Goal: Task Accomplishment & Management: Complete application form

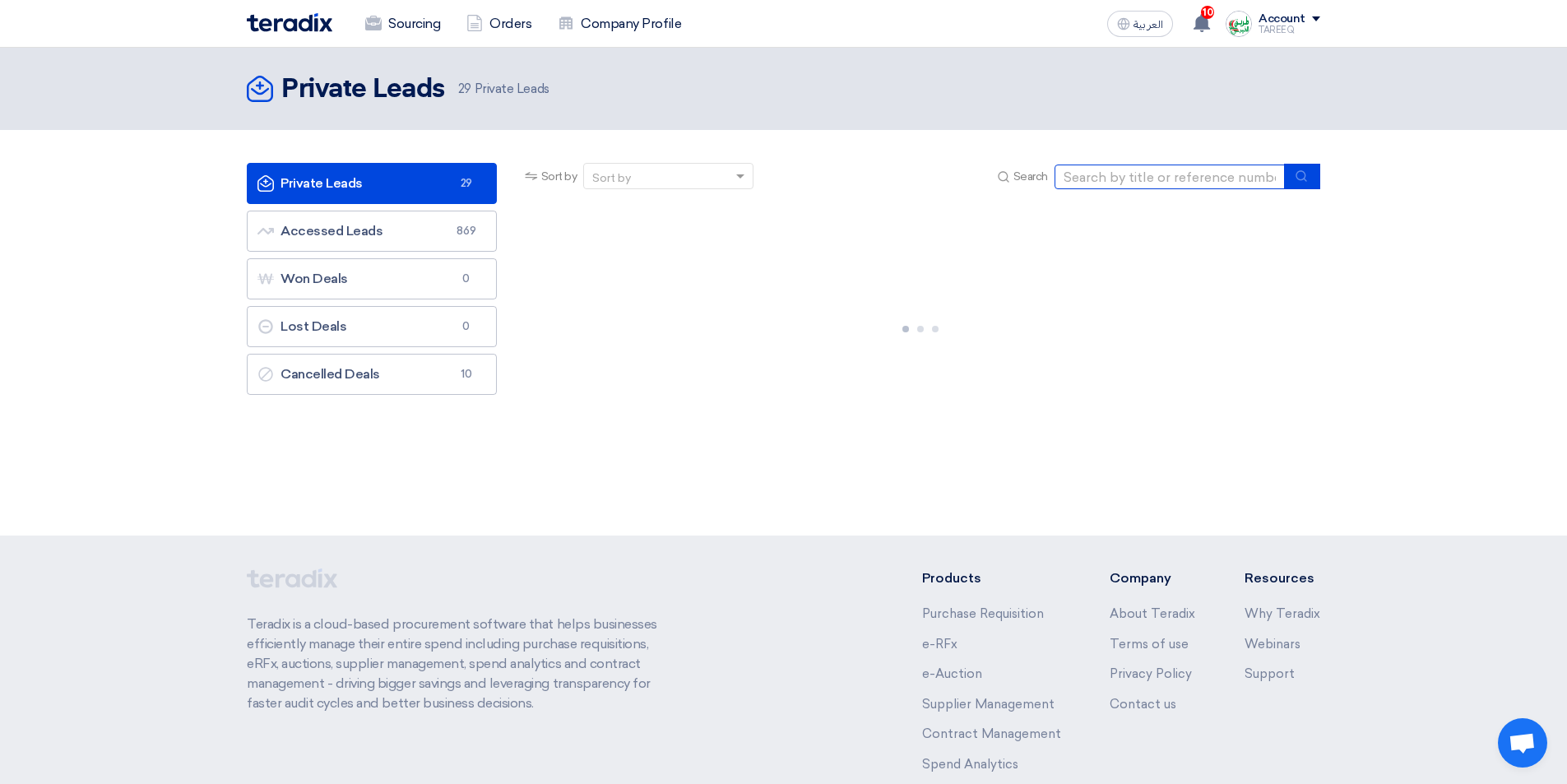
click at [1125, 182] on input at bounding box center [1170, 176] width 230 height 24
type input "16108"
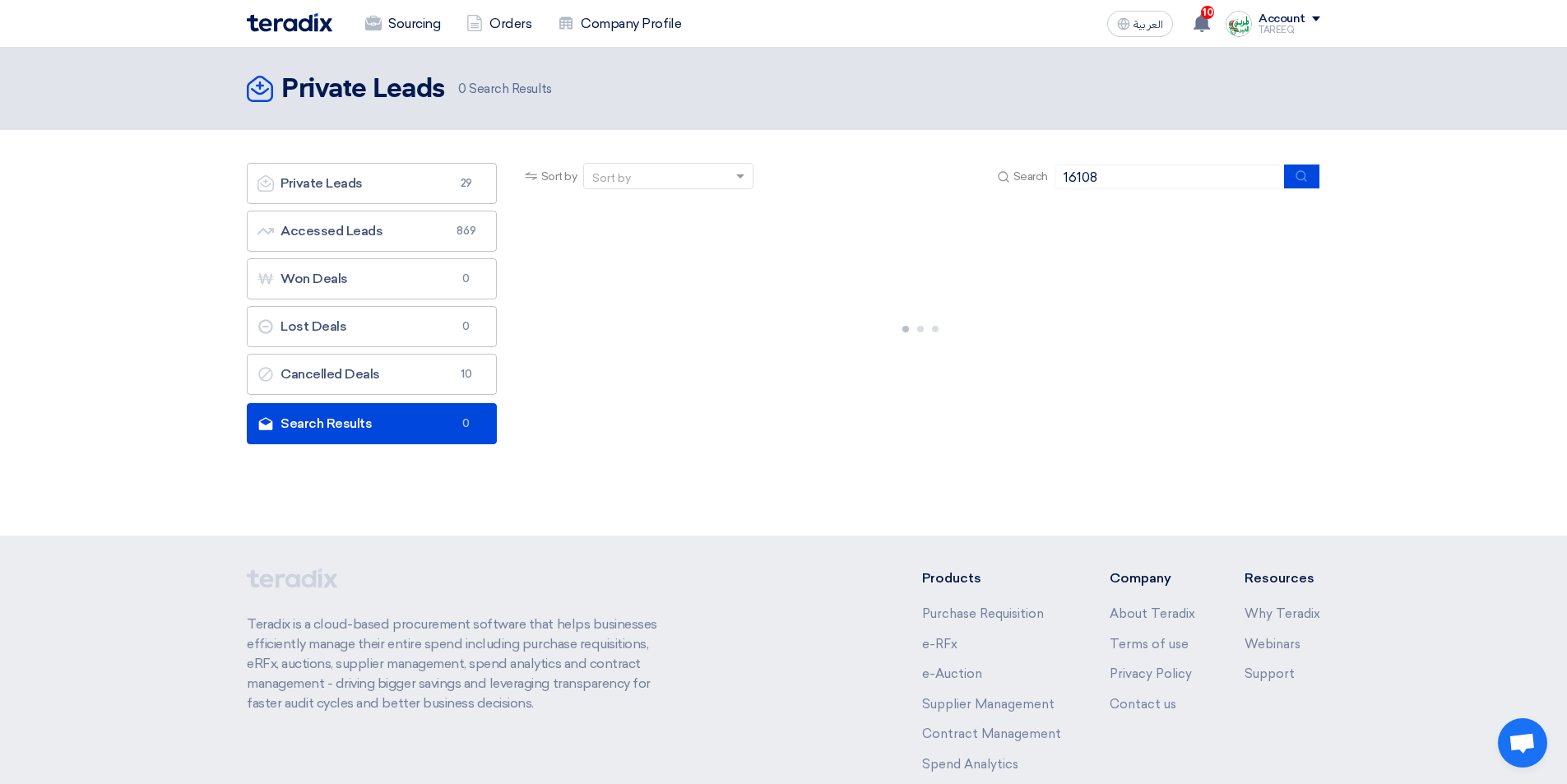
click at [849, 422] on div at bounding box center [920, 325] width 799 height 247
click at [390, 187] on link "Private Leads Private Leads 29" at bounding box center [372, 183] width 250 height 41
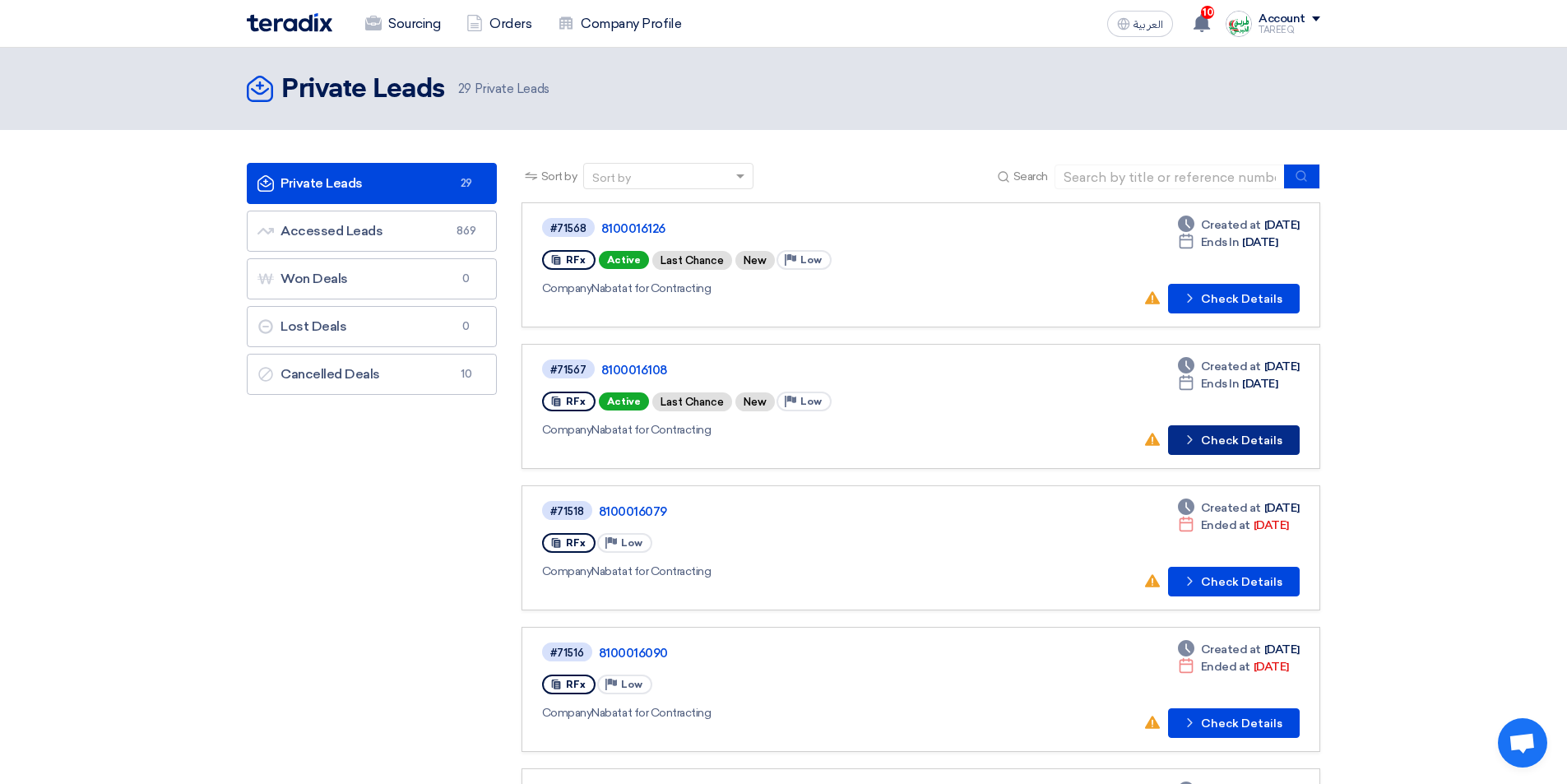
click at [1253, 442] on button "Check details Check Details" at bounding box center [1233, 440] width 131 height 30
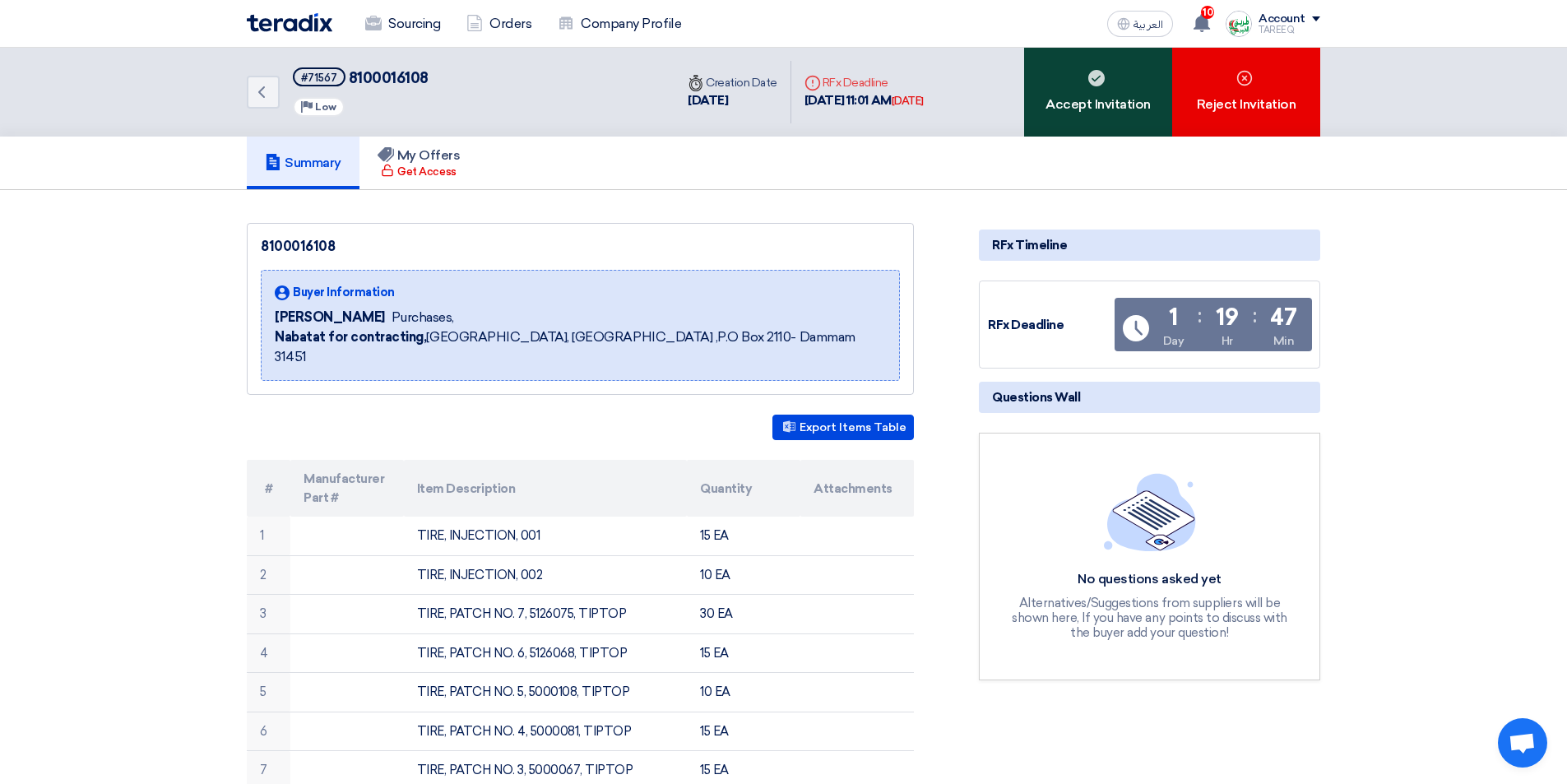
click at [1102, 102] on div "Accept Invitation" at bounding box center [1098, 92] width 148 height 89
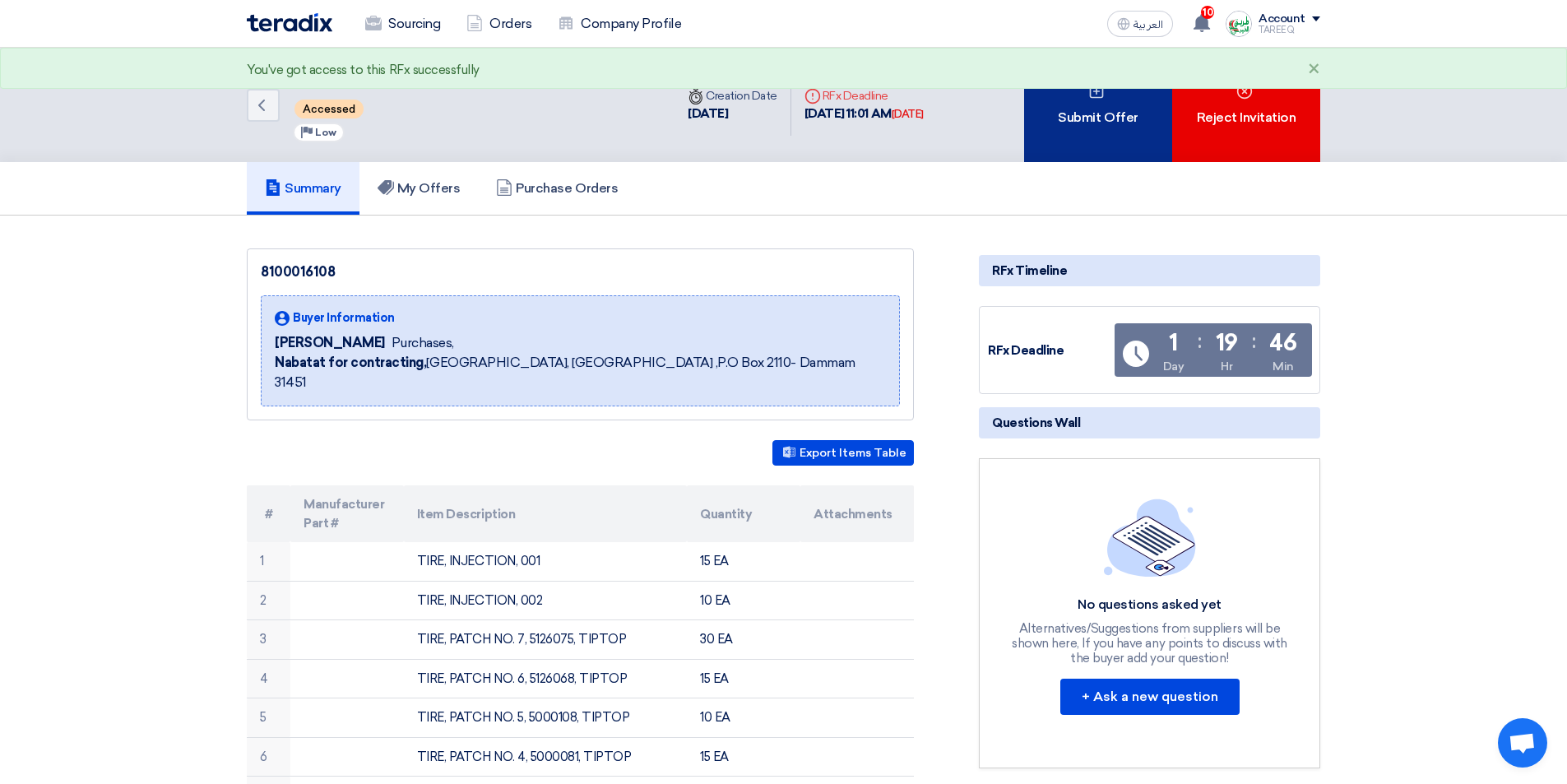
click at [1093, 111] on div "Submit Offer" at bounding box center [1098, 105] width 148 height 114
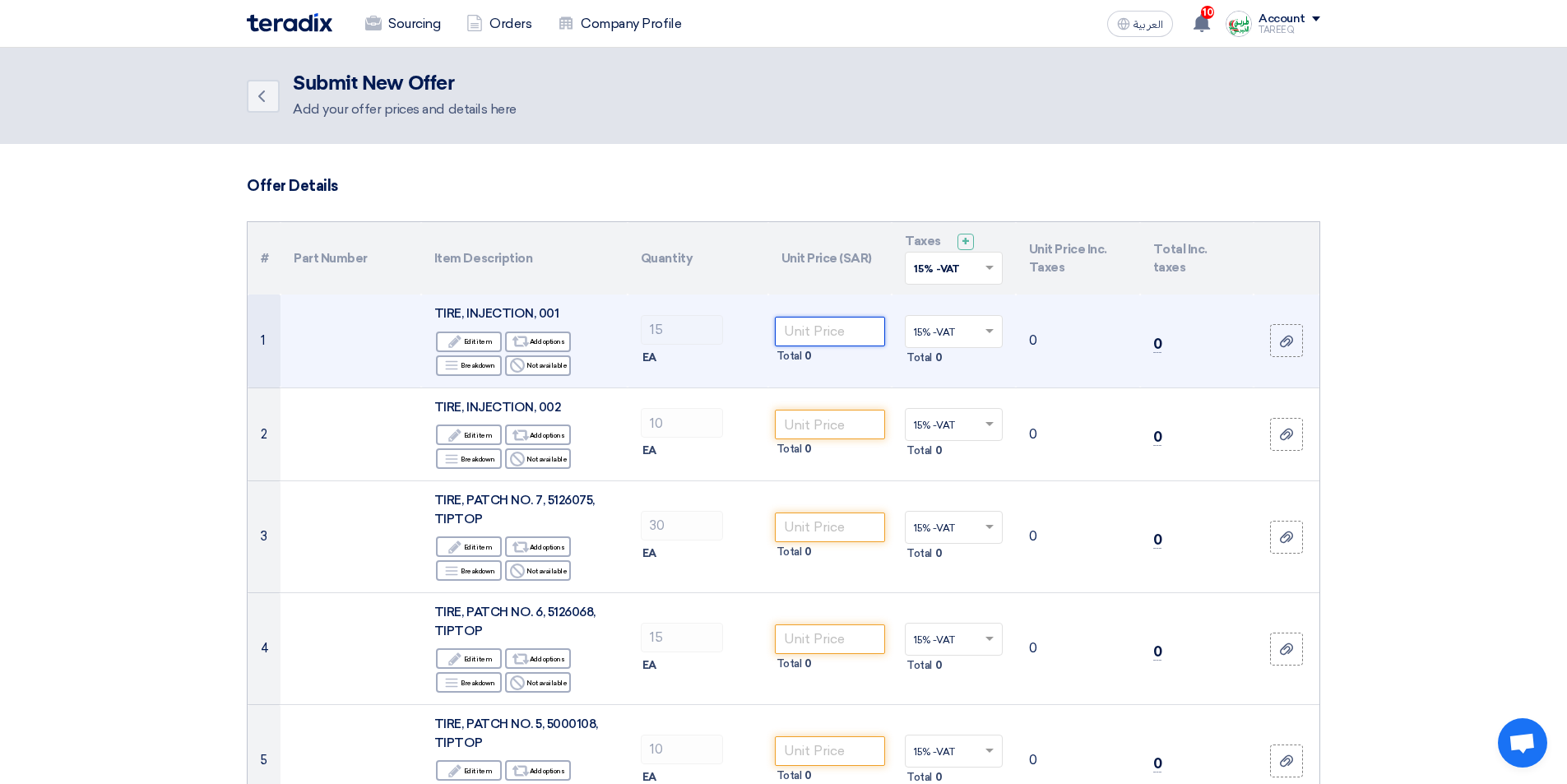
click at [803, 334] on input "number" at bounding box center [831, 331] width 111 height 30
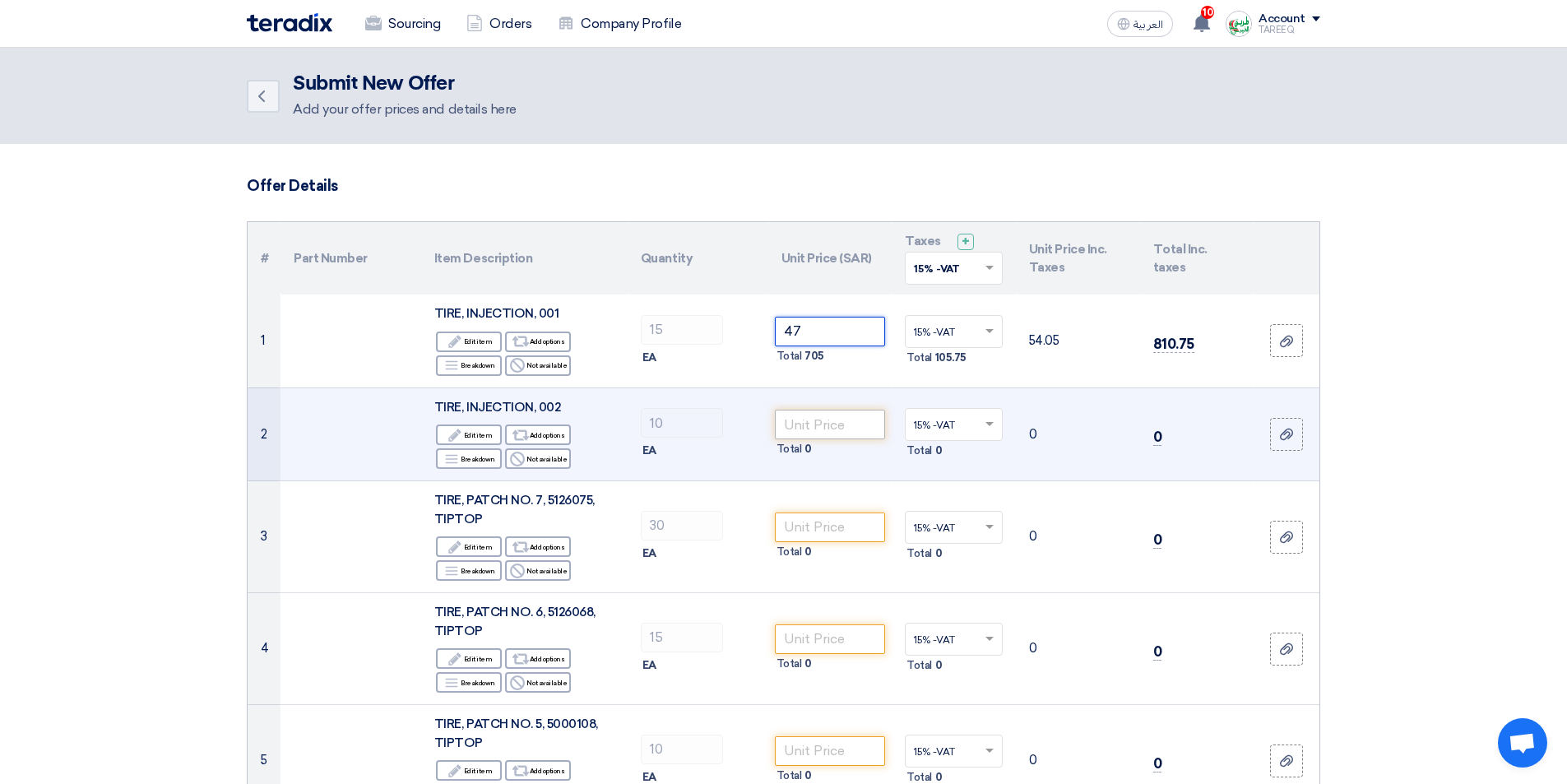
type input "47"
click at [832, 410] on input "number" at bounding box center [831, 424] width 111 height 30
click at [822, 420] on input "number" at bounding box center [831, 424] width 111 height 30
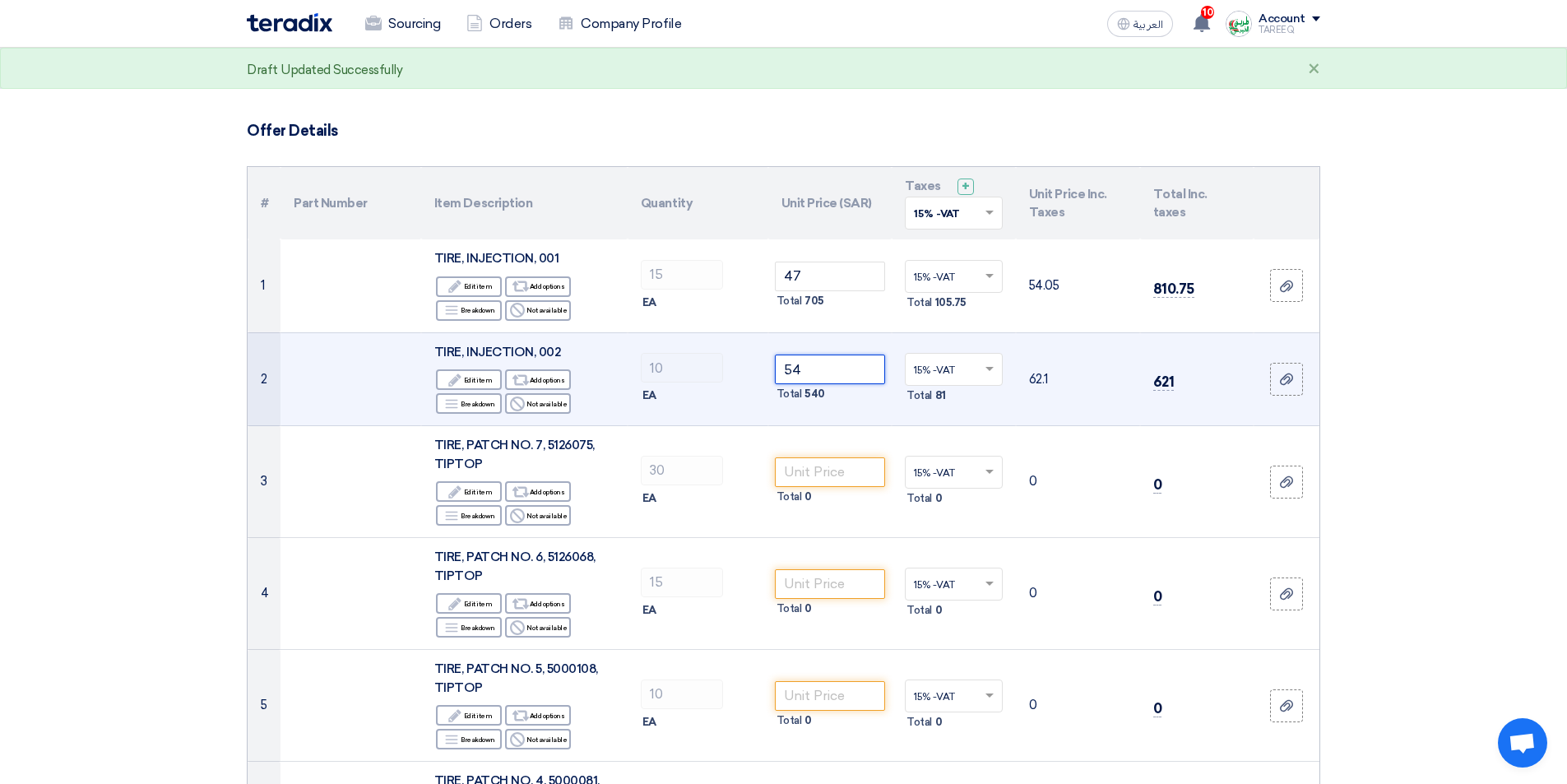
scroll to position [164, 0]
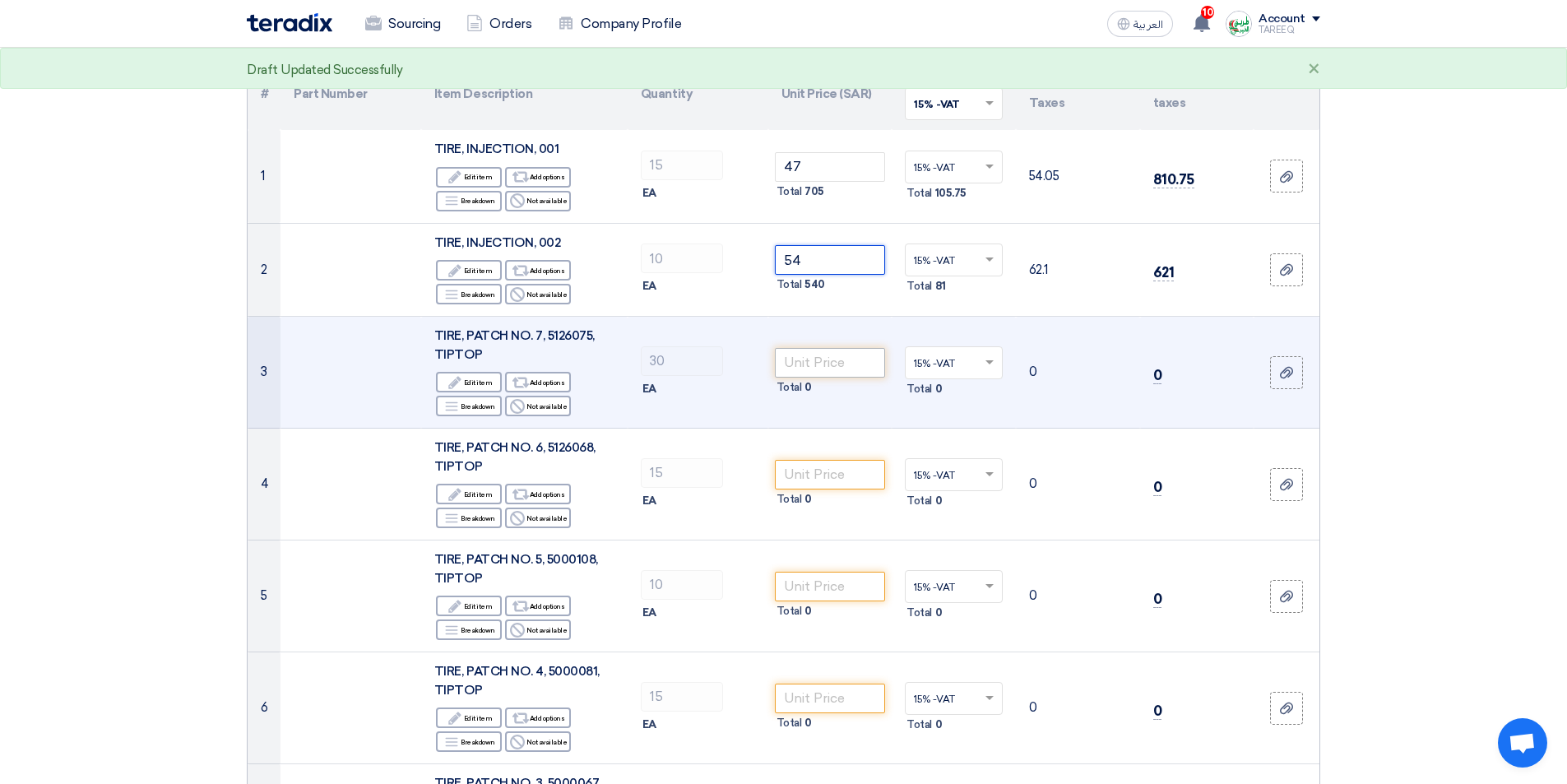
type input "54"
click at [822, 366] on input "number" at bounding box center [831, 363] width 111 height 30
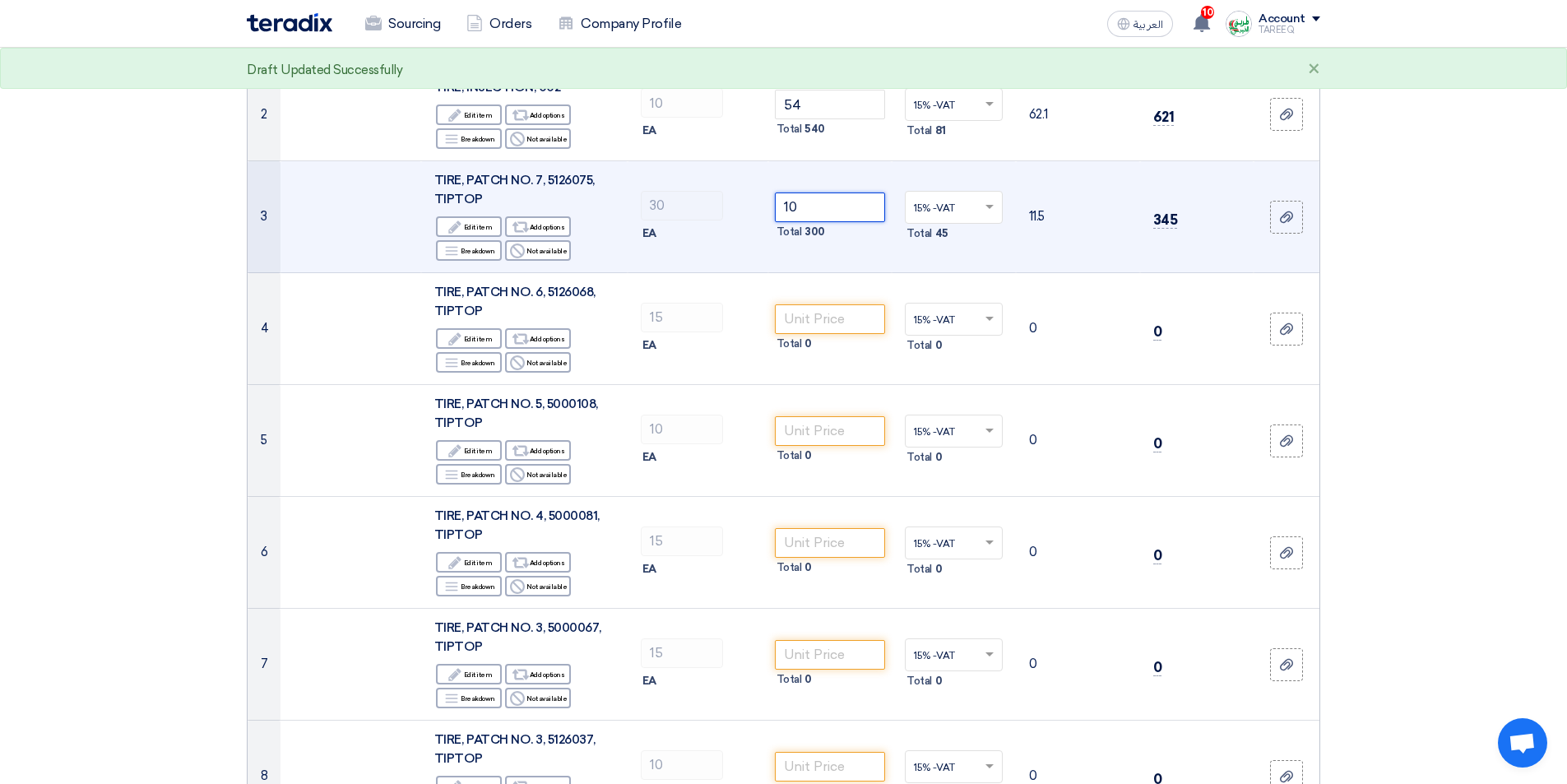
scroll to position [329, 0]
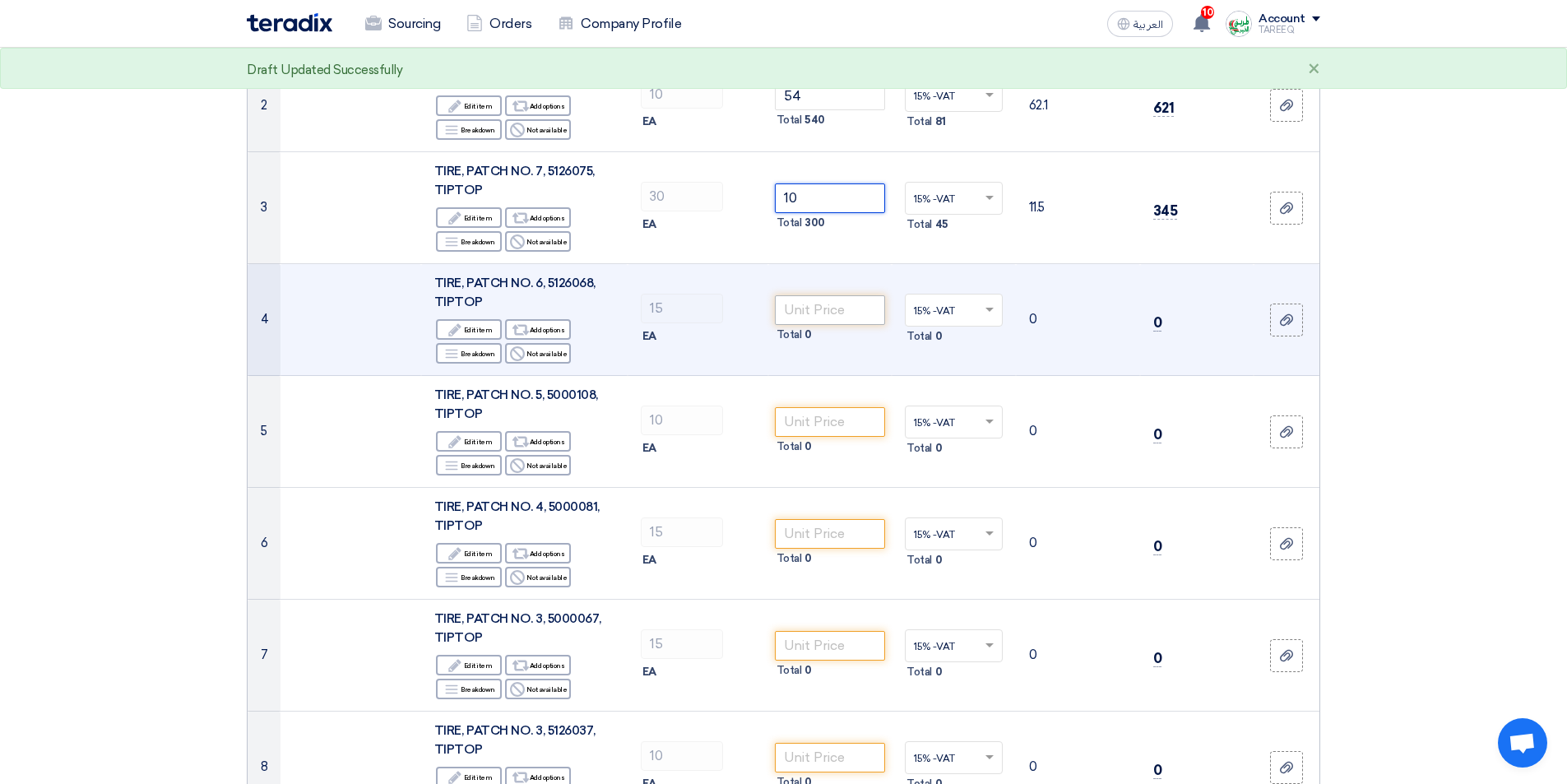
type input "10"
click at [822, 315] on input "number" at bounding box center [831, 310] width 111 height 30
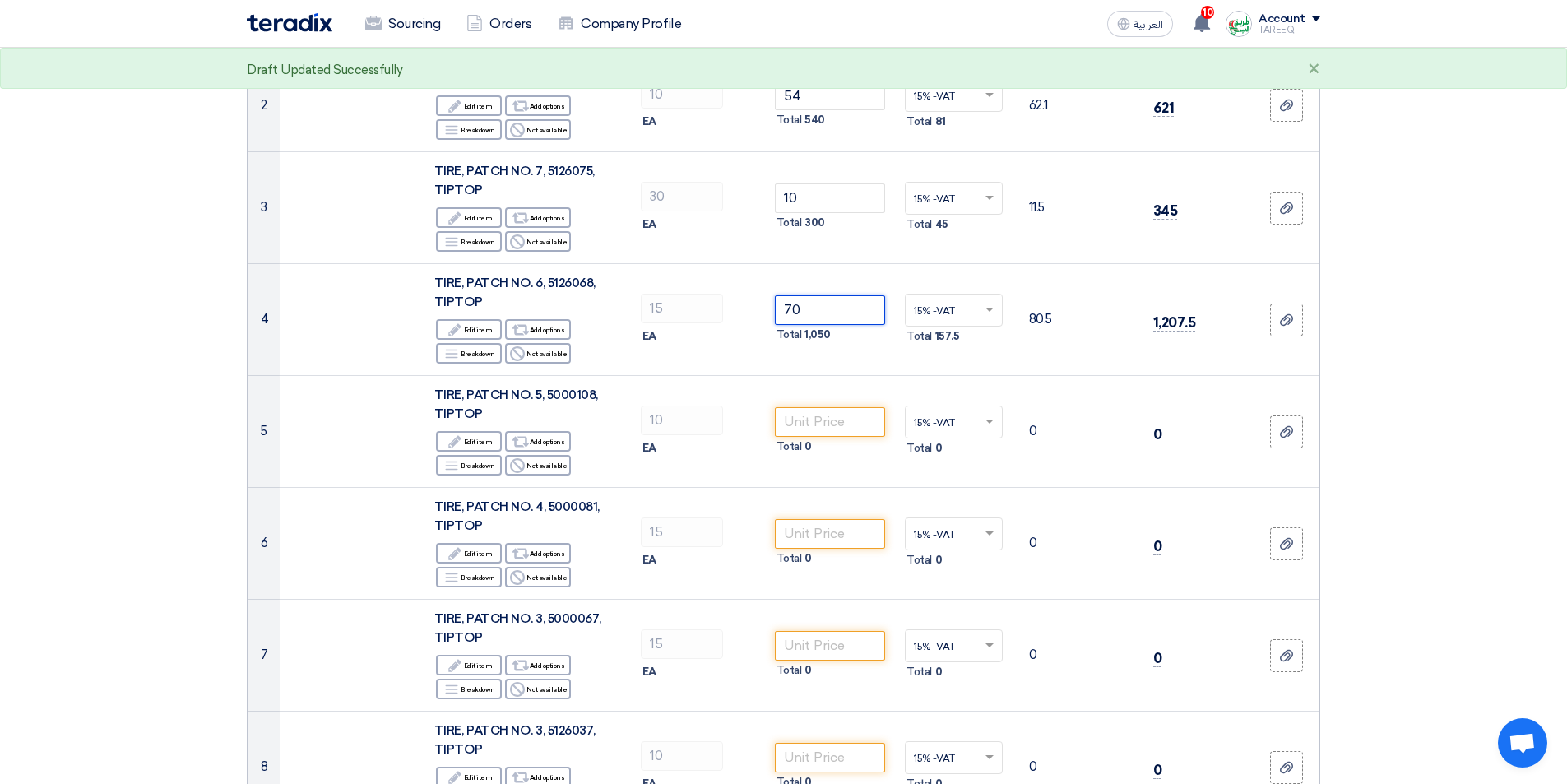
type input "70"
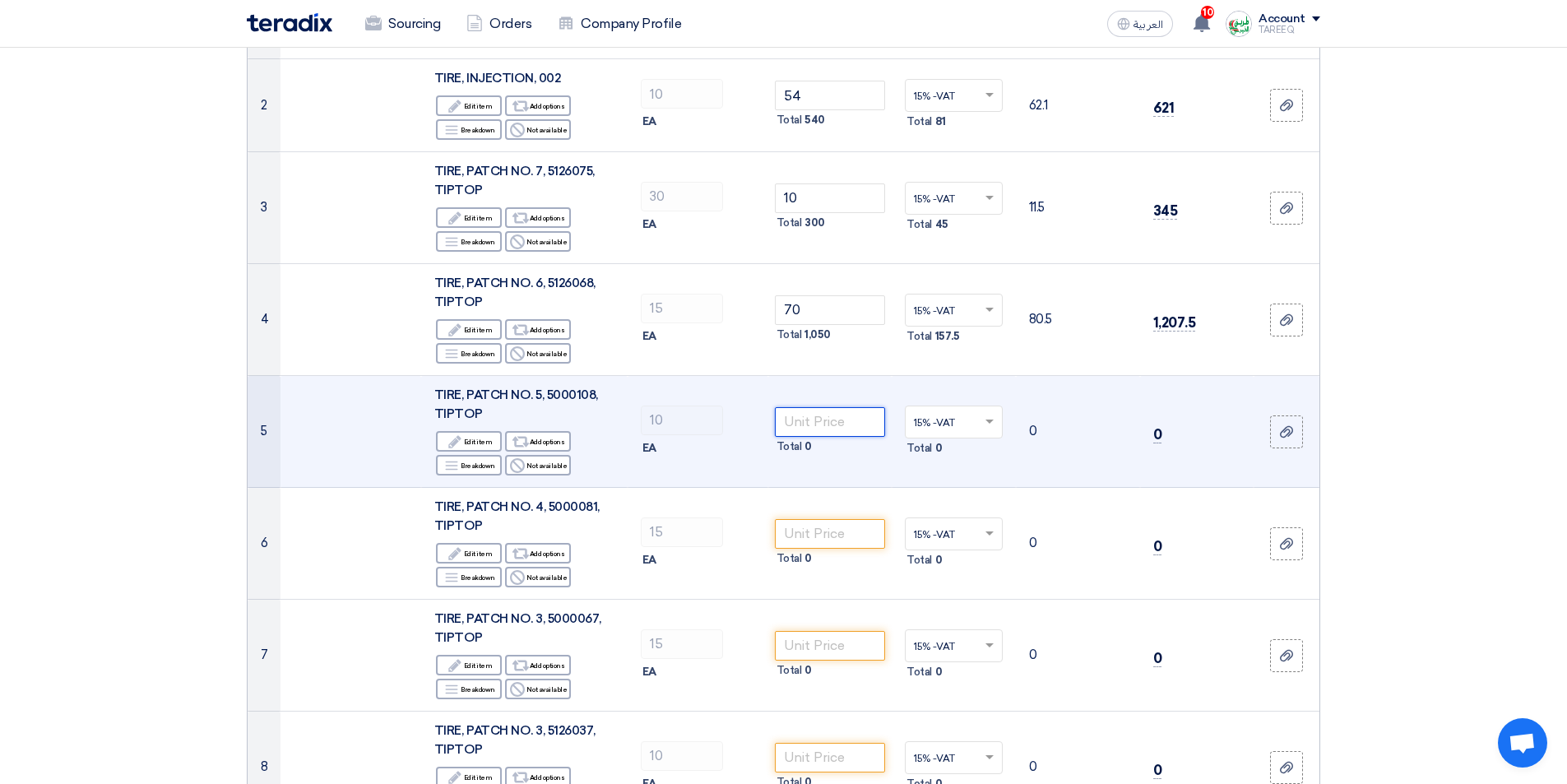
click at [824, 413] on input "number" at bounding box center [831, 421] width 111 height 30
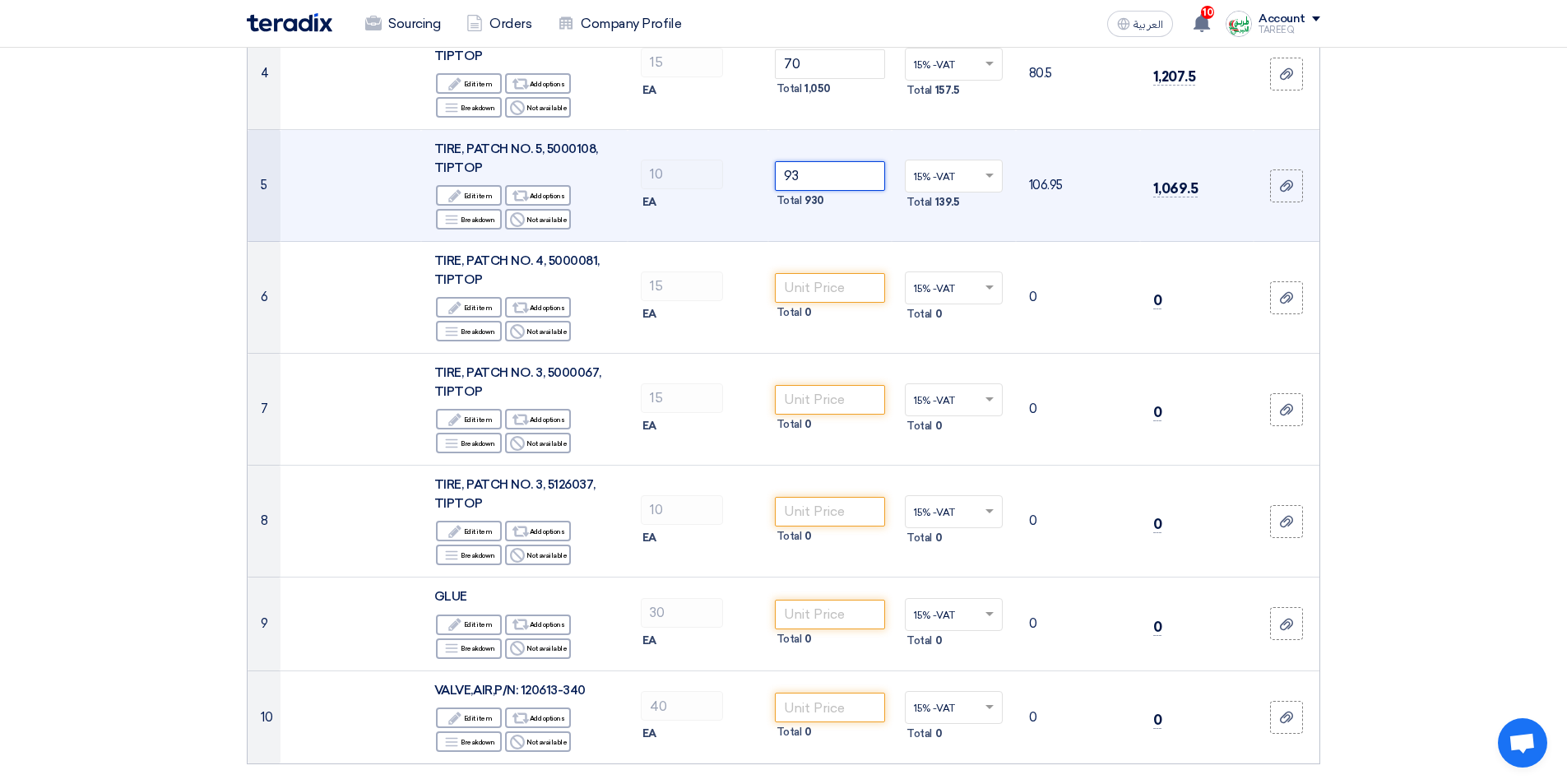
scroll to position [576, 0]
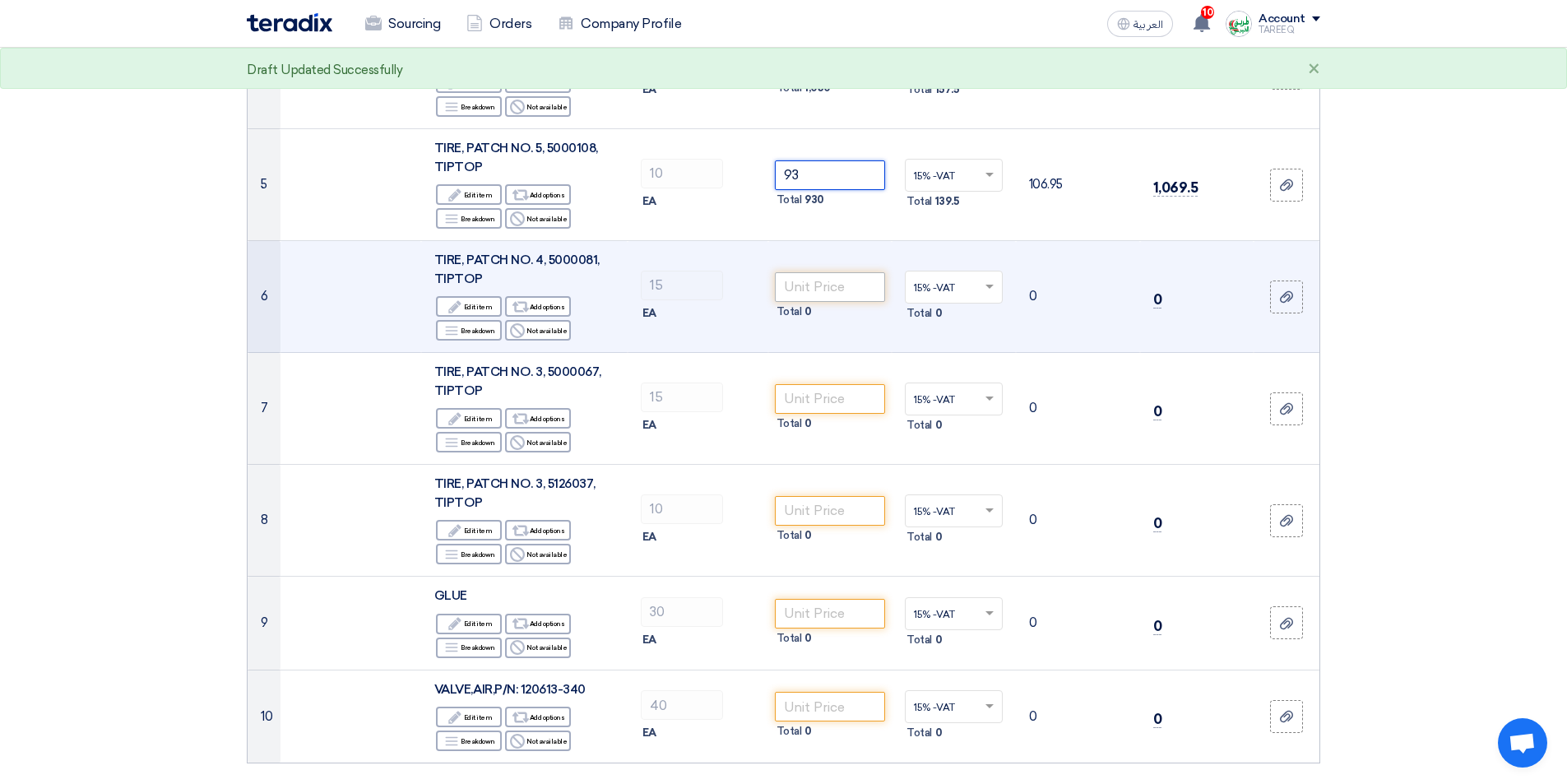
type input "93"
click at [808, 285] on input "number" at bounding box center [831, 286] width 111 height 30
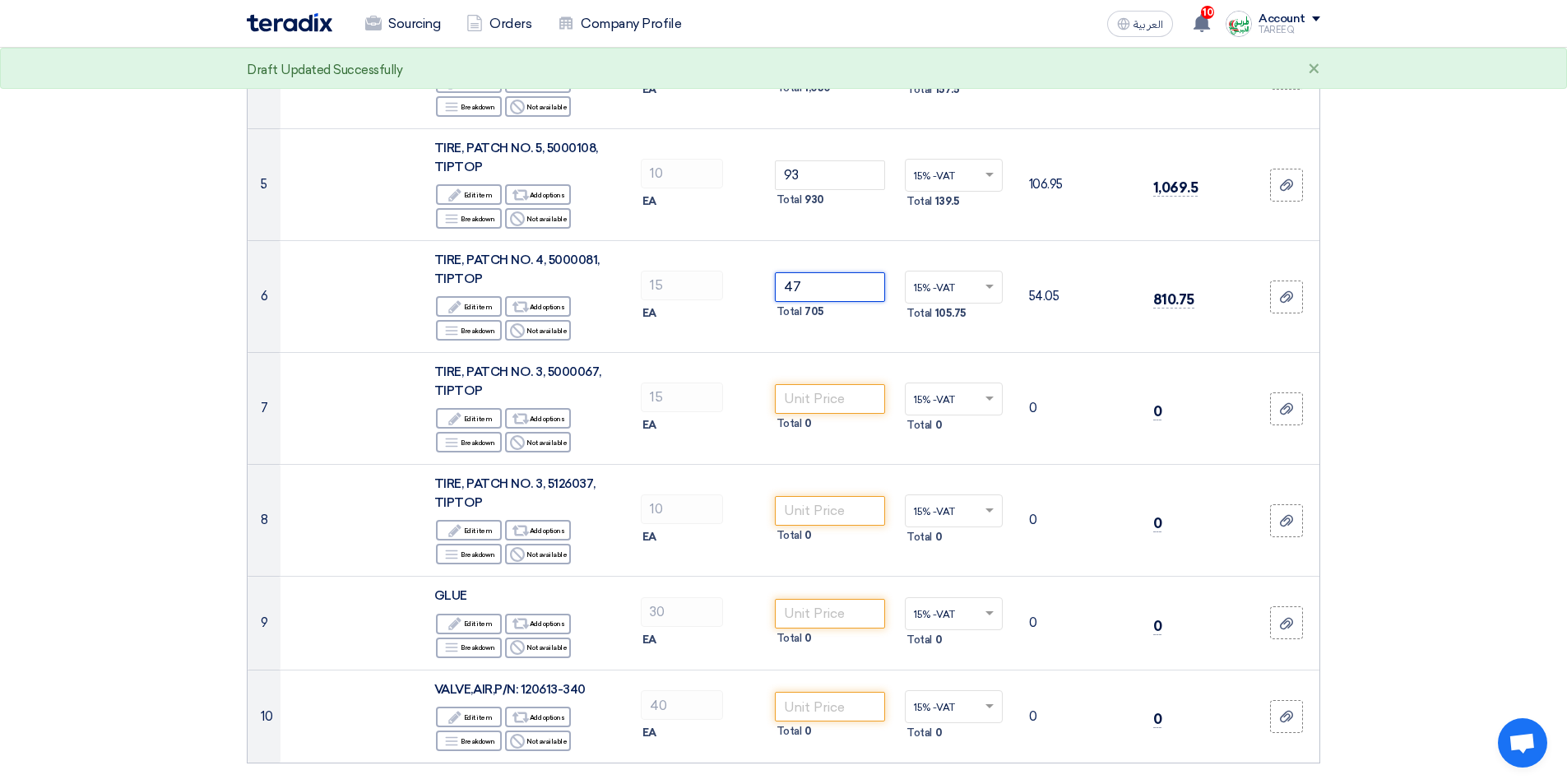
type input "47"
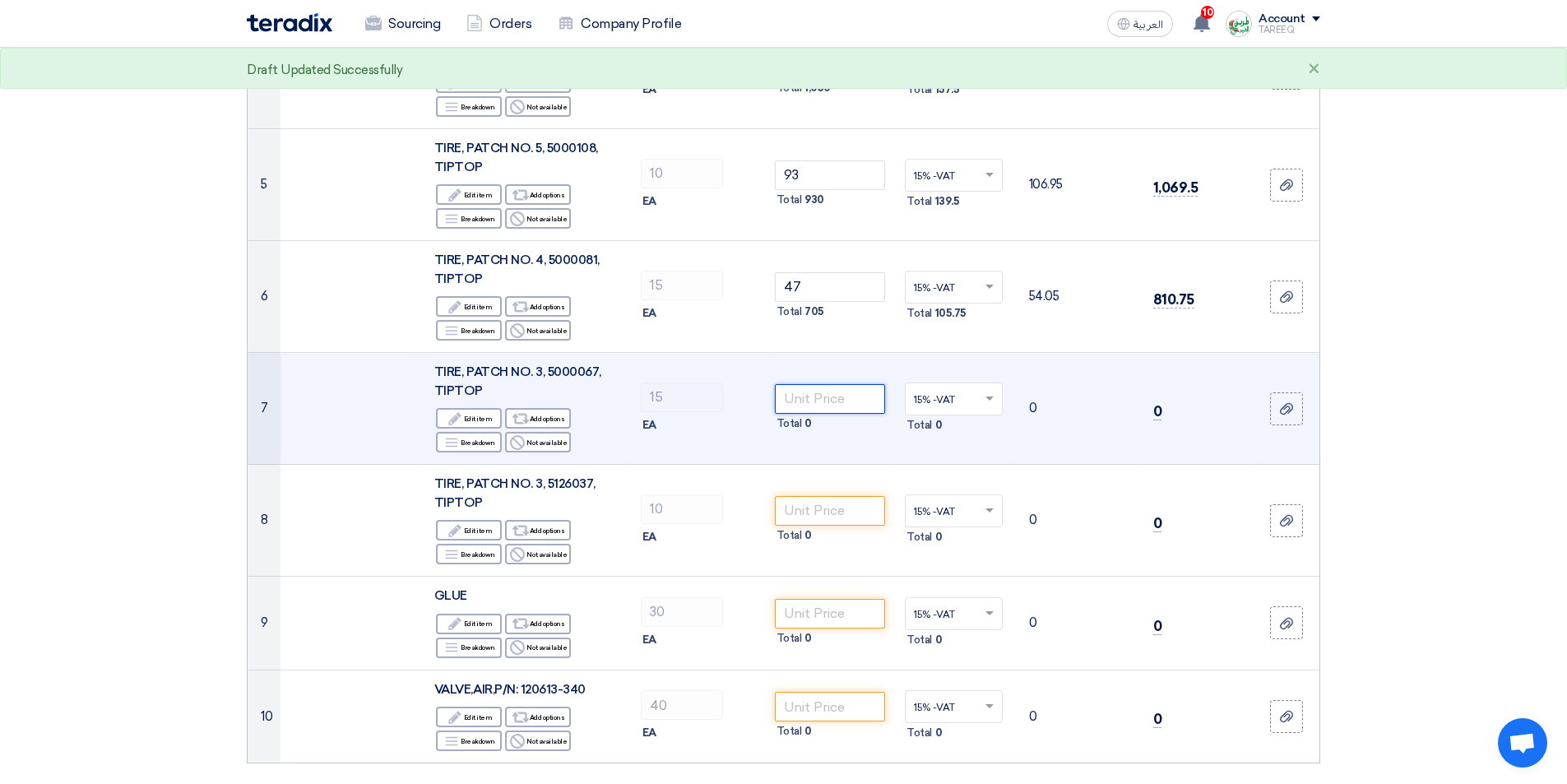
click at [824, 406] on input "number" at bounding box center [831, 399] width 111 height 30
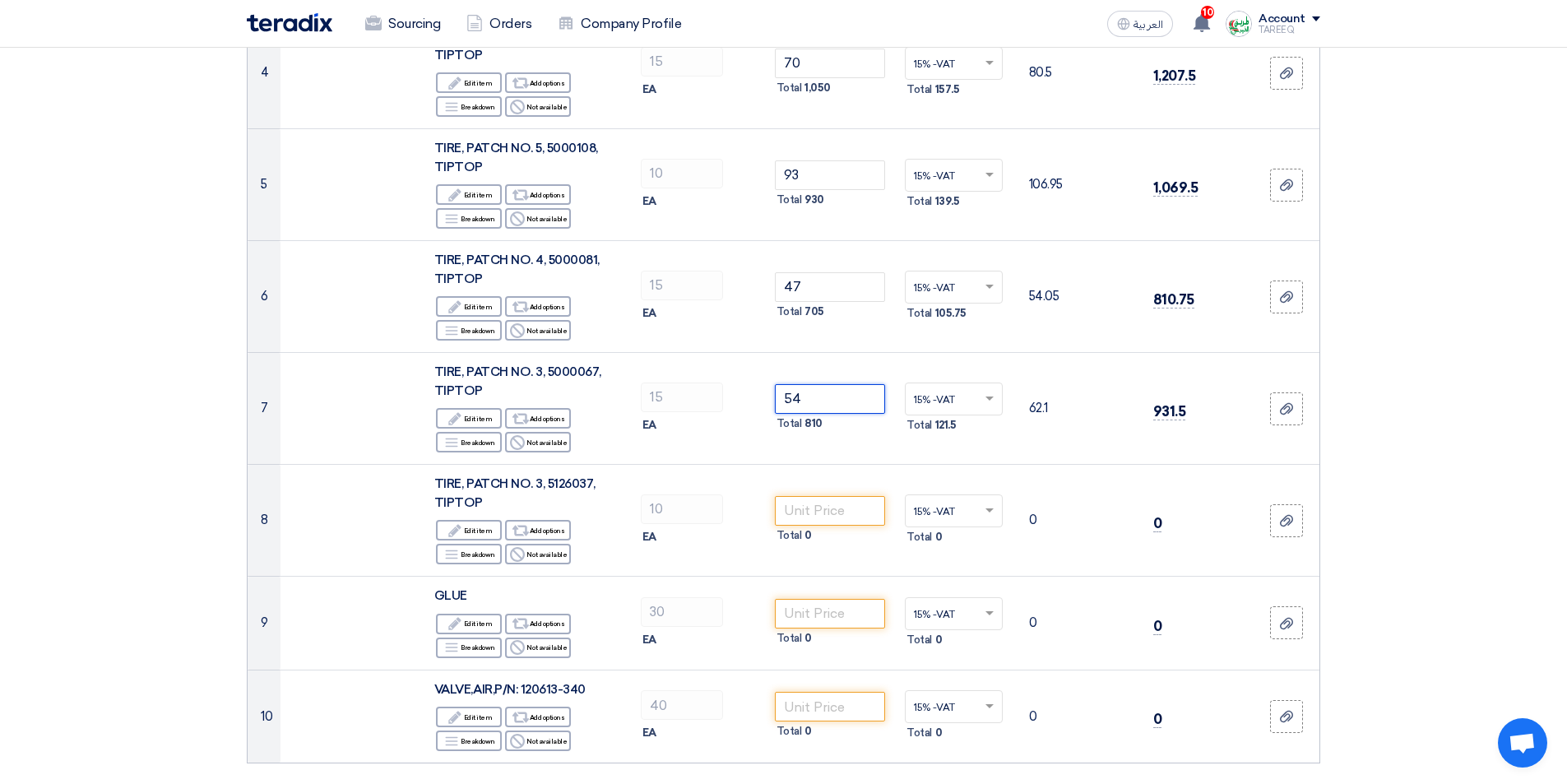
type input "54"
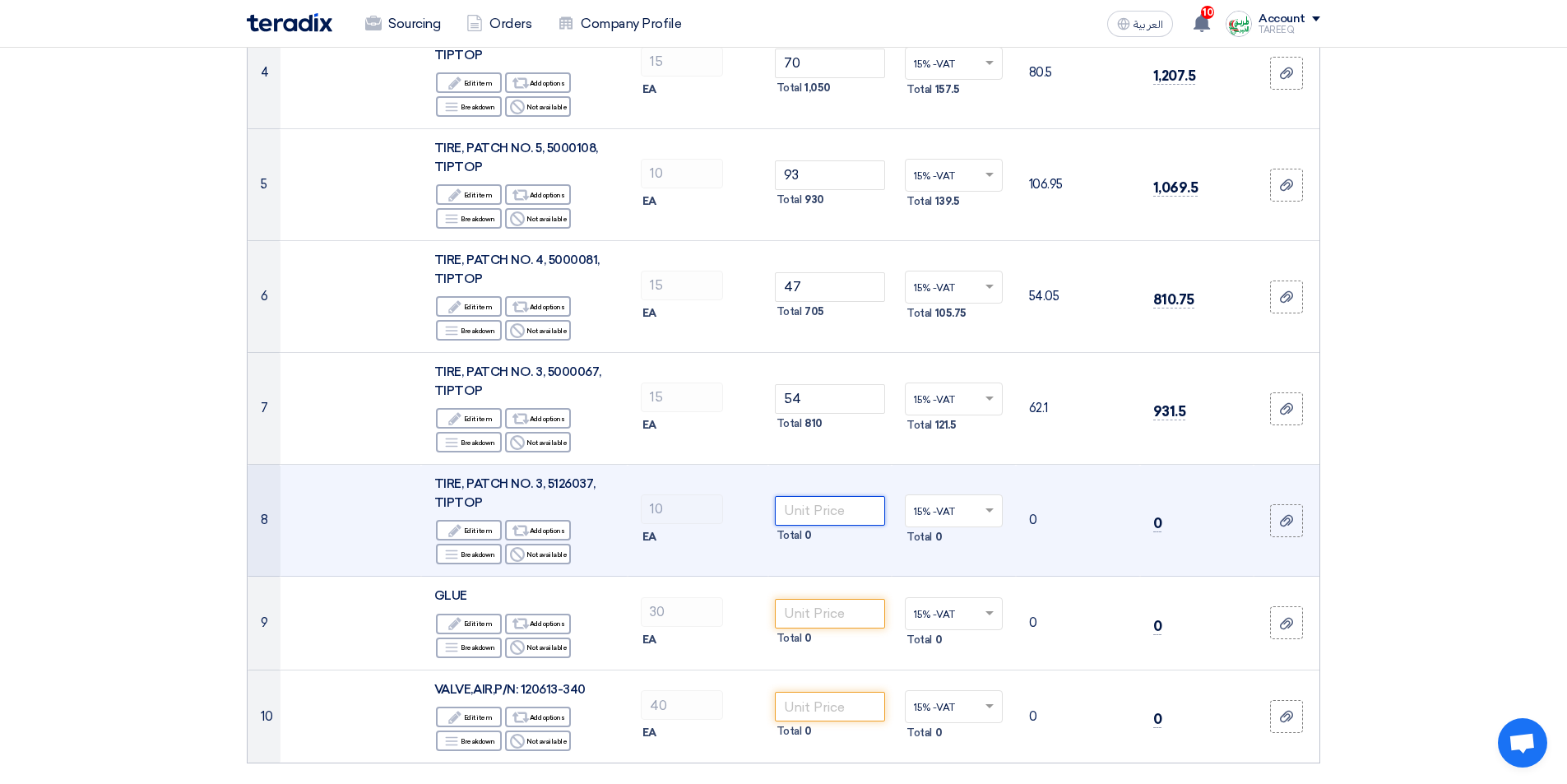
click at [831, 510] on input "number" at bounding box center [831, 510] width 111 height 30
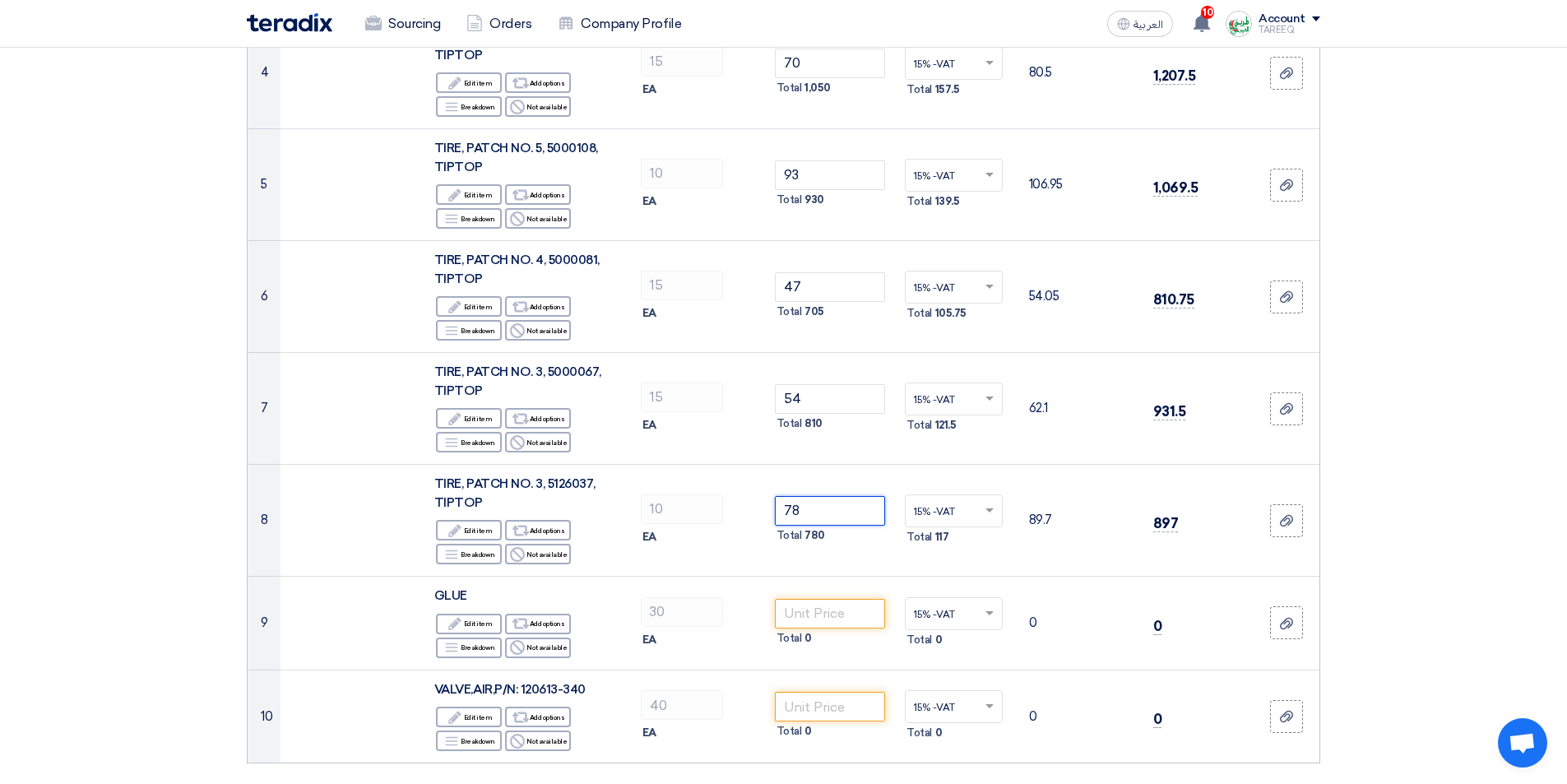
type input "78"
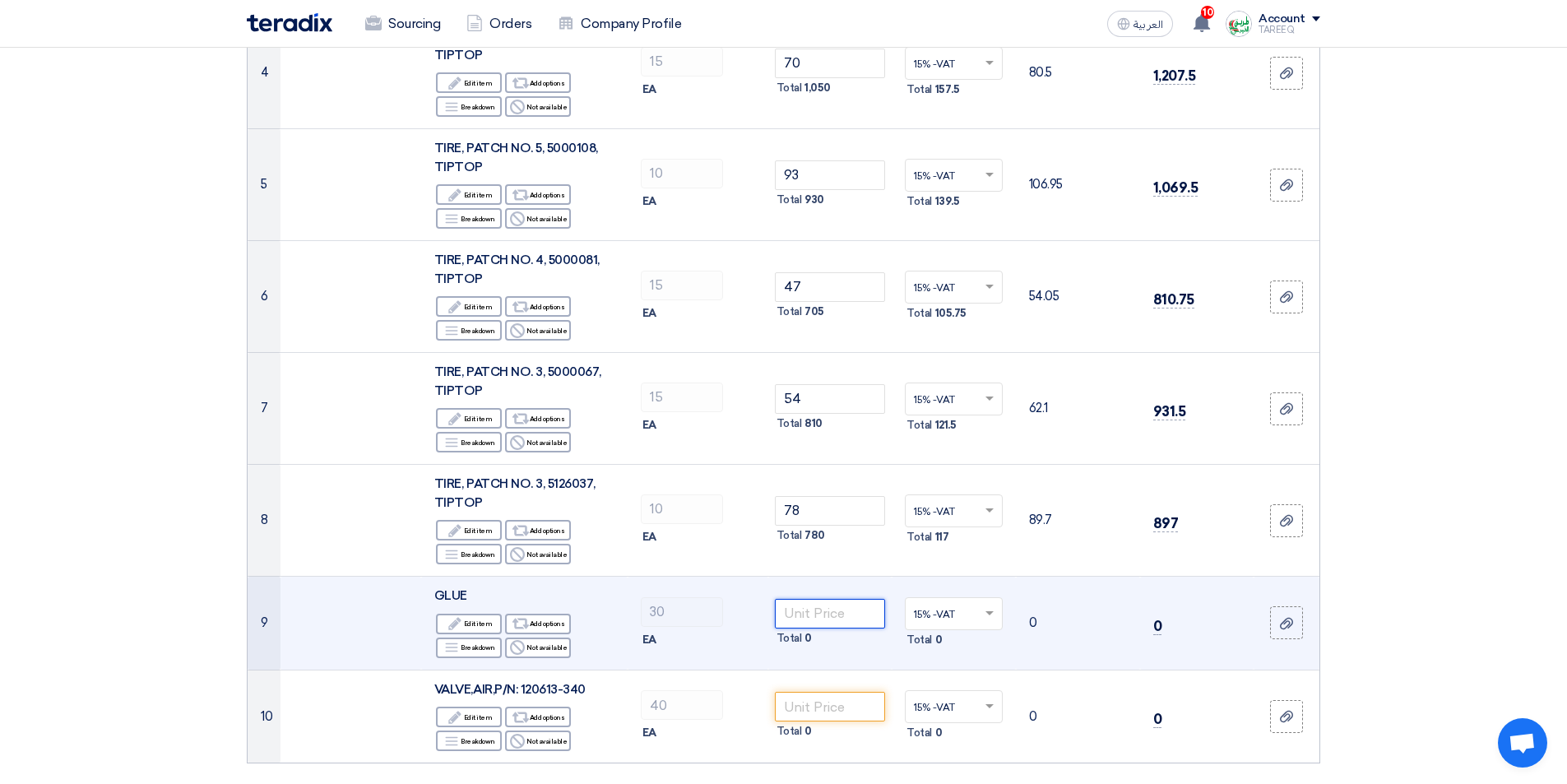
click at [812, 611] on input "number" at bounding box center [831, 614] width 111 height 30
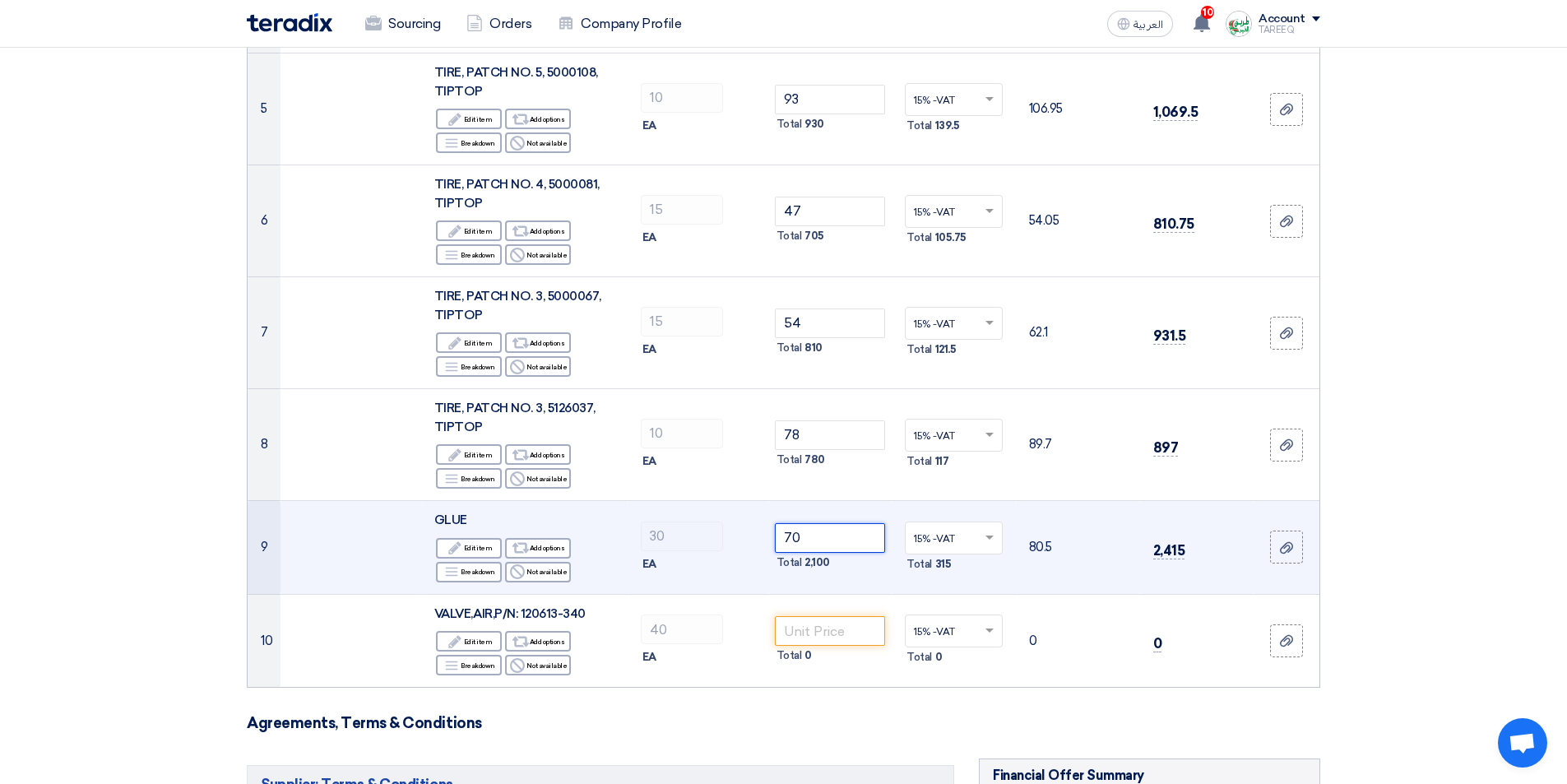
scroll to position [822, 0]
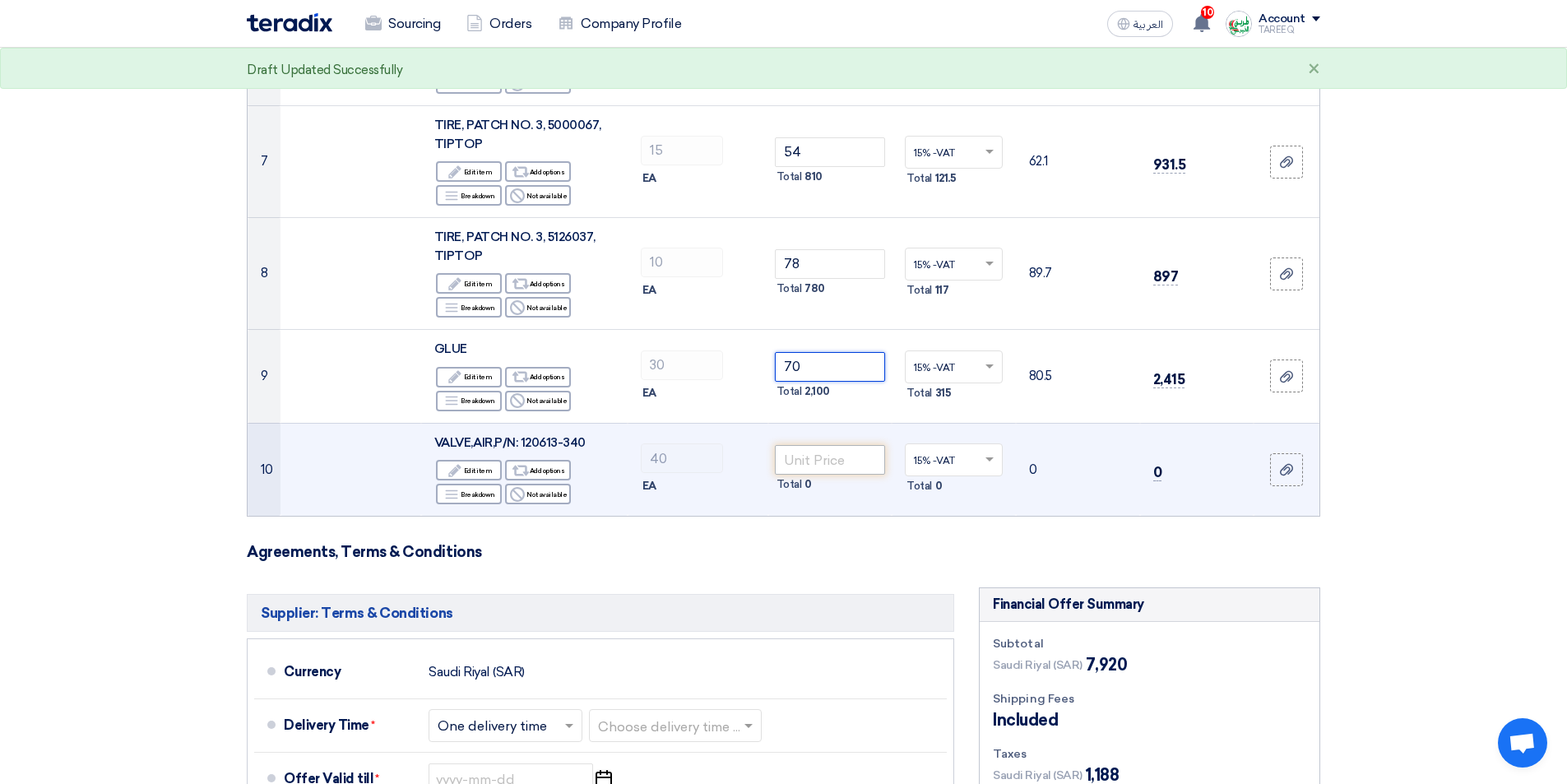
type input "70"
click at [813, 459] on input "number" at bounding box center [831, 460] width 111 height 30
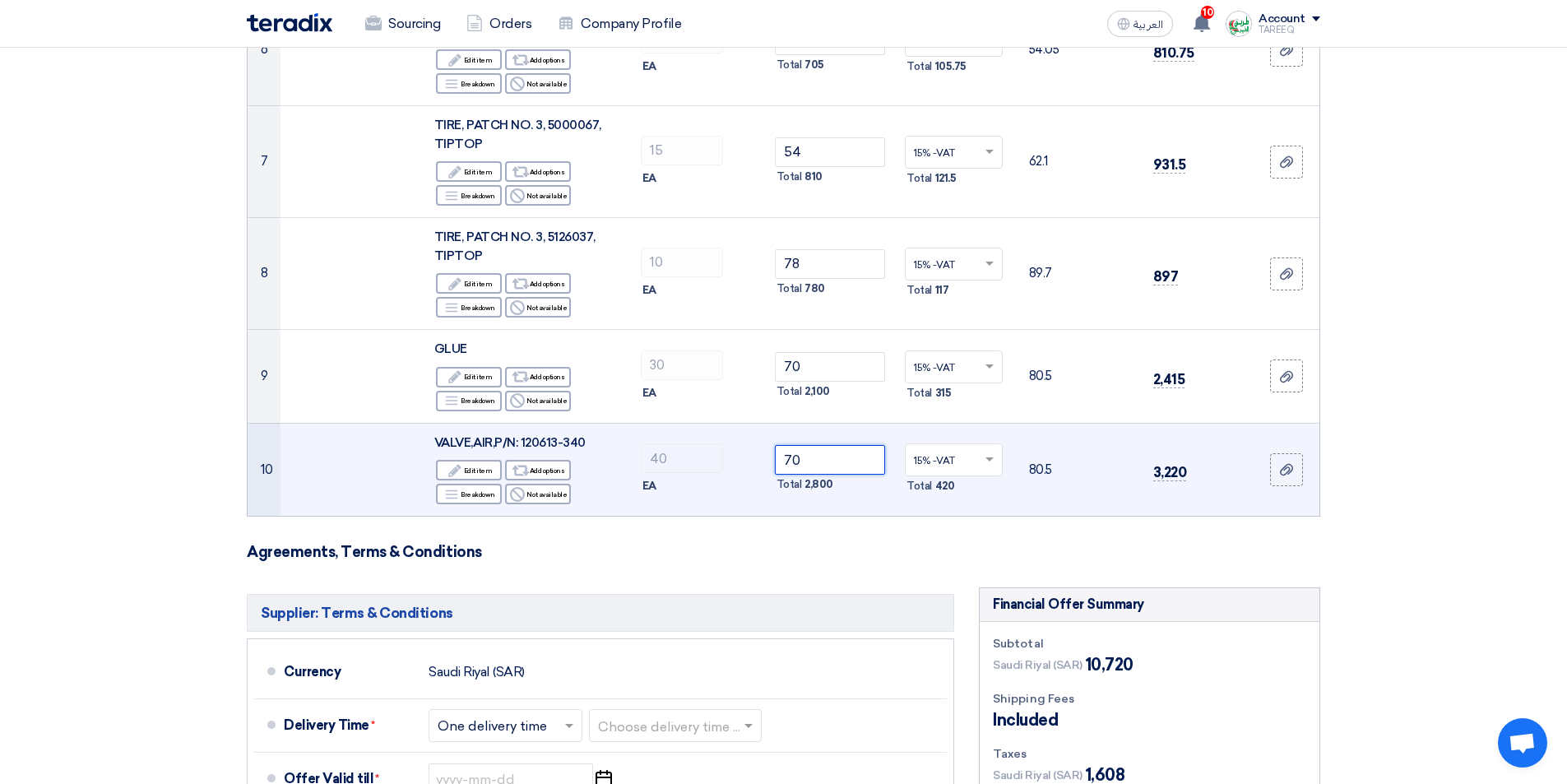
type input "70"
drag, startPoint x: 521, startPoint y: 440, endPoint x: 590, endPoint y: 441, distance: 69.0
click at [590, 443] on div "VALVE,AIR,P/N: 120613-340" at bounding box center [524, 442] width 180 height 19
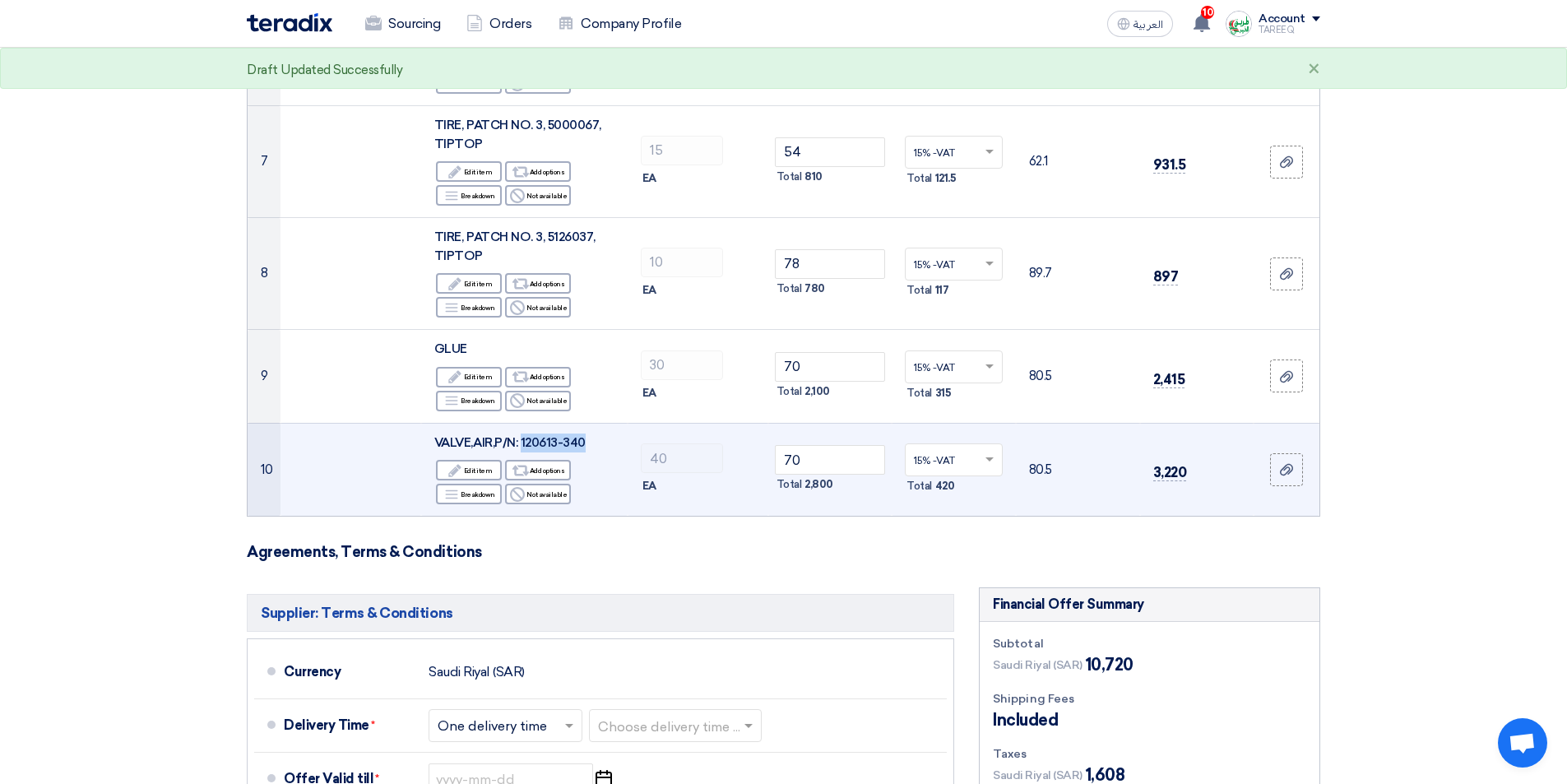
copy span "120613-340"
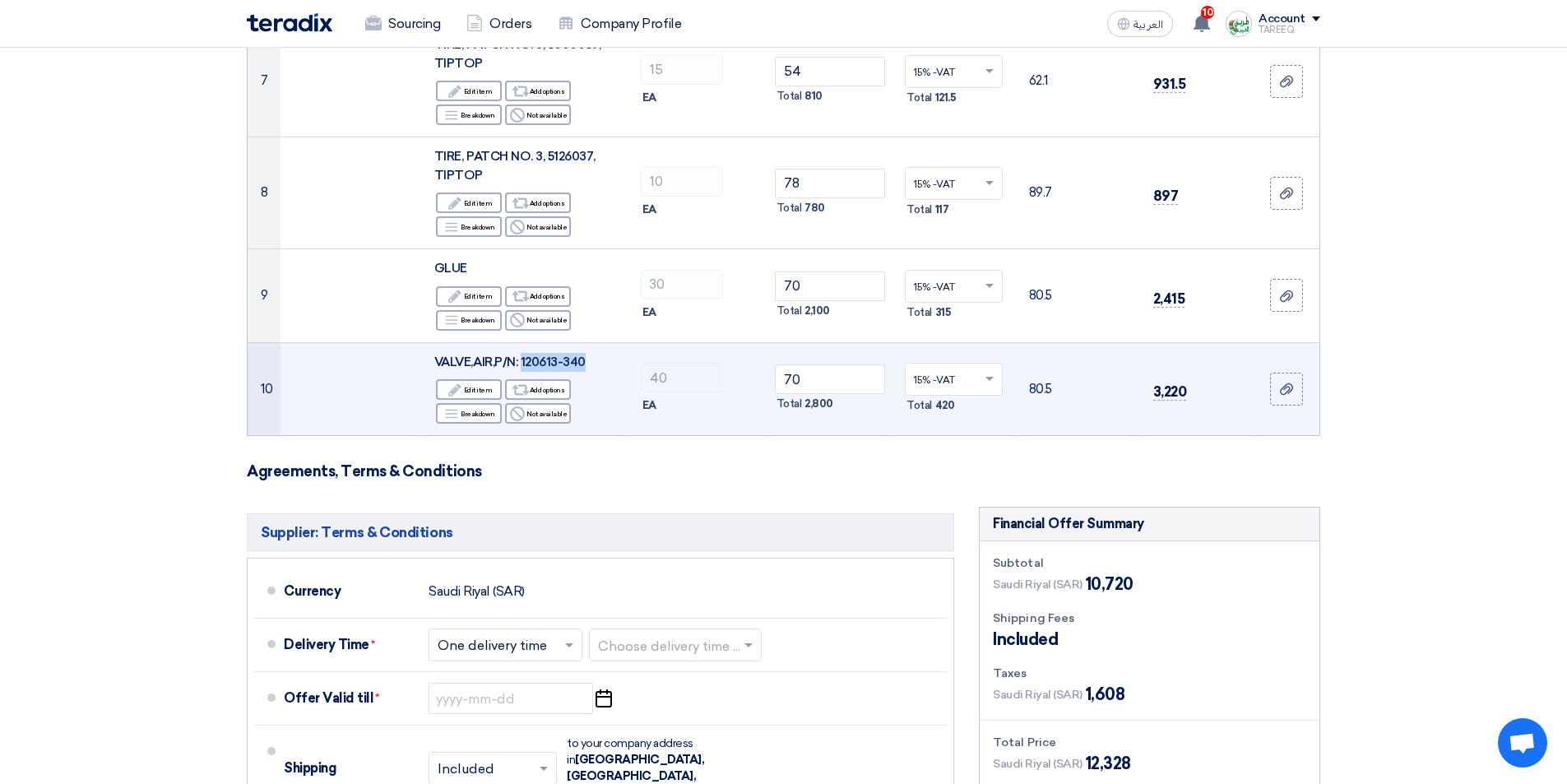
scroll to position [905, 0]
click at [619, 344] on td "VALVE,AIR,P/N: 120613-340 Edit Edit item Alternative Add options Breakdown Brea…" at bounding box center [525, 387] width 207 height 93
click at [457, 367] on span "VALVE,AIR,P/N: 120613-340" at bounding box center [510, 360] width 151 height 15
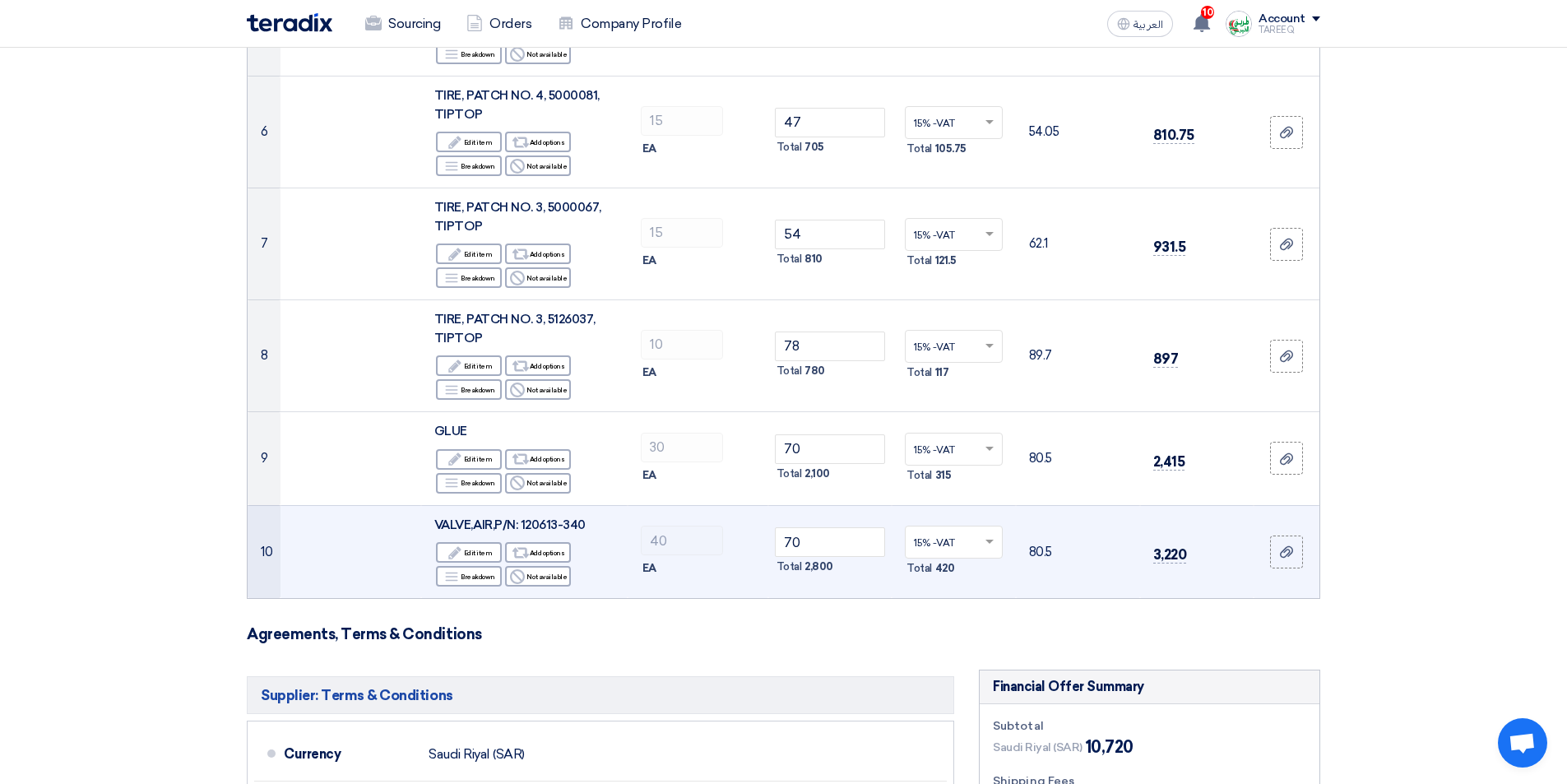
scroll to position [1070, 0]
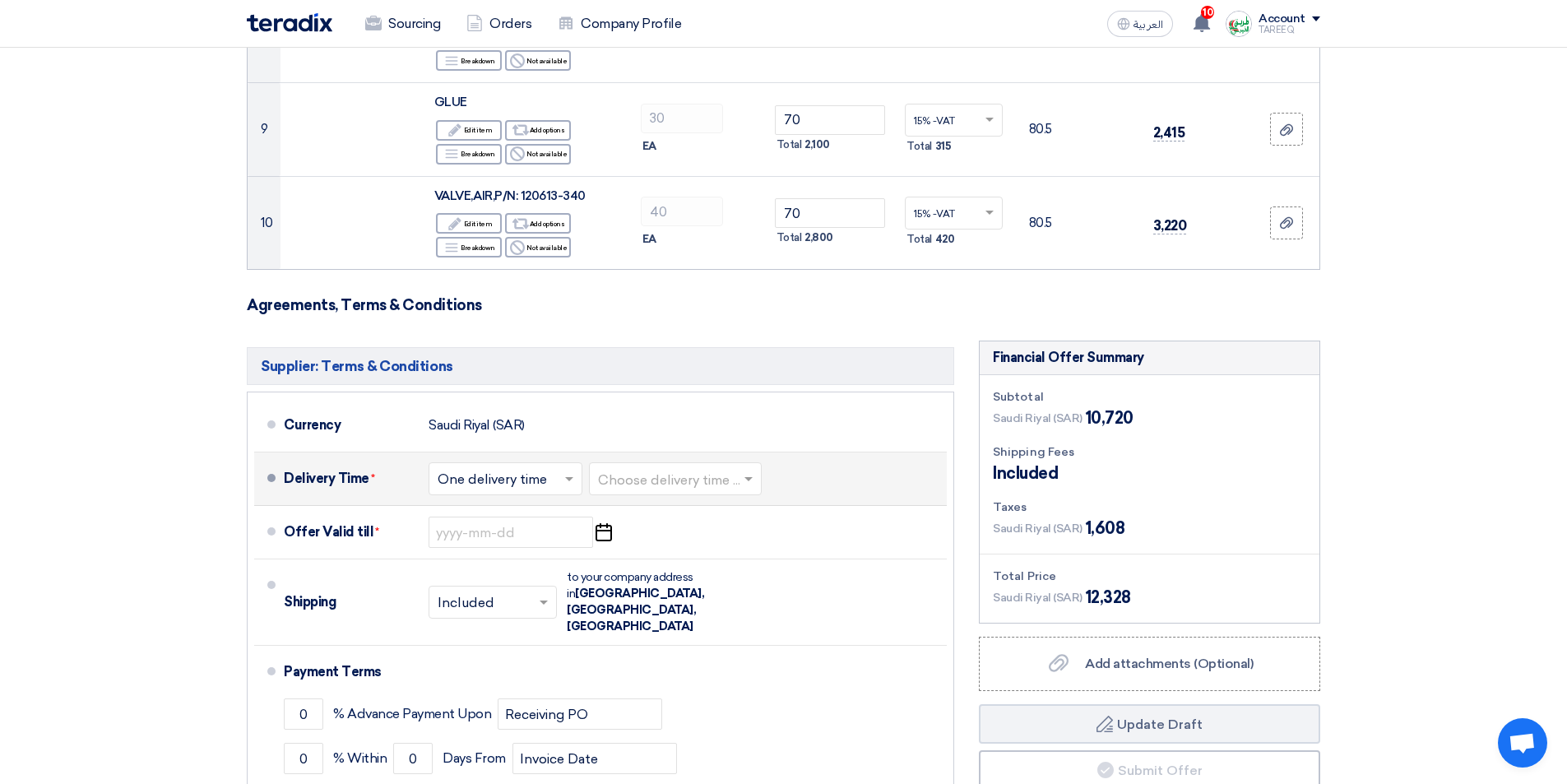
click at [686, 489] on input "text" at bounding box center [676, 480] width 156 height 24
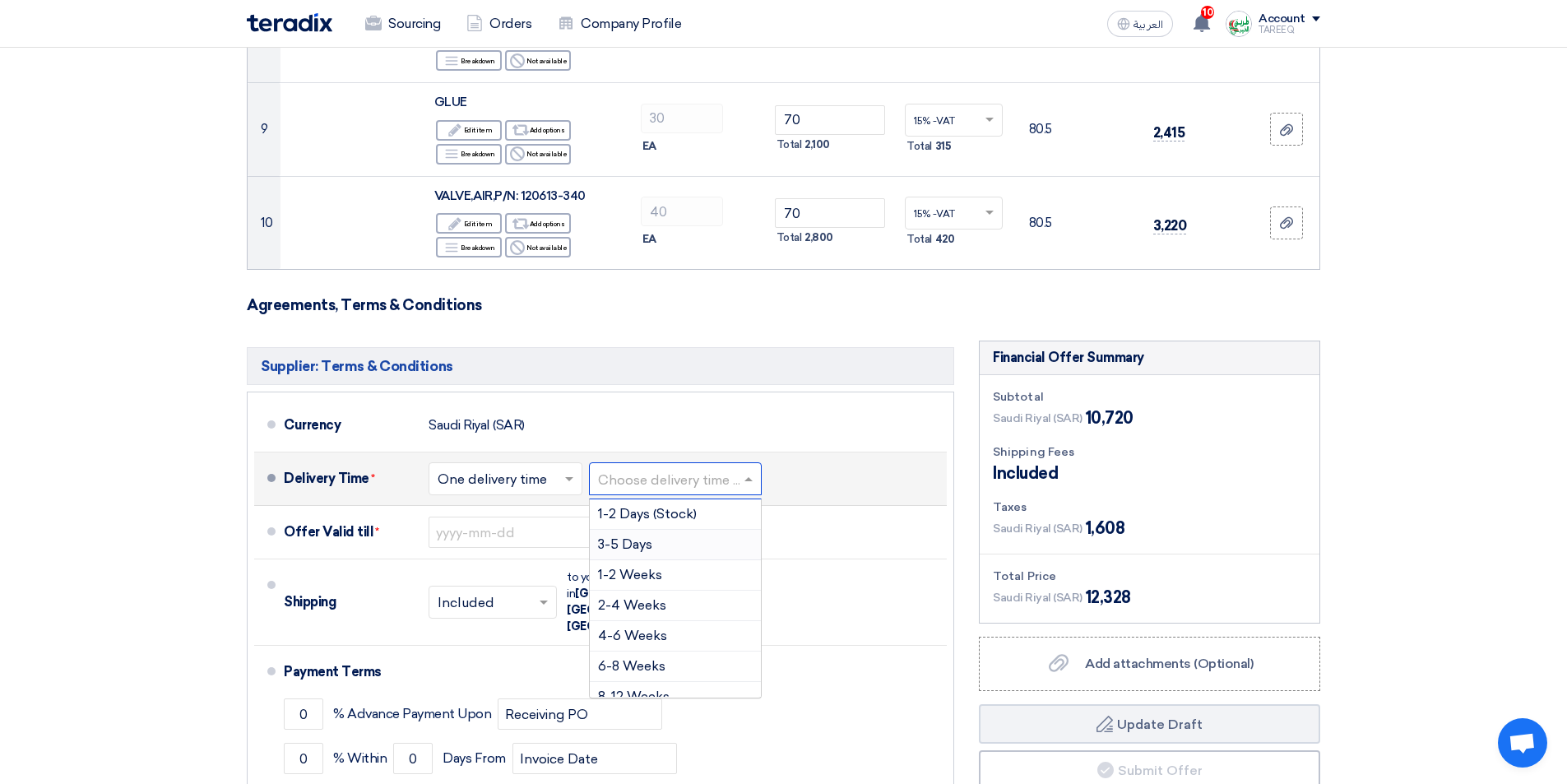
click at [651, 539] on span "3-5 Days" at bounding box center [626, 544] width 54 height 15
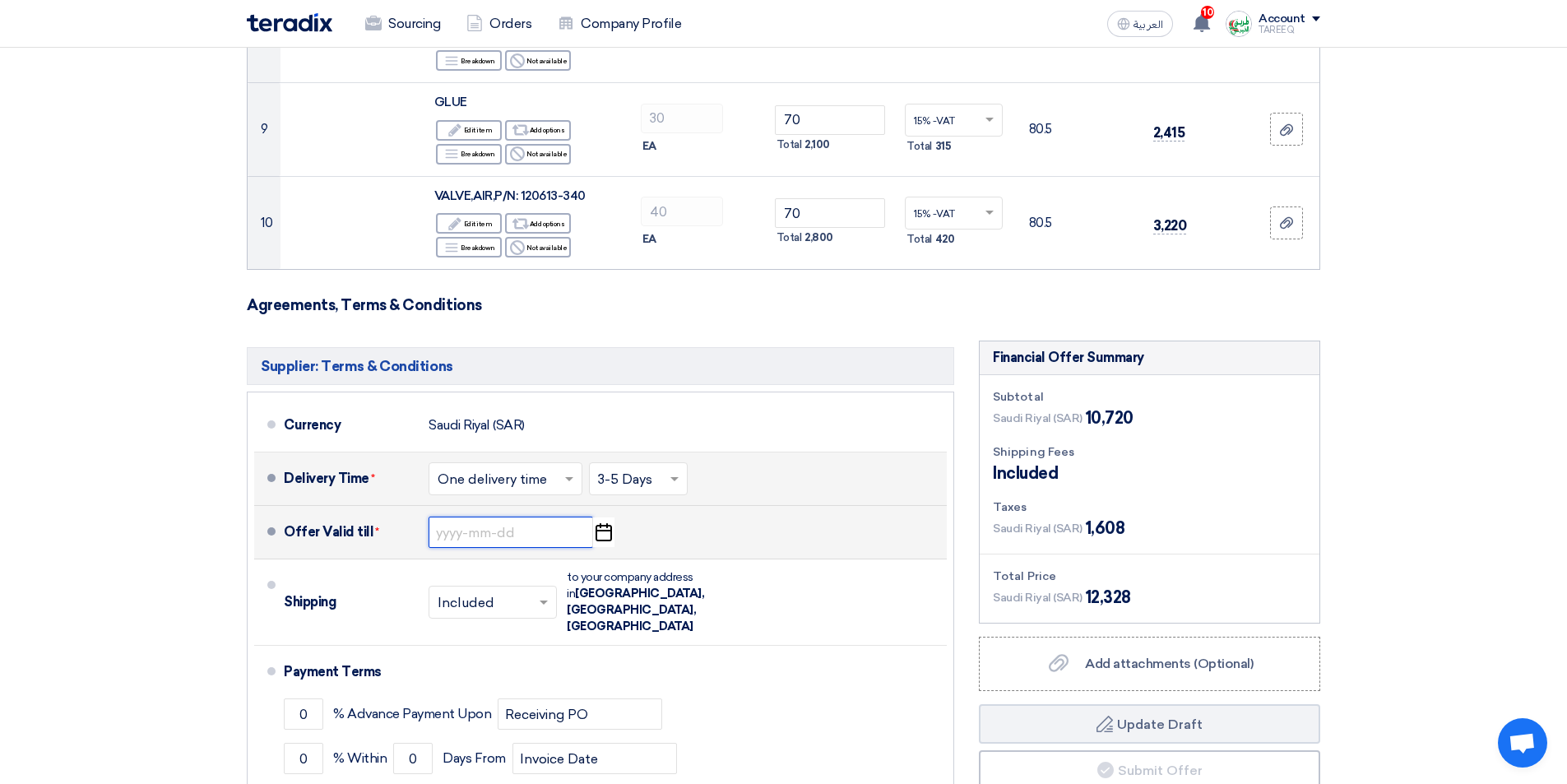
click at [502, 540] on input at bounding box center [511, 532] width 164 height 31
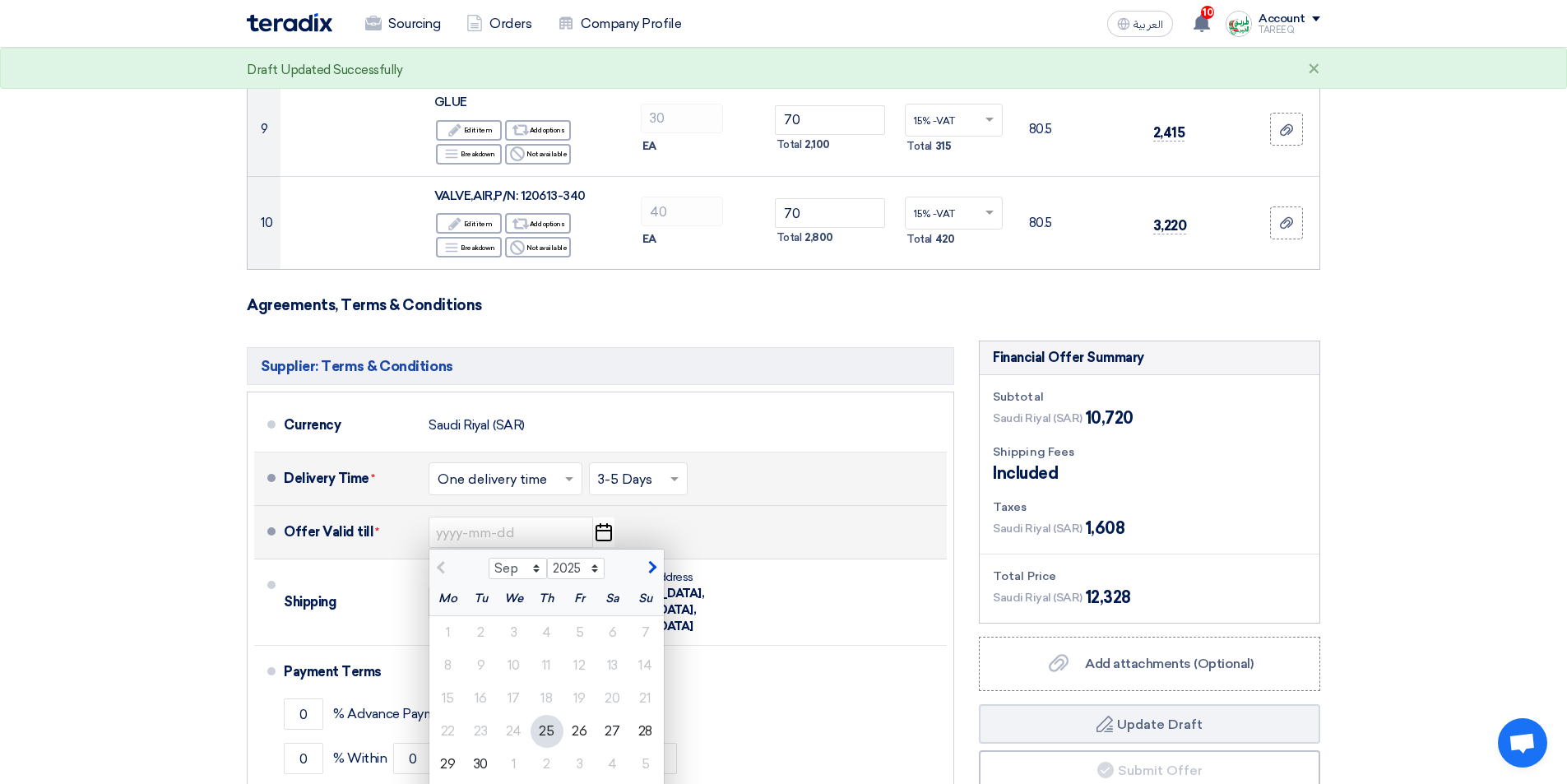
click at [653, 570] on span "button" at bounding box center [650, 567] width 9 height 15
select select "10"
click at [544, 633] on div "2" at bounding box center [547, 633] width 33 height 33
type input "10/2/2025"
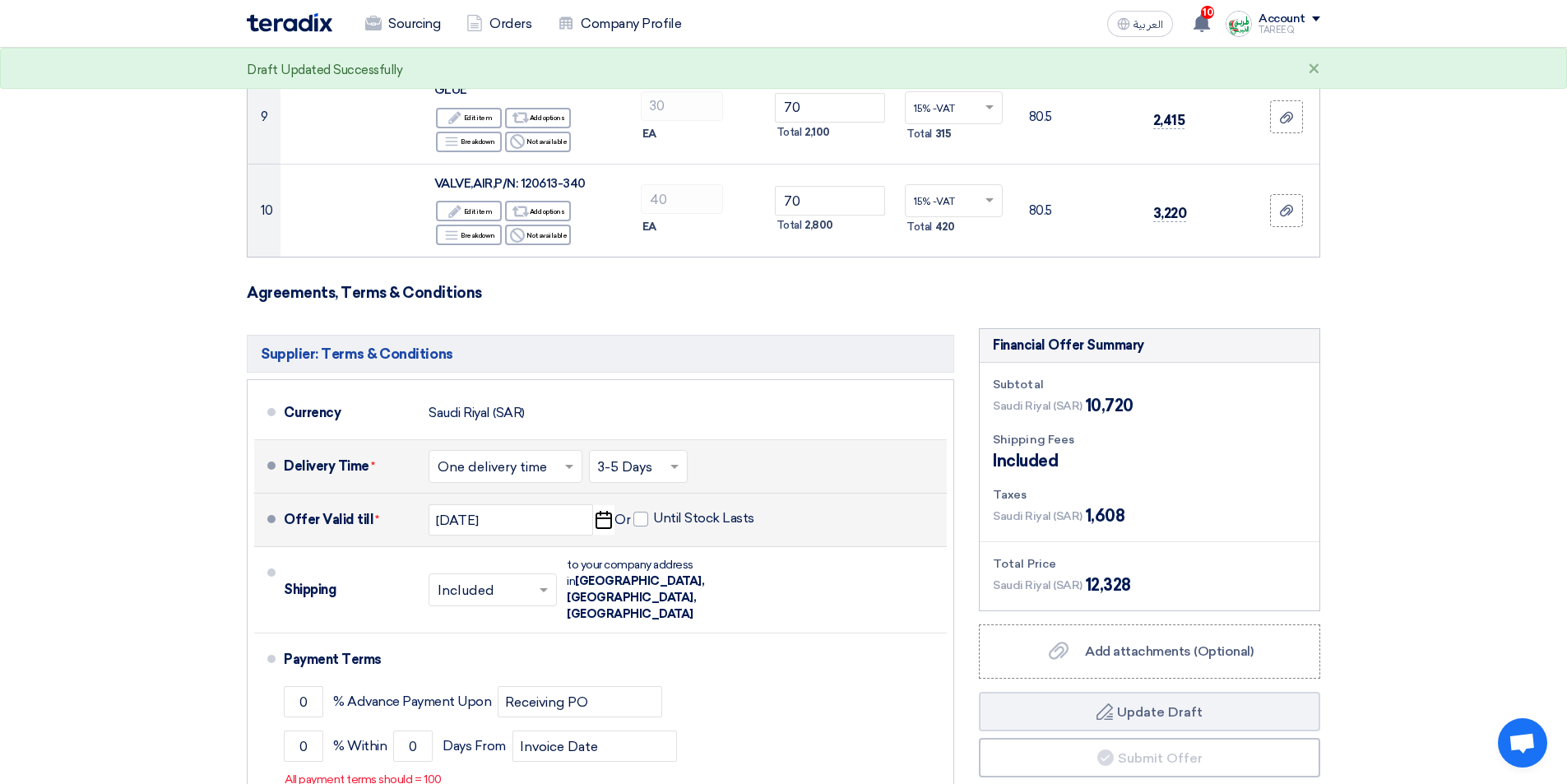
scroll to position [1398, 0]
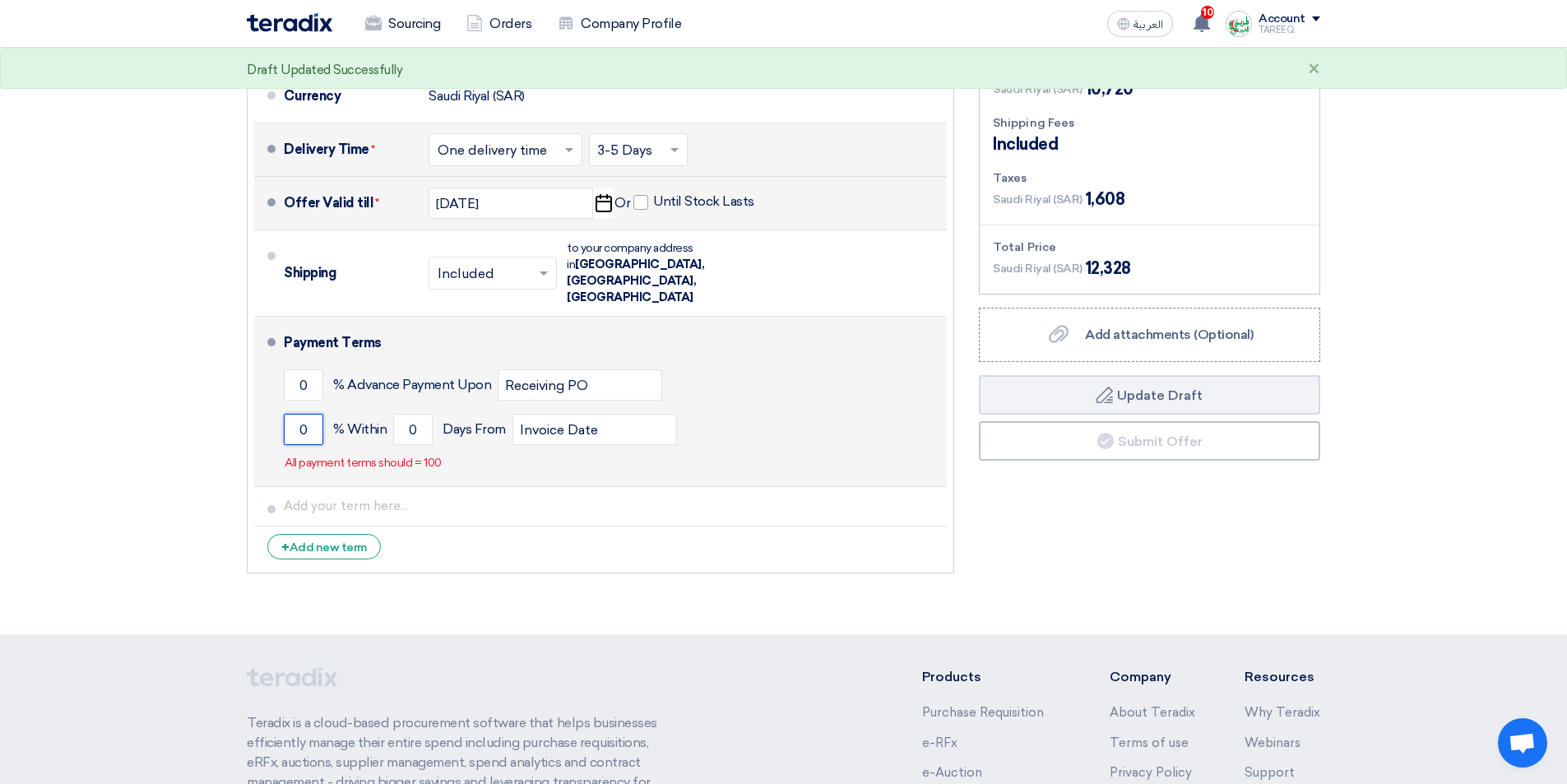
drag, startPoint x: 289, startPoint y: 399, endPoint x: 297, endPoint y: 393, distance: 10.0
click at [288, 413] on input "0" at bounding box center [304, 429] width 40 height 31
type input "100"
click at [401, 413] on input "0" at bounding box center [414, 429] width 40 height 31
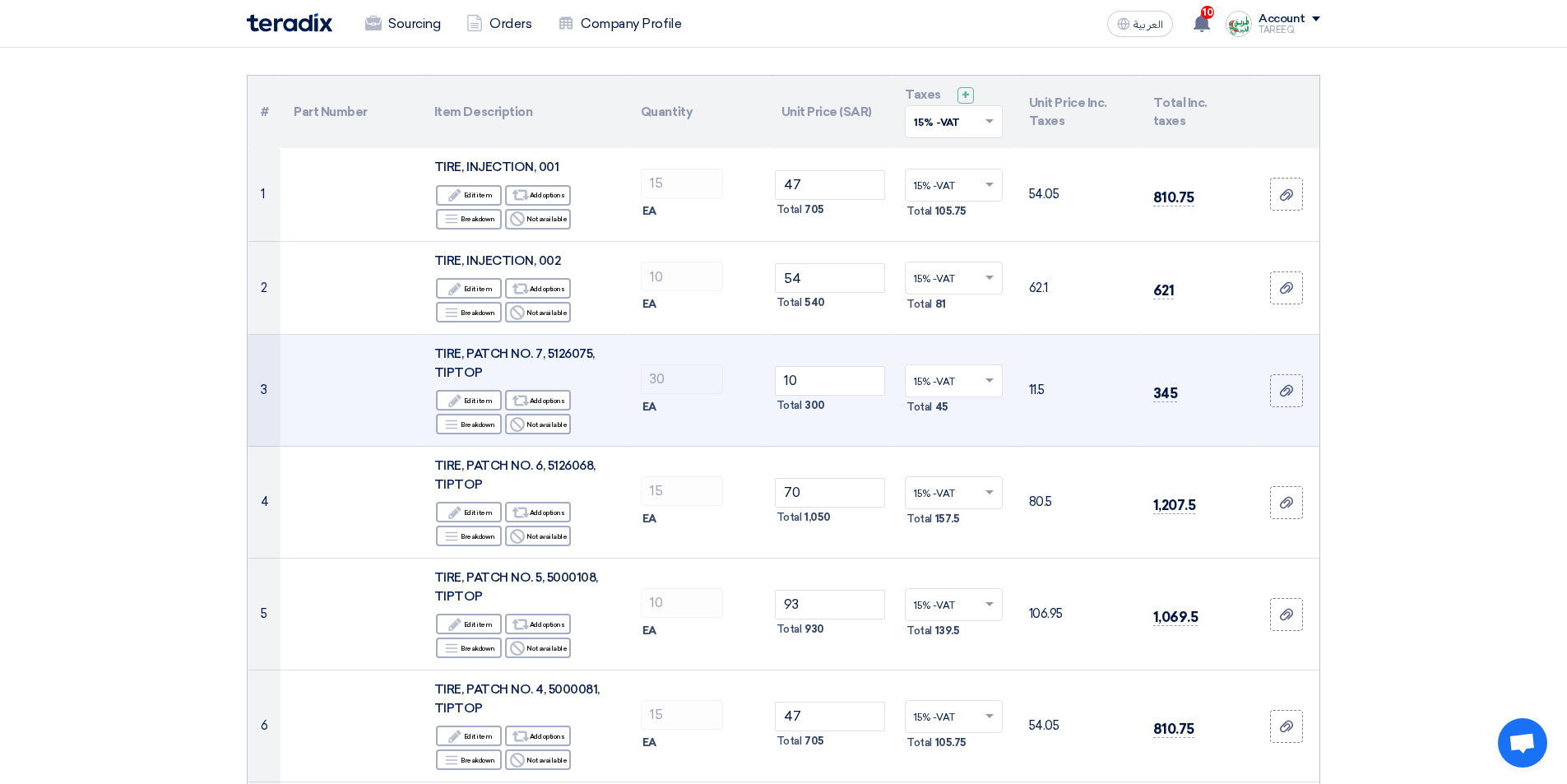
scroll to position [0, 0]
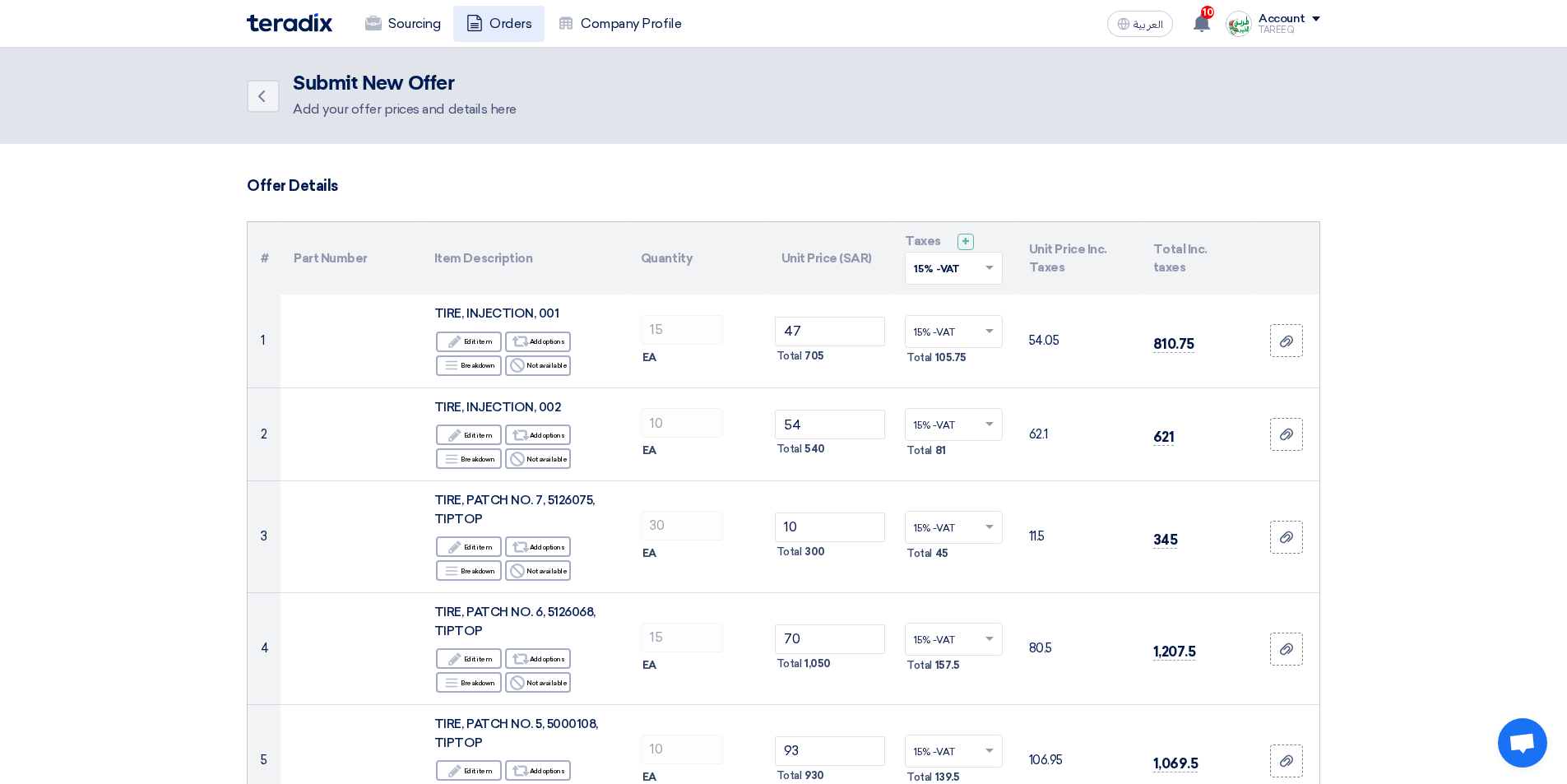
type input "90"
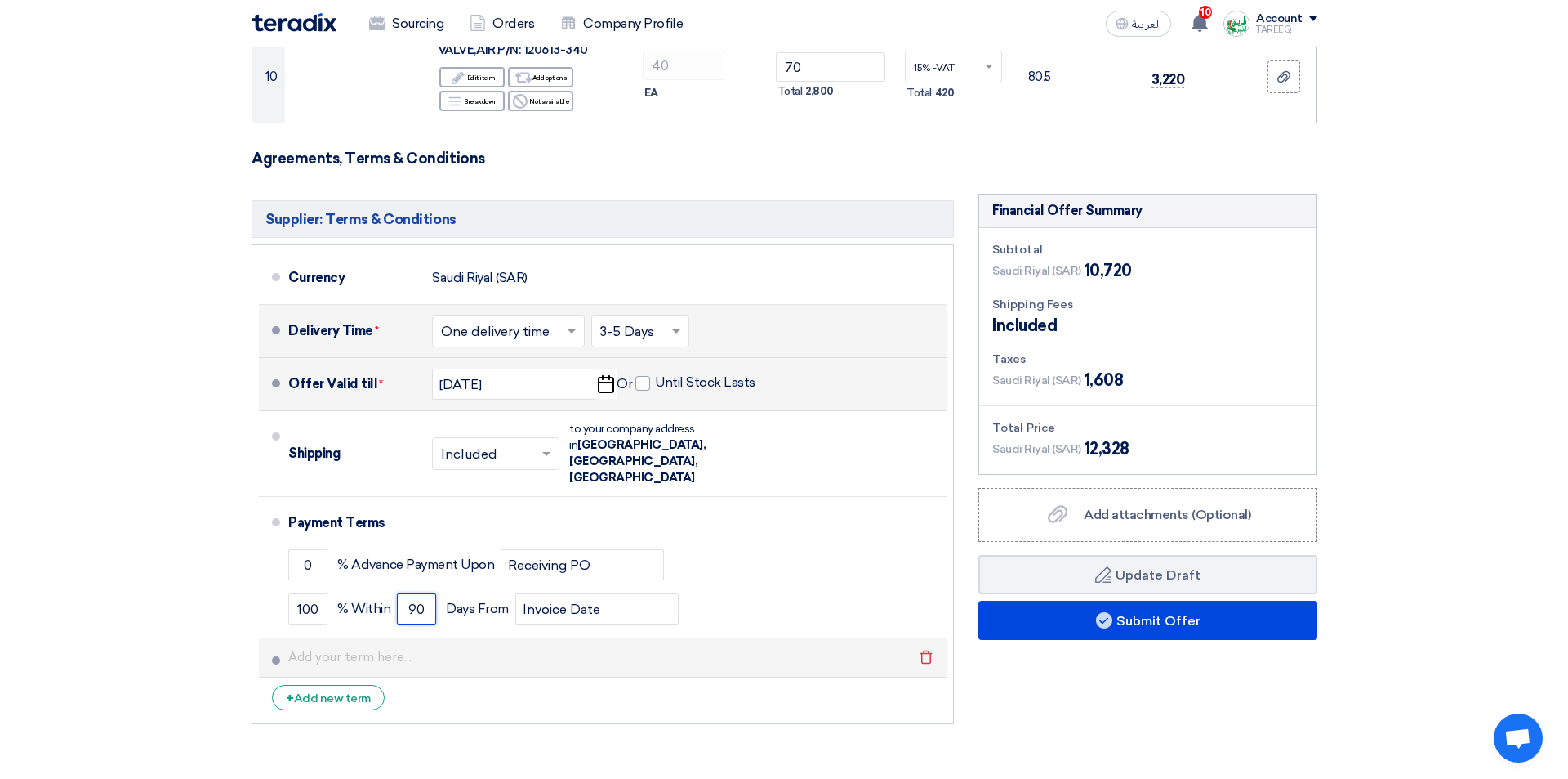
scroll to position [1389, 0]
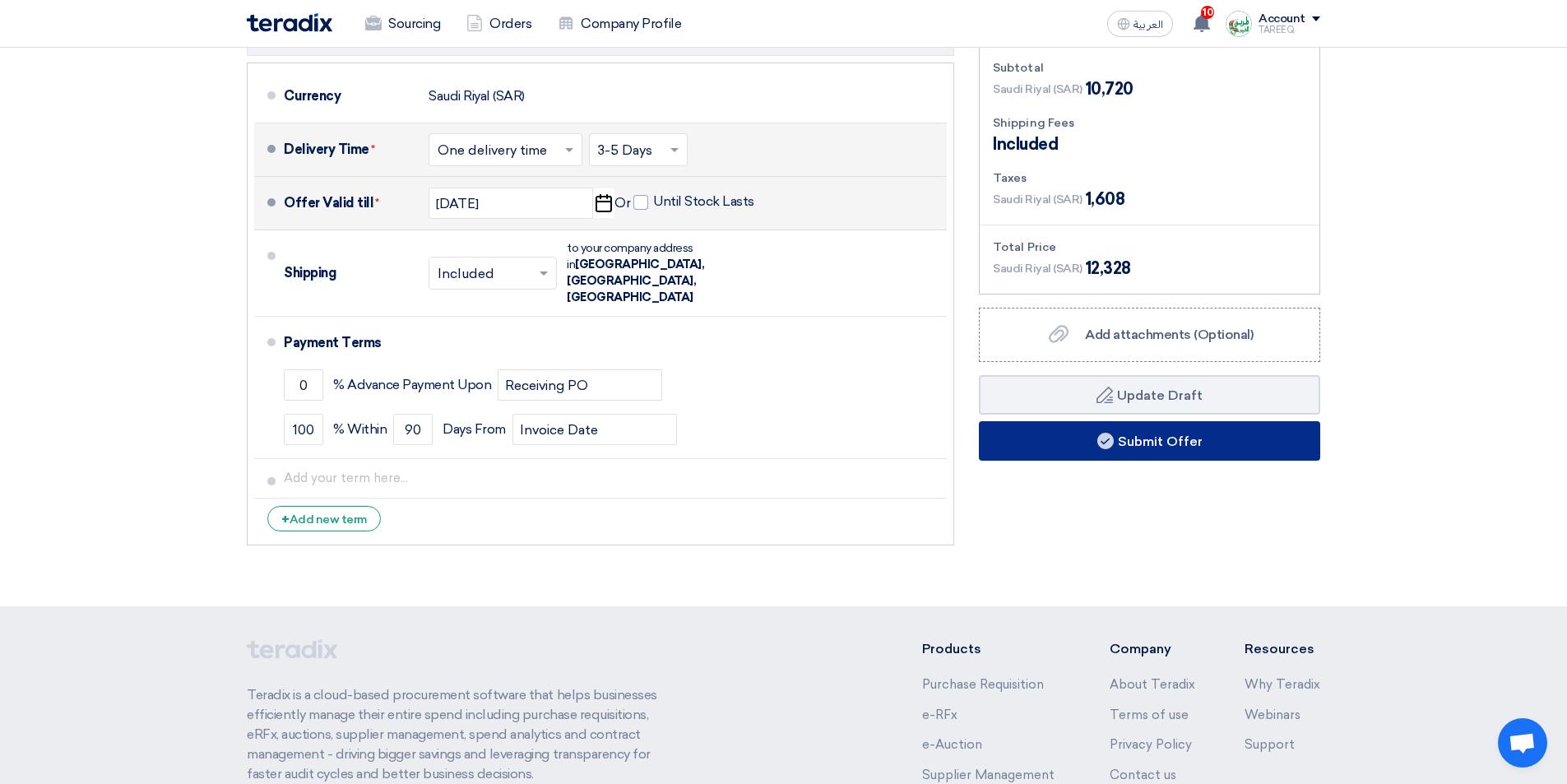
click at [1046, 448] on button "Submit Offer" at bounding box center [1150, 441] width 342 height 40
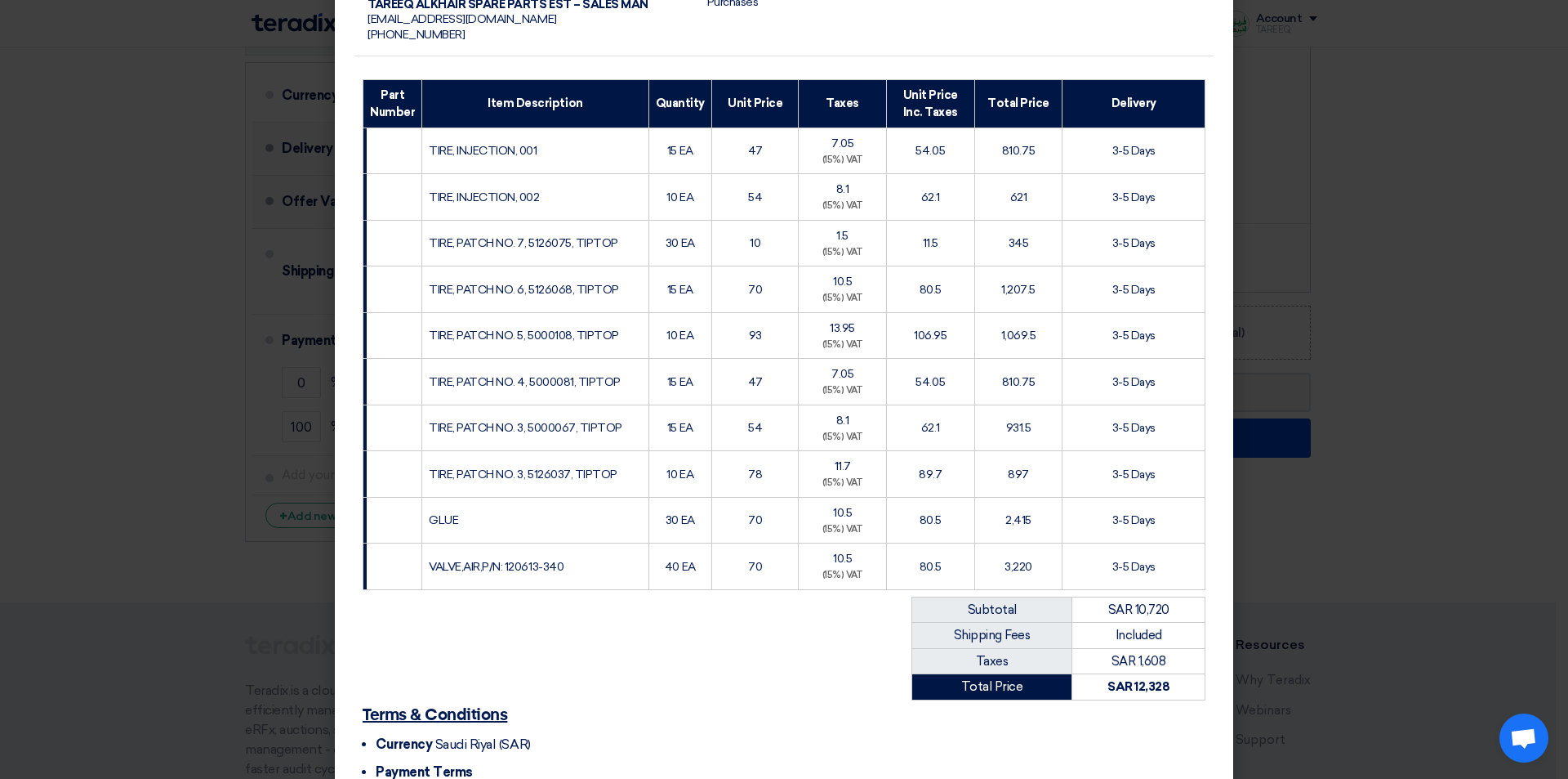
scroll to position [365, 0]
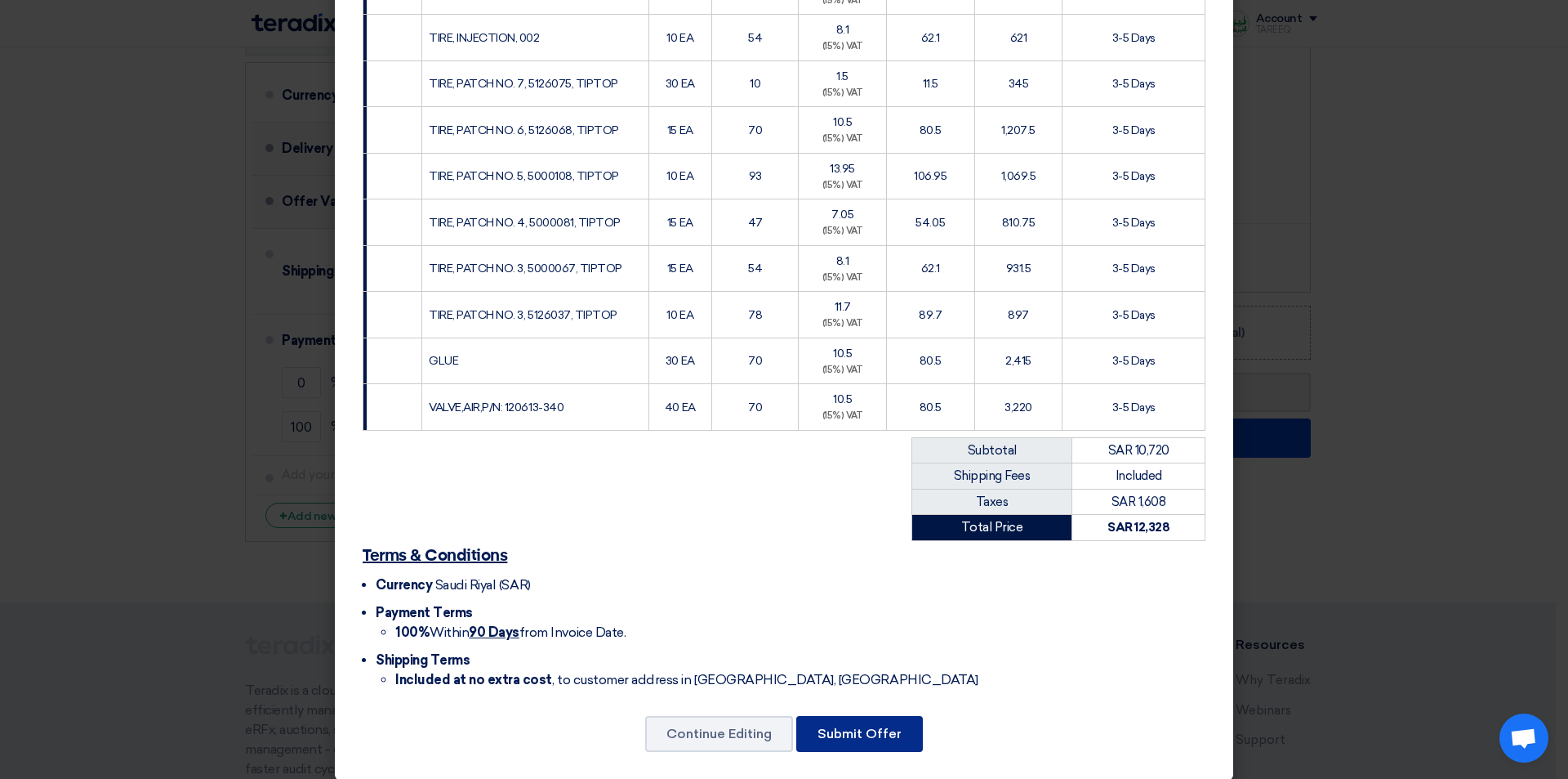
click at [861, 716] on button "Submit Offer" at bounding box center [860, 734] width 127 height 36
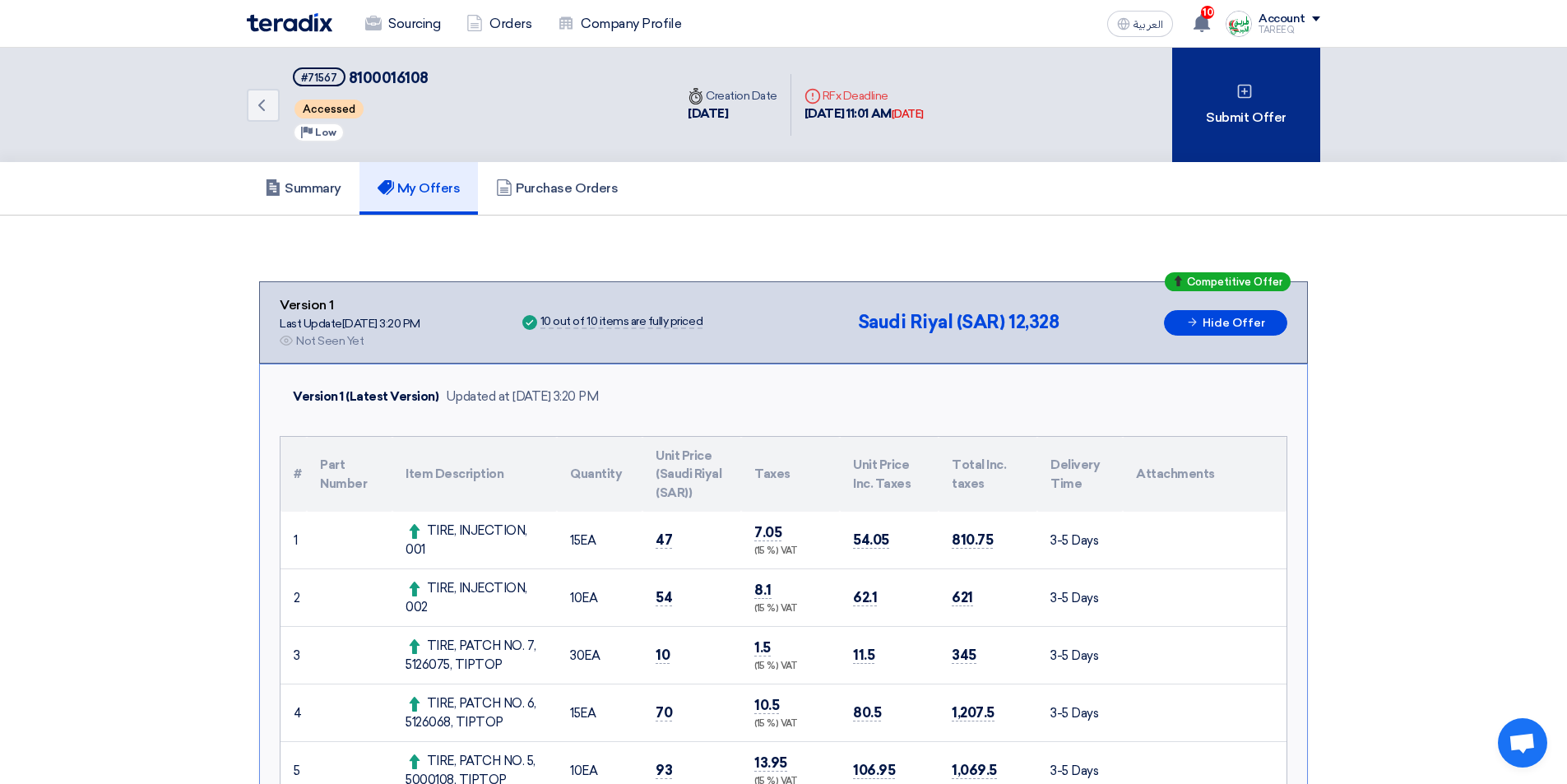
click at [1243, 126] on div "Submit Offer" at bounding box center [1246, 105] width 148 height 114
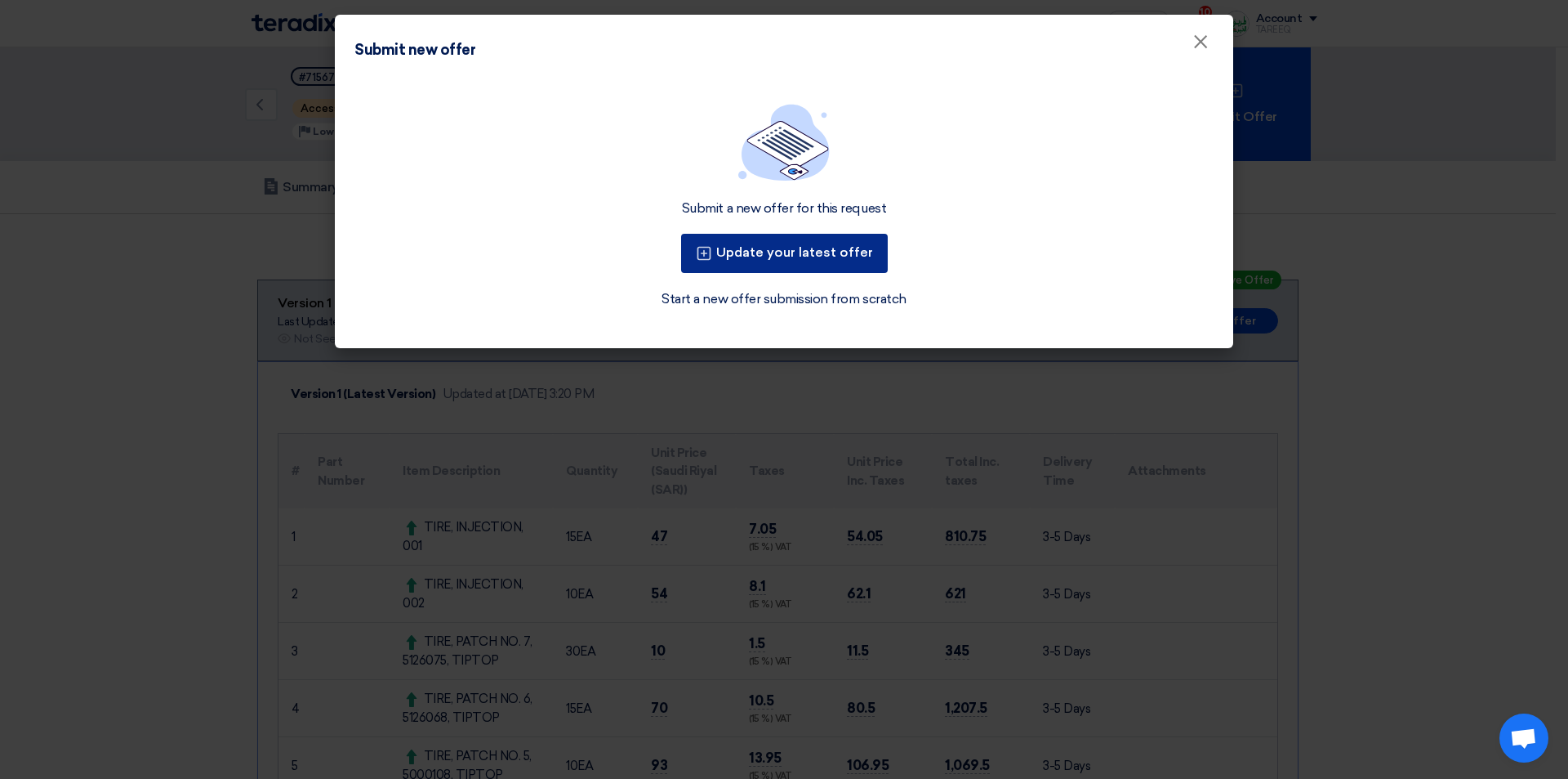
click at [759, 249] on button "Update your latest offer" at bounding box center [785, 253] width 207 height 40
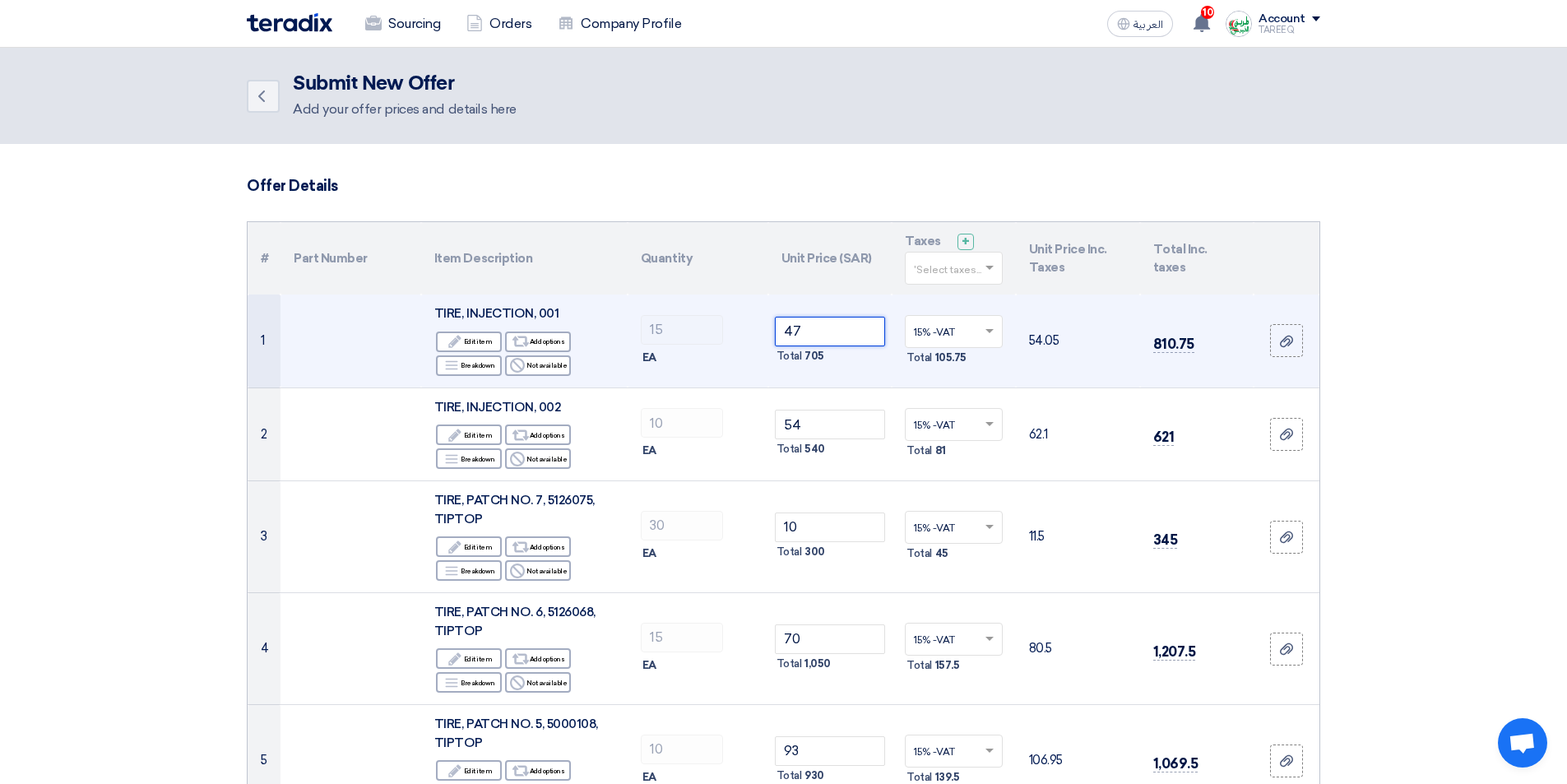
drag, startPoint x: 835, startPoint y: 324, endPoint x: 688, endPoint y: 365, distance: 152.6
click at [685, 361] on tr "1 TIRE, INJECTION, 001 Edit Edit item Alternative Add options Breakdown" at bounding box center [784, 341] width 1072 height 93
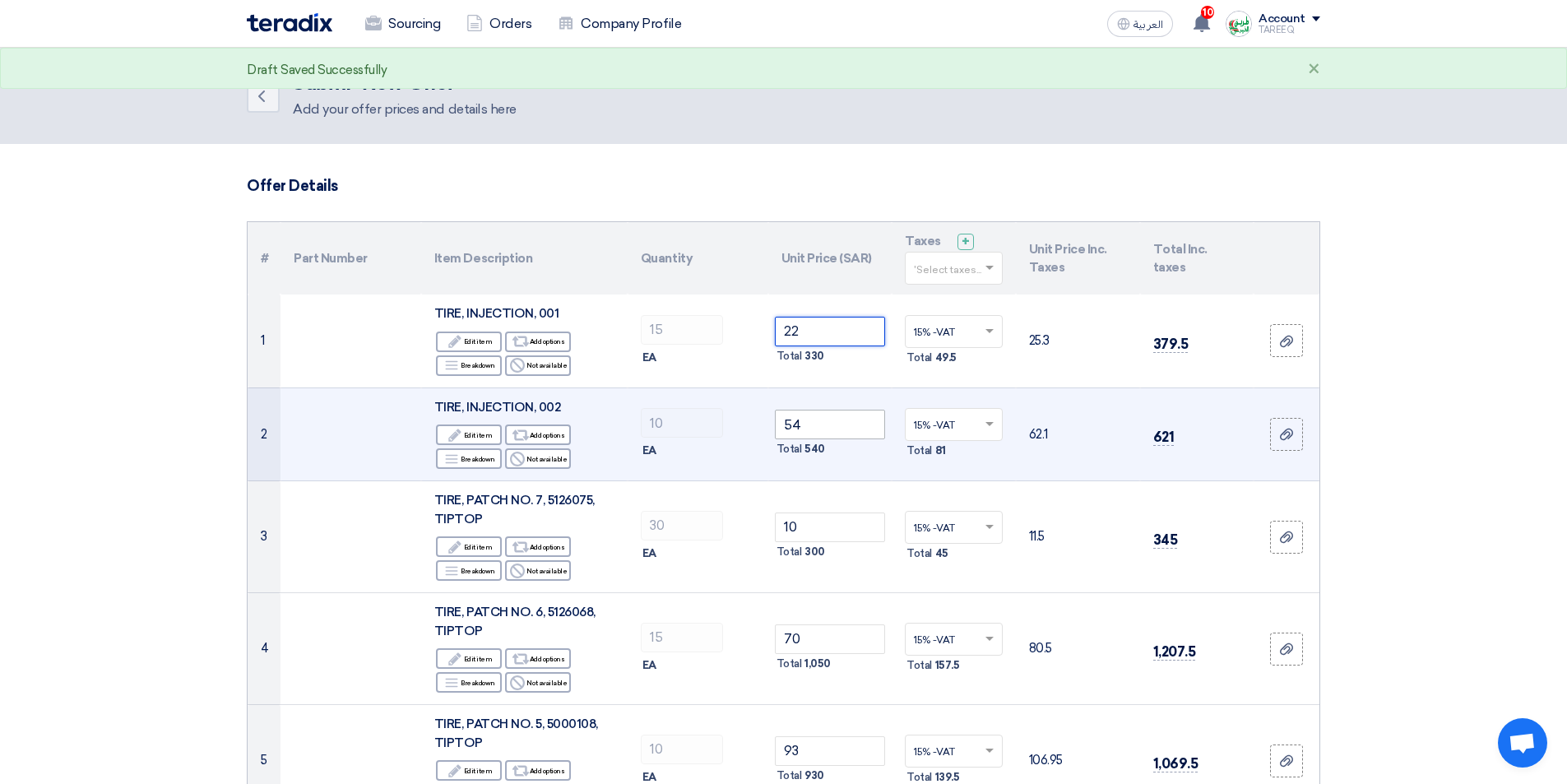
type input "22"
drag, startPoint x: 836, startPoint y: 431, endPoint x: 730, endPoint y: 436, distance: 106.1
click at [730, 436] on tr "2 TIRE, INJECTION, 002 Edit Edit item Alternative Add options Breakdown" at bounding box center [784, 433] width 1072 height 93
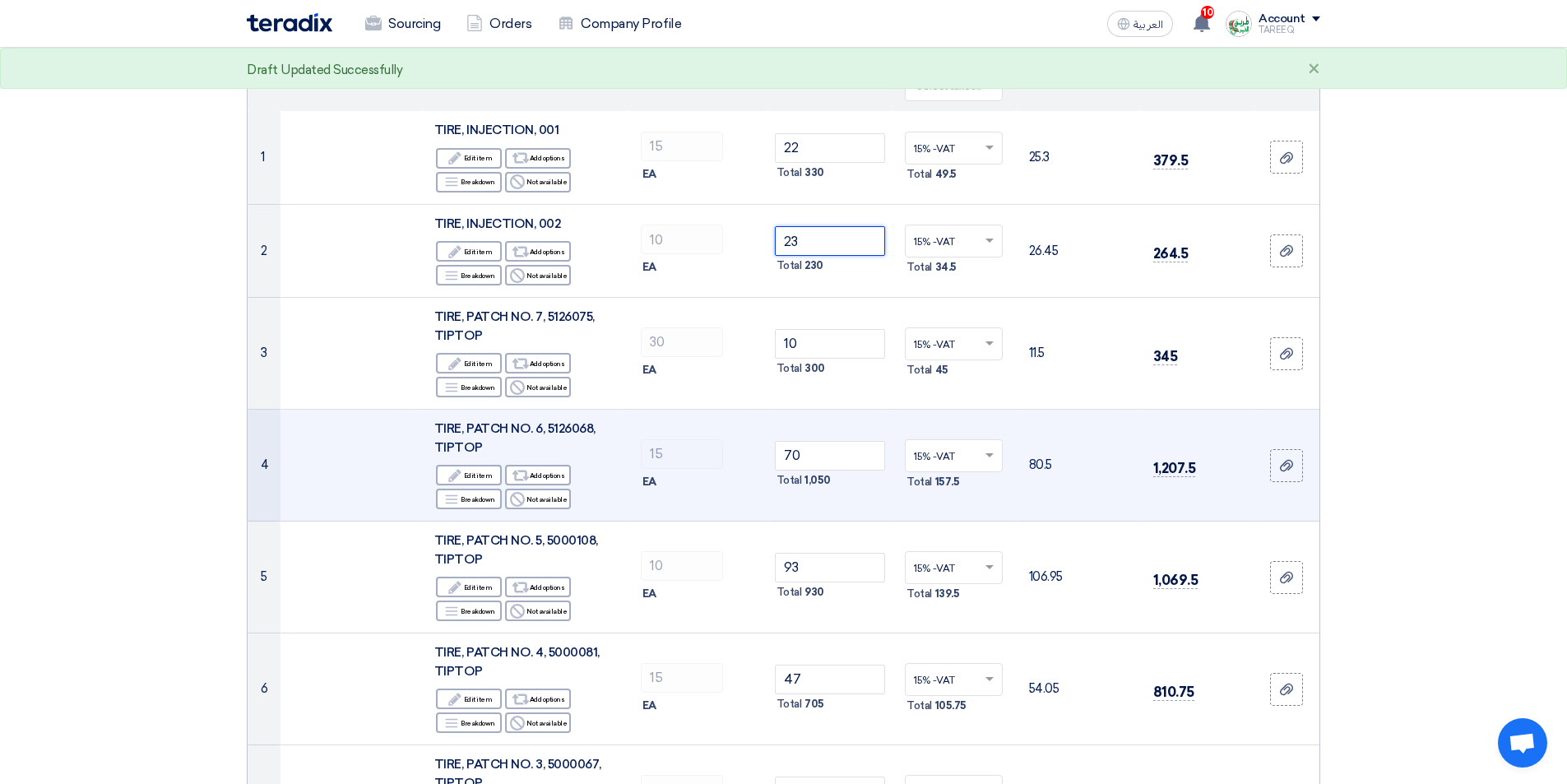
scroll to position [247, 0]
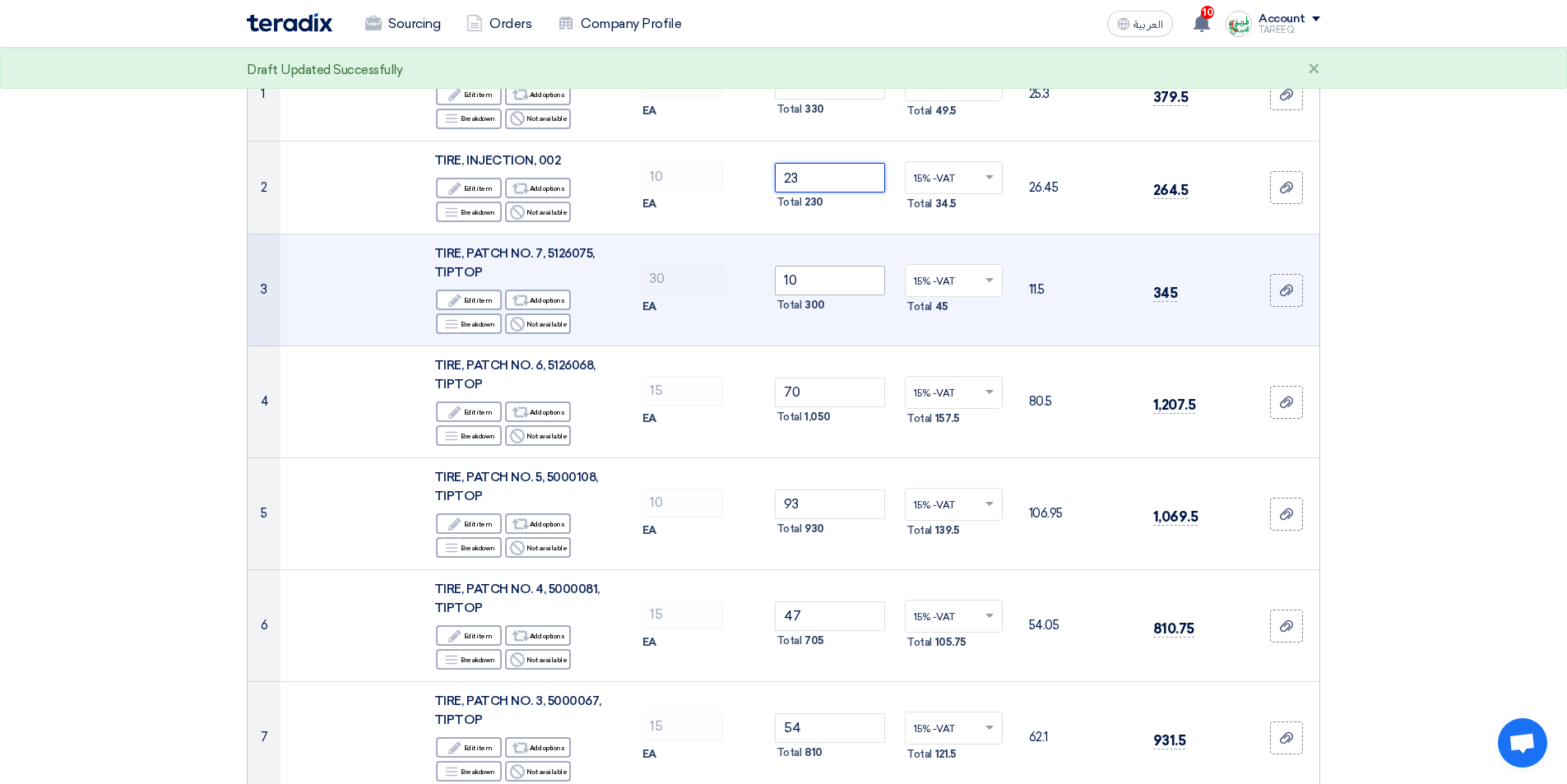
type input "23"
drag, startPoint x: 810, startPoint y: 279, endPoint x: 649, endPoint y: 305, distance: 163.1
click at [649, 305] on tr "3 TIRE, PATCH NO. 7, 5126075, TIPTOP Edit Edit item Alternative Add options Bre…" at bounding box center [784, 290] width 1072 height 111
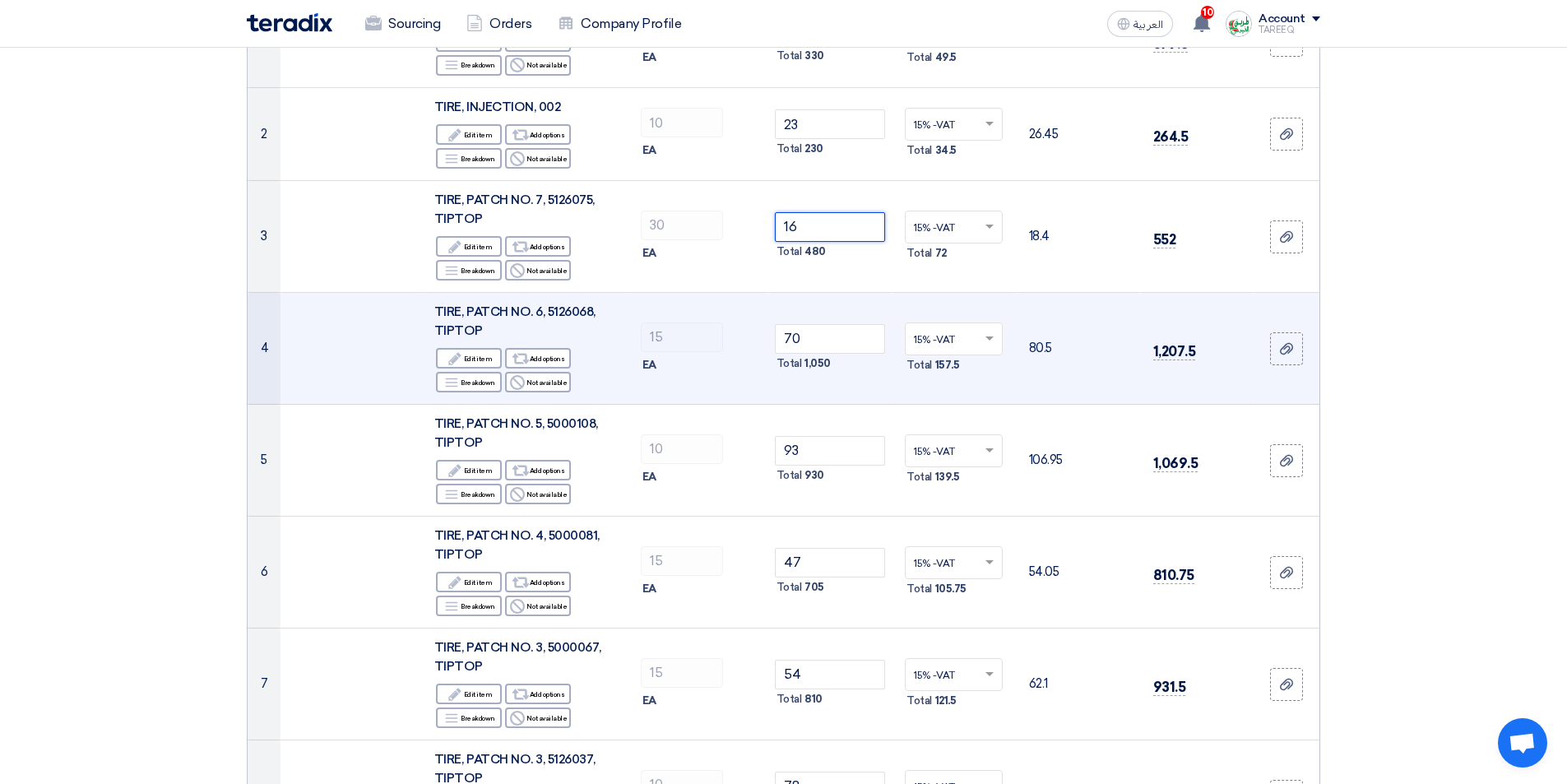
scroll to position [329, 0]
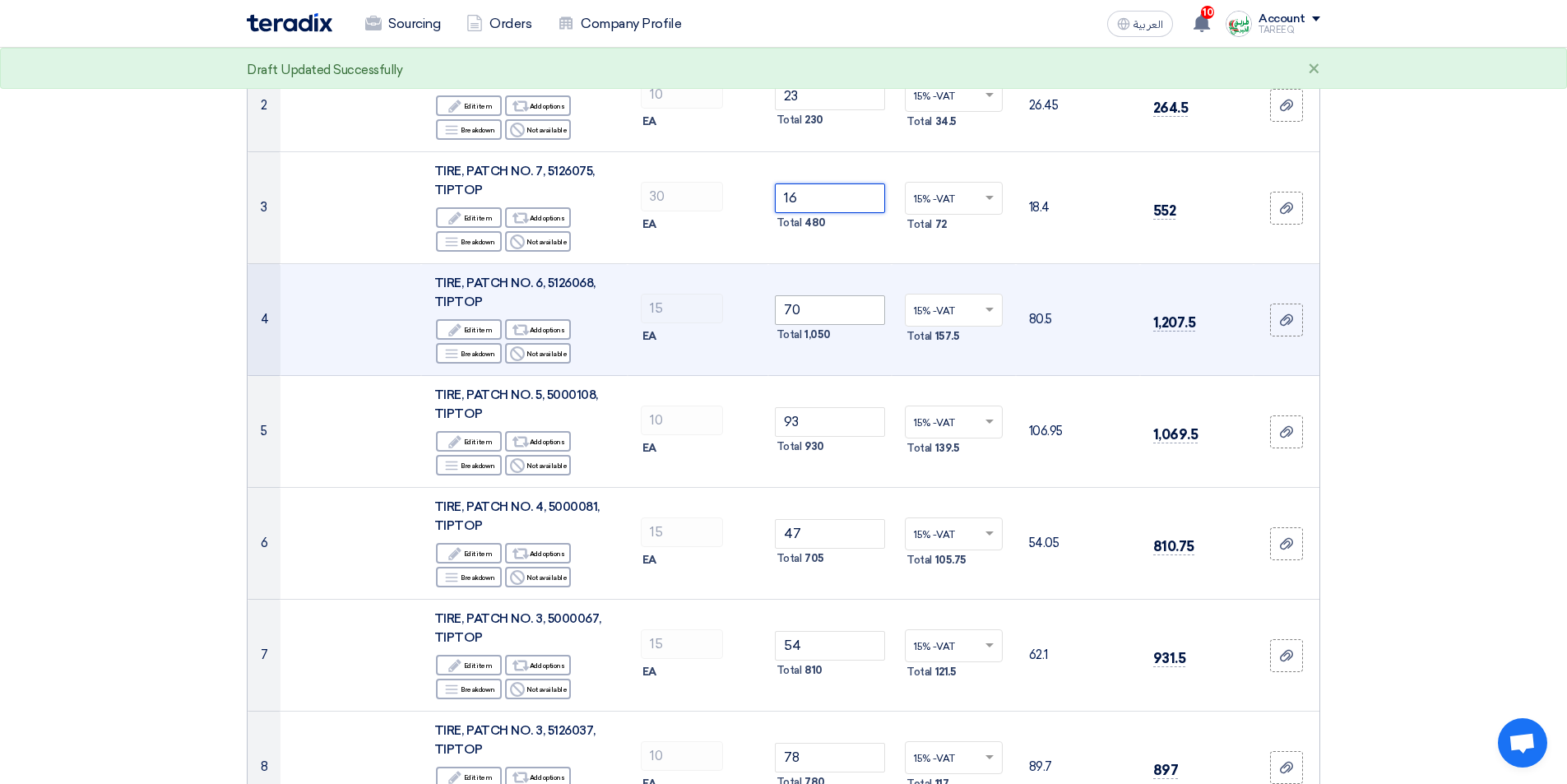
type input "16"
drag, startPoint x: 849, startPoint y: 307, endPoint x: 706, endPoint y: 333, distance: 145.3
click at [707, 333] on tr "4 TIRE, PATCH NO. 6, 5126068, TIPTOP Edit Edit item Alternative Add options Bre…" at bounding box center [784, 319] width 1072 height 111
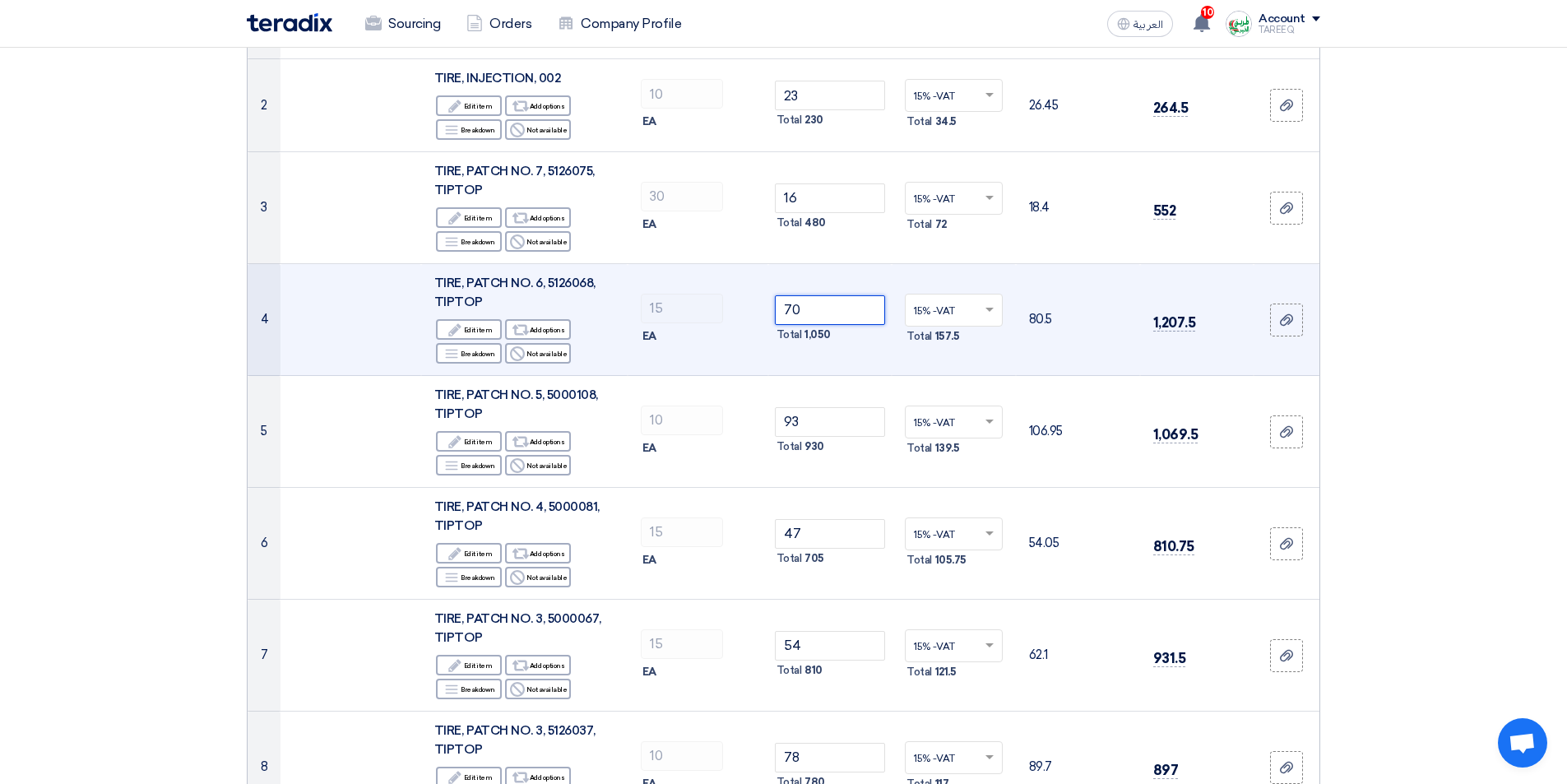
type input "4"
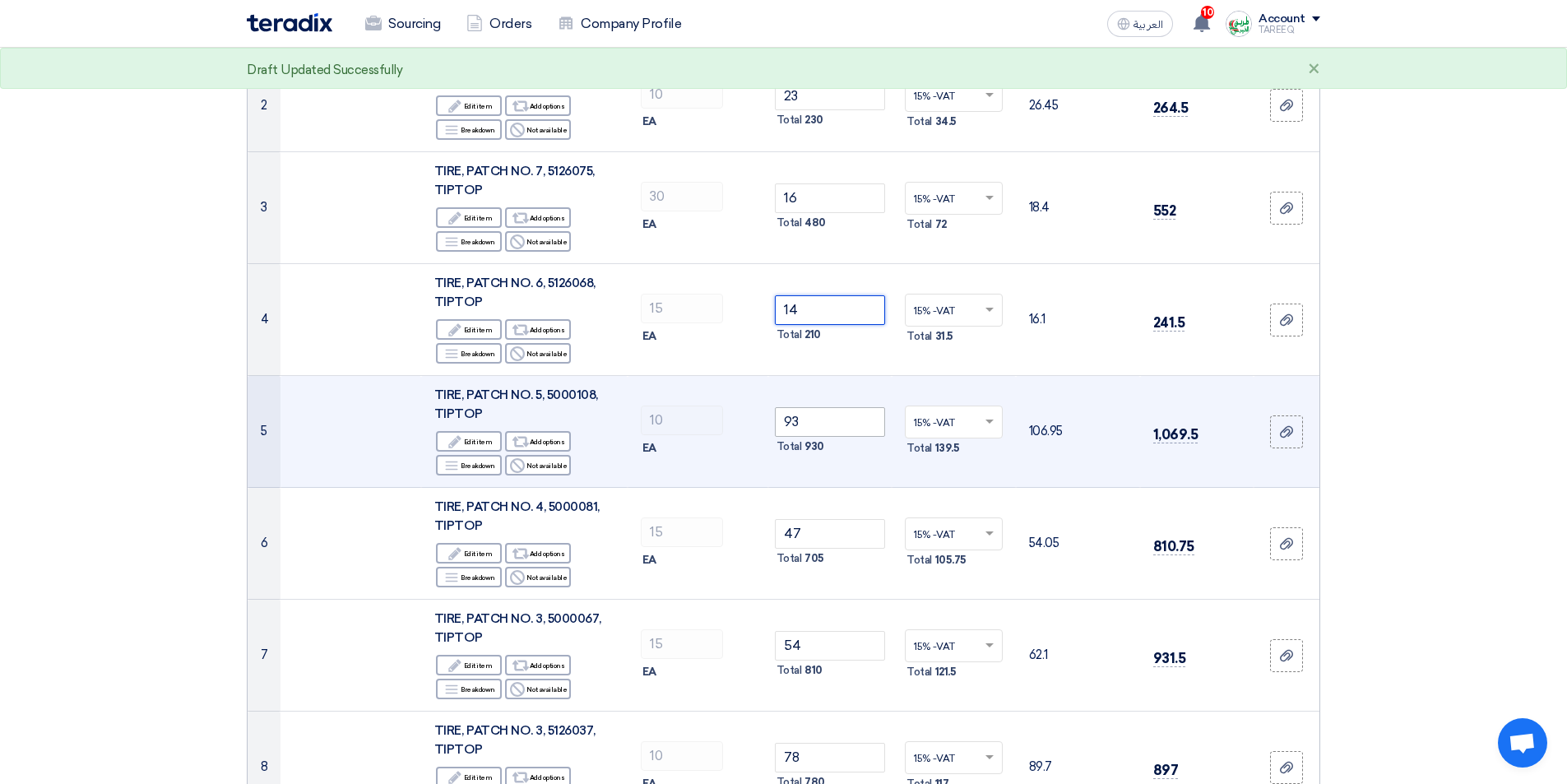
type input "14"
drag, startPoint x: 842, startPoint y: 426, endPoint x: 723, endPoint y: 448, distance: 121.0
click at [724, 447] on tr "5 TIRE, PATCH NO. 5, 5000108, TIPTOP Edit Edit item Alternative Add options Bre…" at bounding box center [784, 431] width 1072 height 111
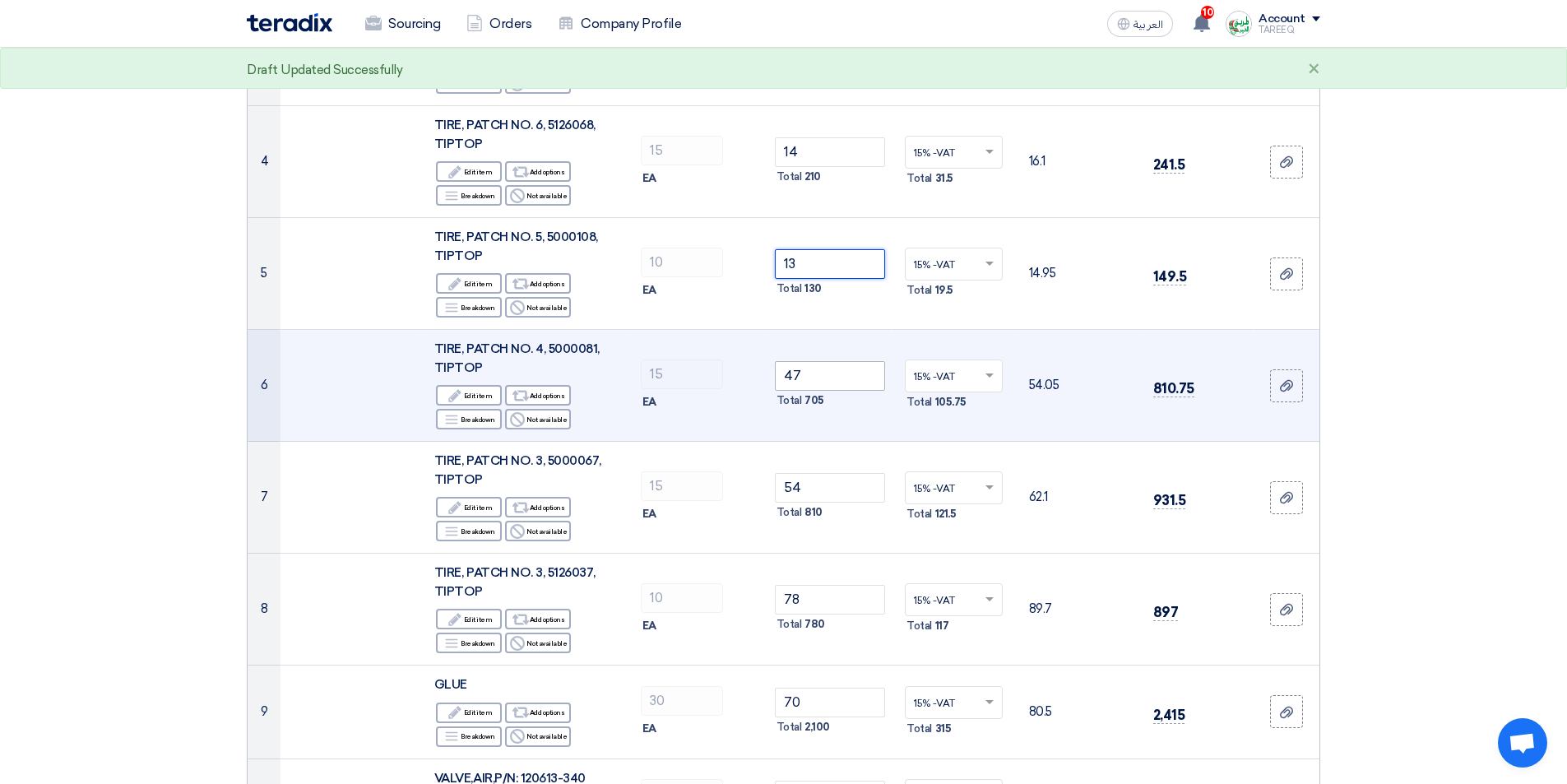
scroll to position [493, 0]
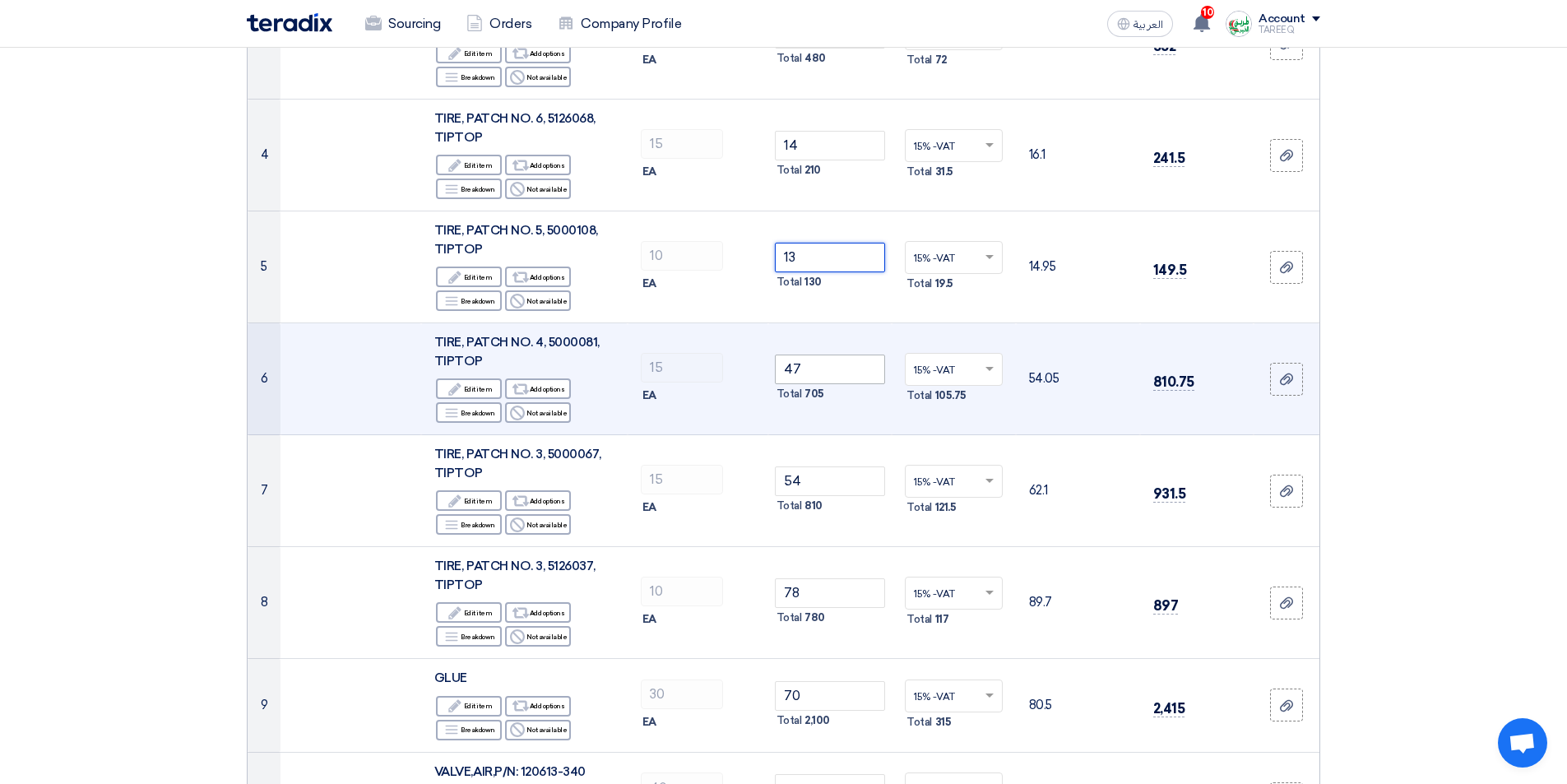
type input "13"
click at [667, 380] on tr "6 TIRE, PATCH NO. 4, 5000081, TIPTOP Edit Edit item Alternative Add options Bre…" at bounding box center [784, 379] width 1072 height 111
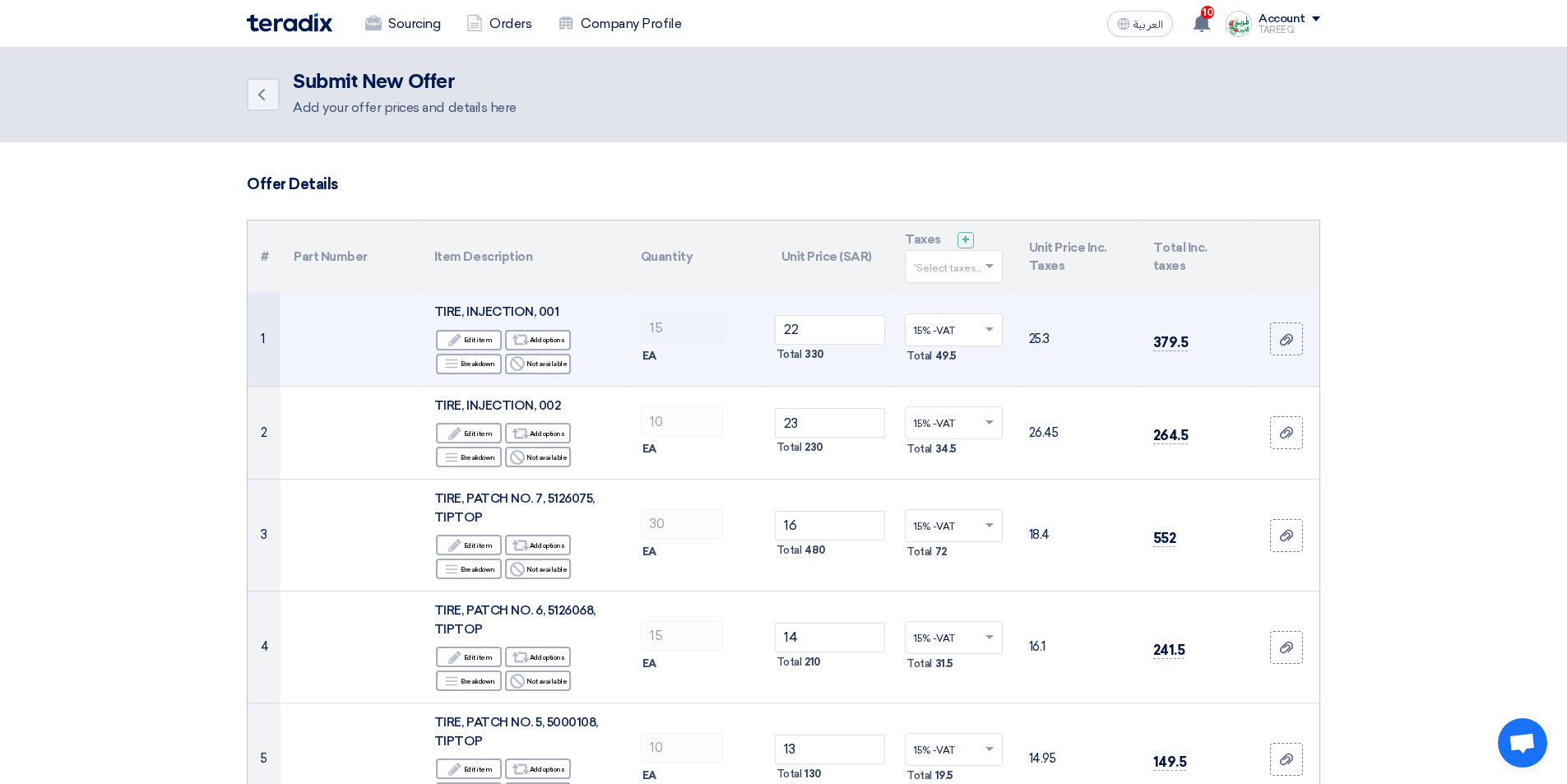
scroll to position [0, 0]
drag, startPoint x: 844, startPoint y: 341, endPoint x: 884, endPoint y: 338, distance: 40.1
click at [677, 351] on tr "1 TIRE, INJECTION, 001 Edit Edit item Alternative Add options Breakdown" at bounding box center [784, 341] width 1072 height 93
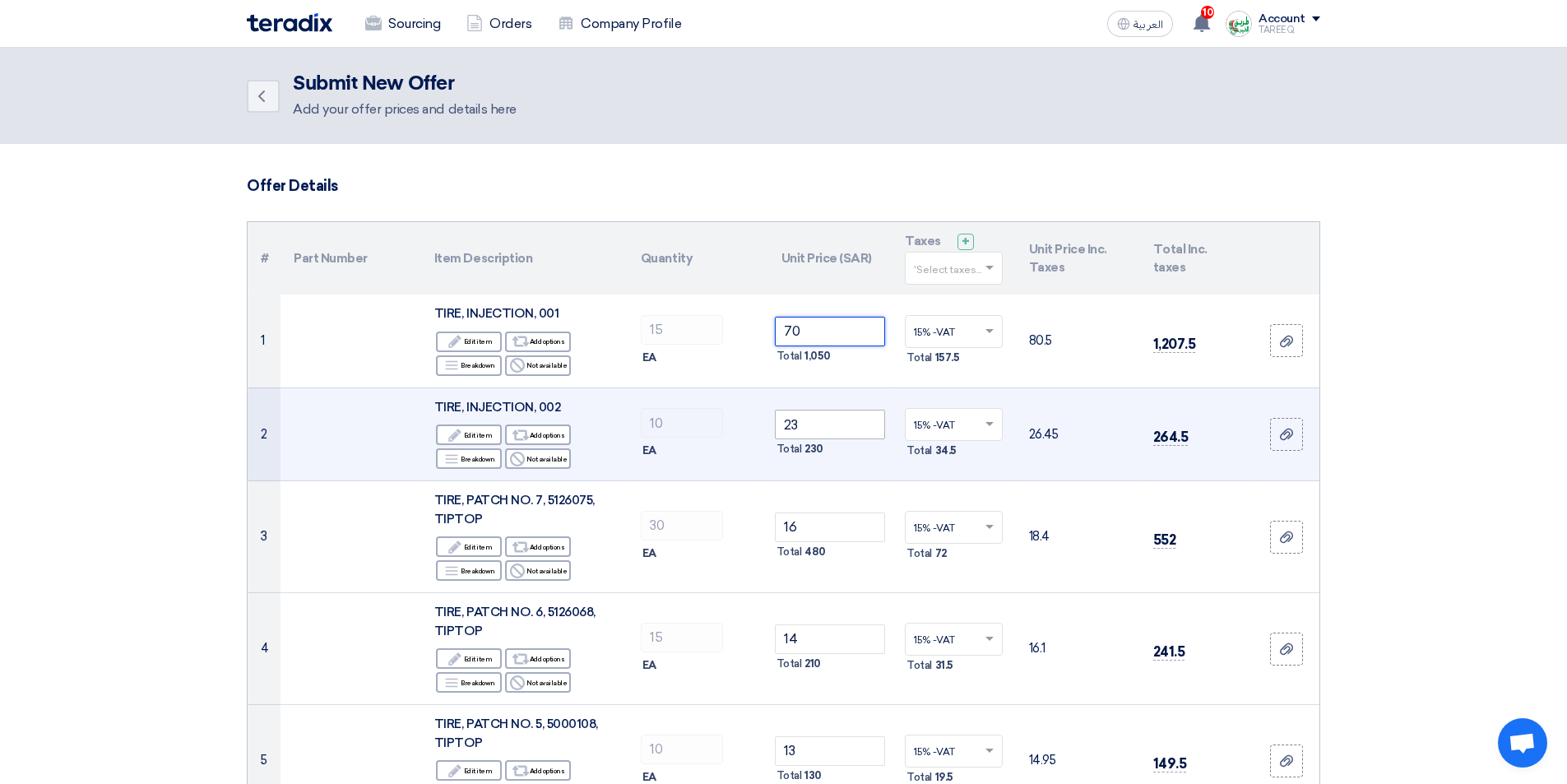
type input "70"
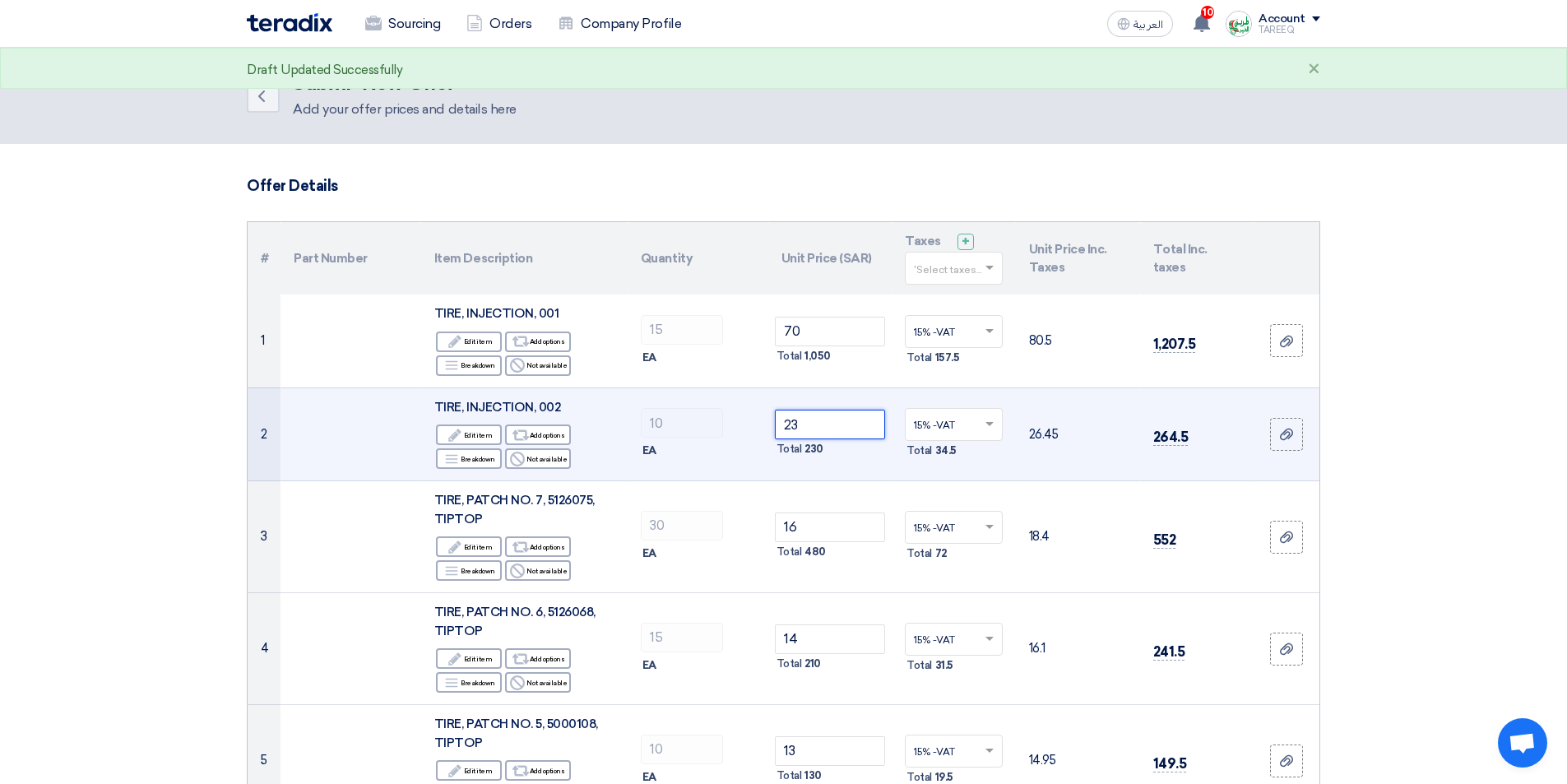
drag, startPoint x: 826, startPoint y: 420, endPoint x: 676, endPoint y: 453, distance: 153.6
click at [677, 450] on tr "2 TIRE, INJECTION, 002 Edit Edit item Alternative Add options Breakdown" at bounding box center [784, 433] width 1072 height 93
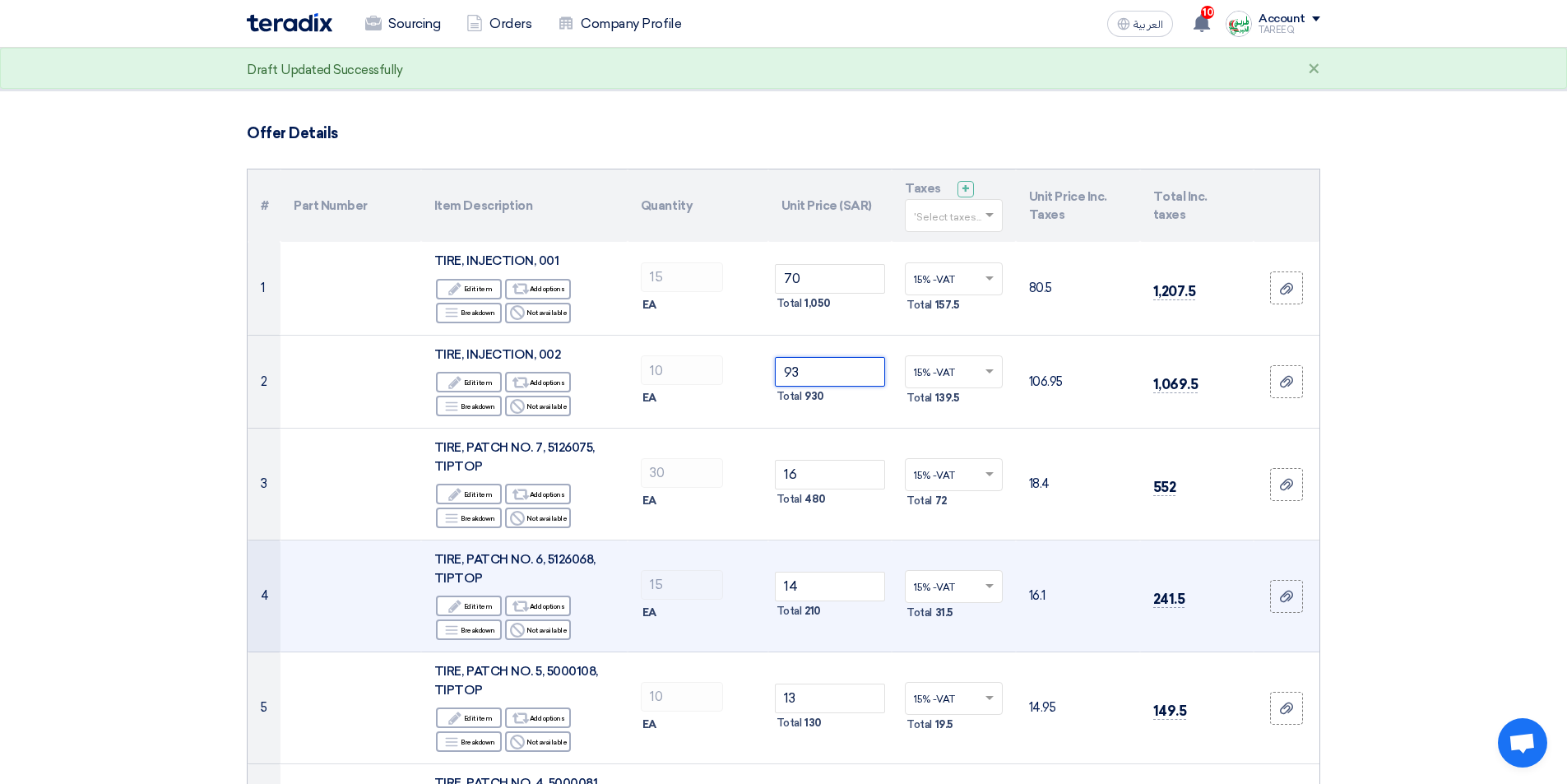
scroll to position [82, 0]
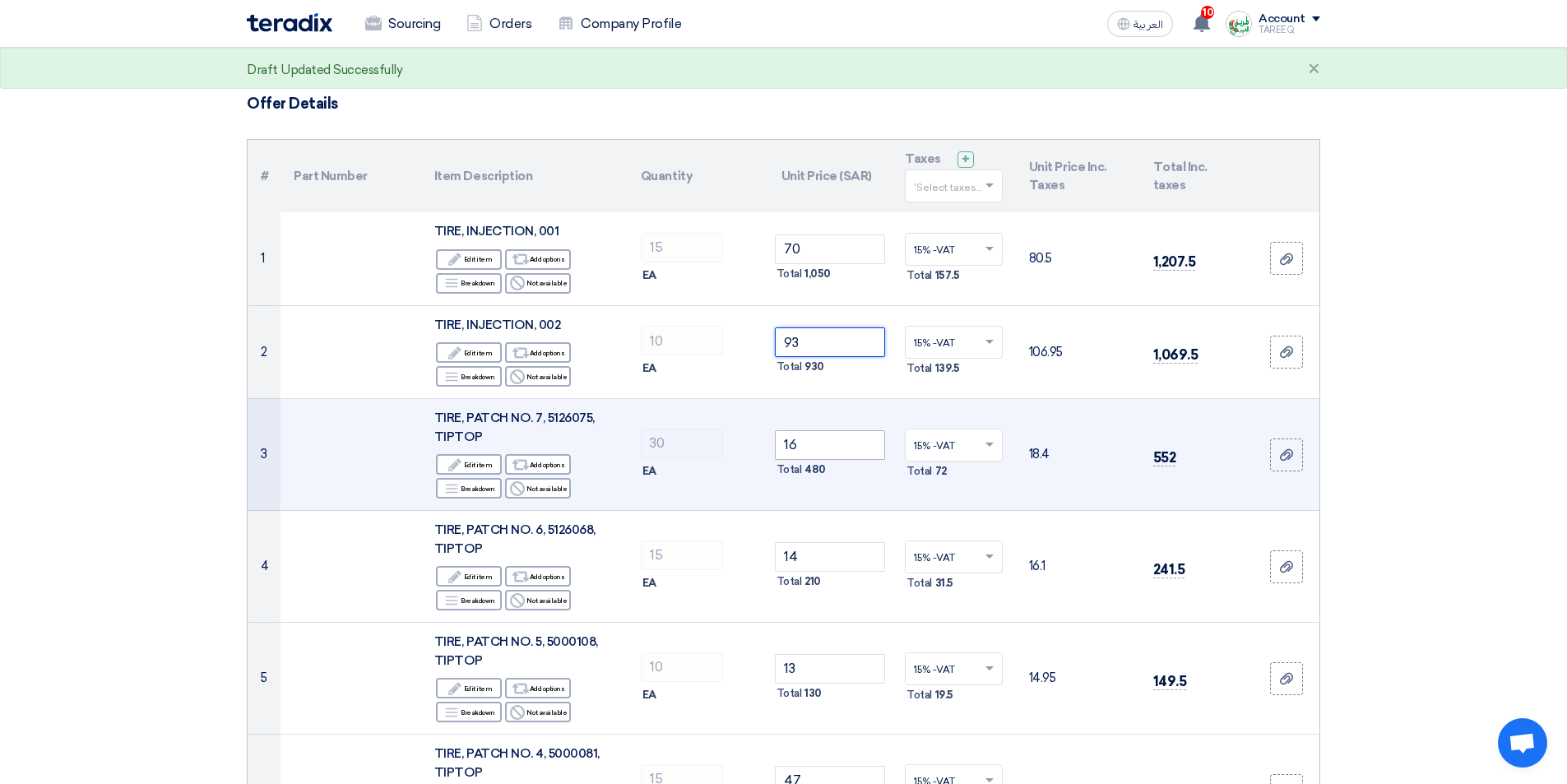
type input "93"
drag, startPoint x: 809, startPoint y: 452, endPoint x: 637, endPoint y: 475, distance: 173.5
click at [639, 474] on tr "3 TIRE, PATCH NO. 7, 5126075, TIPTOP Edit Edit item Alternative Add options Bre…" at bounding box center [784, 454] width 1072 height 111
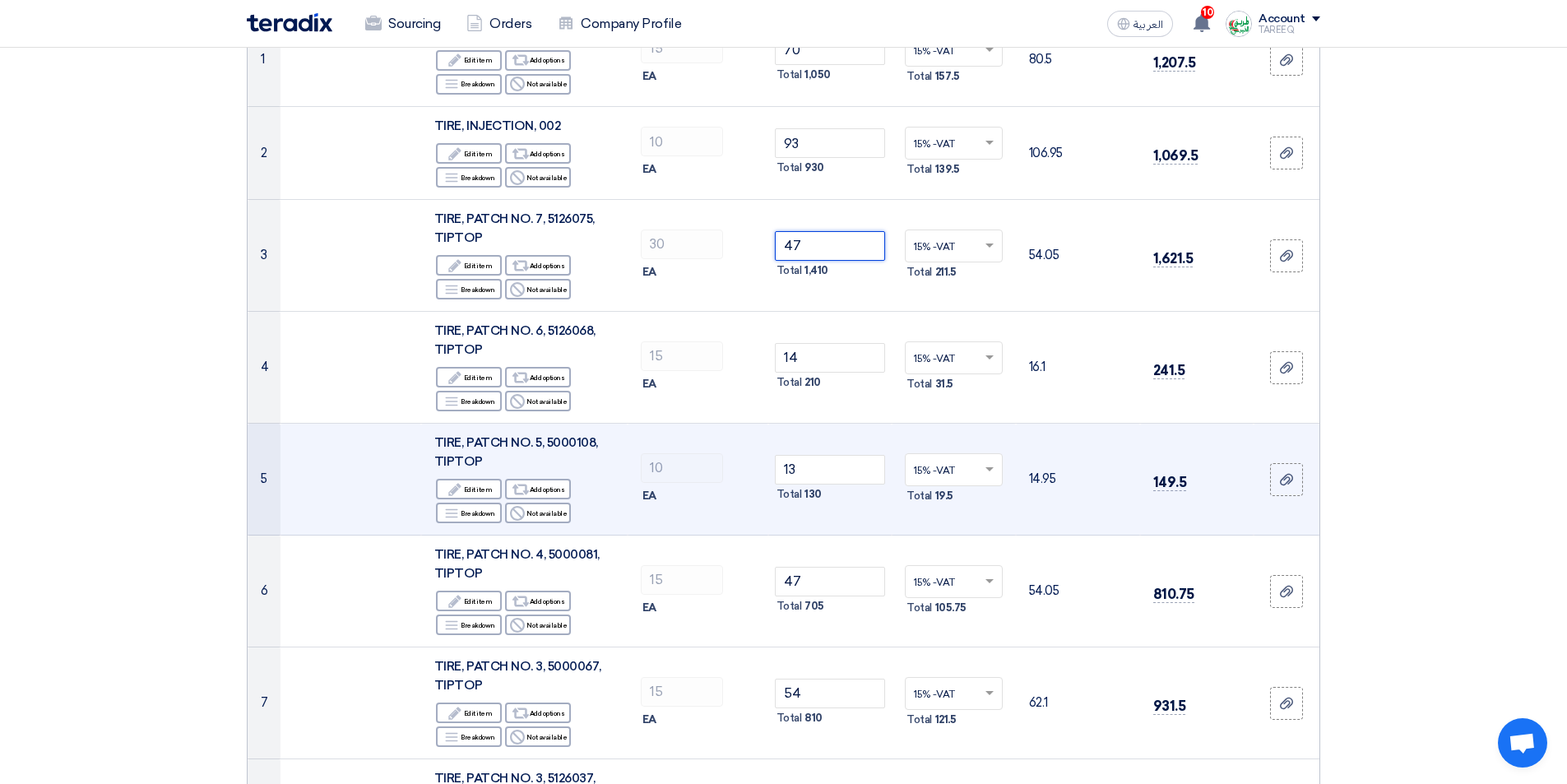
scroll to position [329, 0]
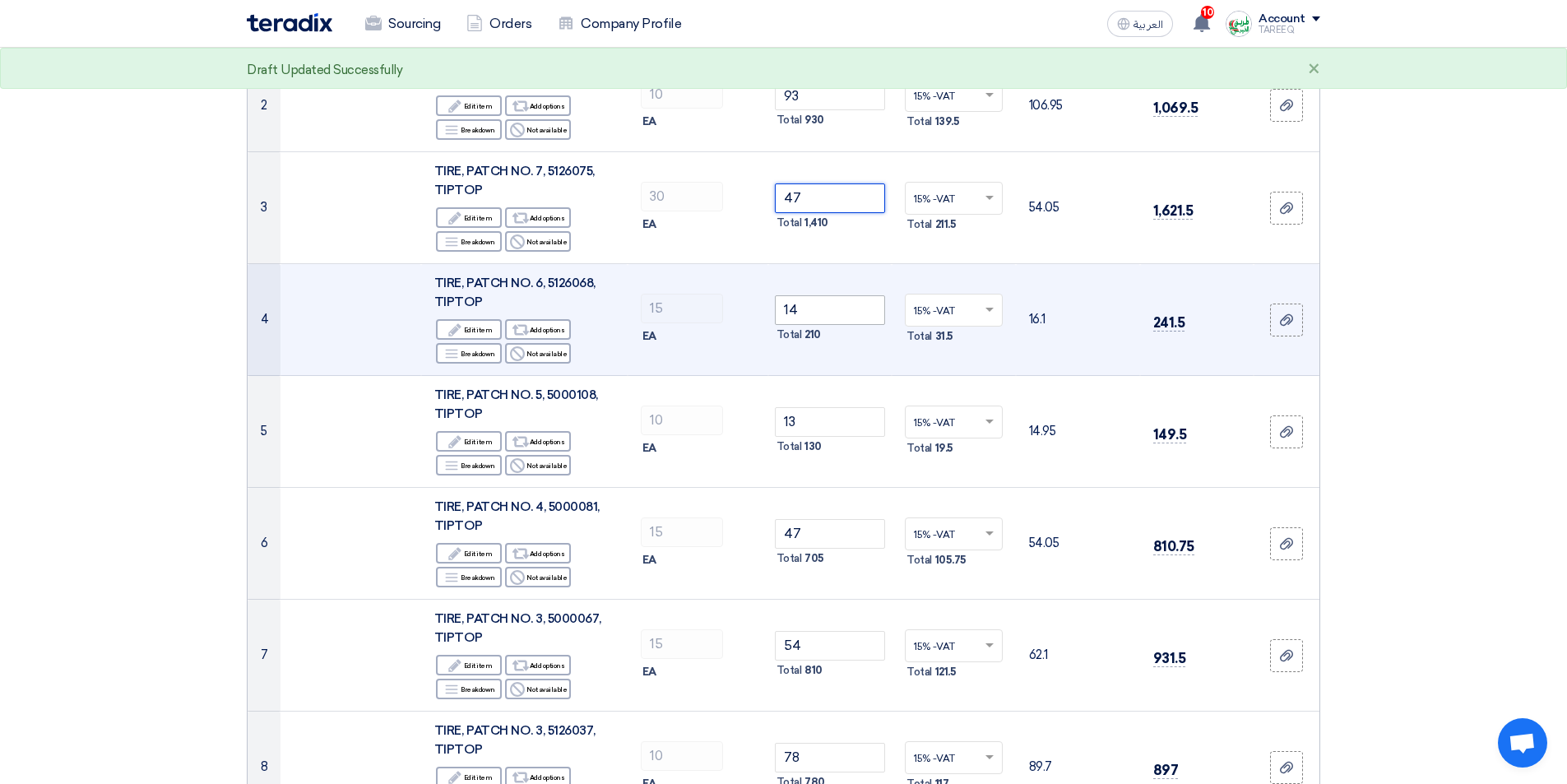
type input "47"
click at [658, 316] on tr "4 TIRE, PATCH NO. 6, 5126068, TIPTOP Edit Edit item Alternative Add options Bre…" at bounding box center [784, 319] width 1072 height 111
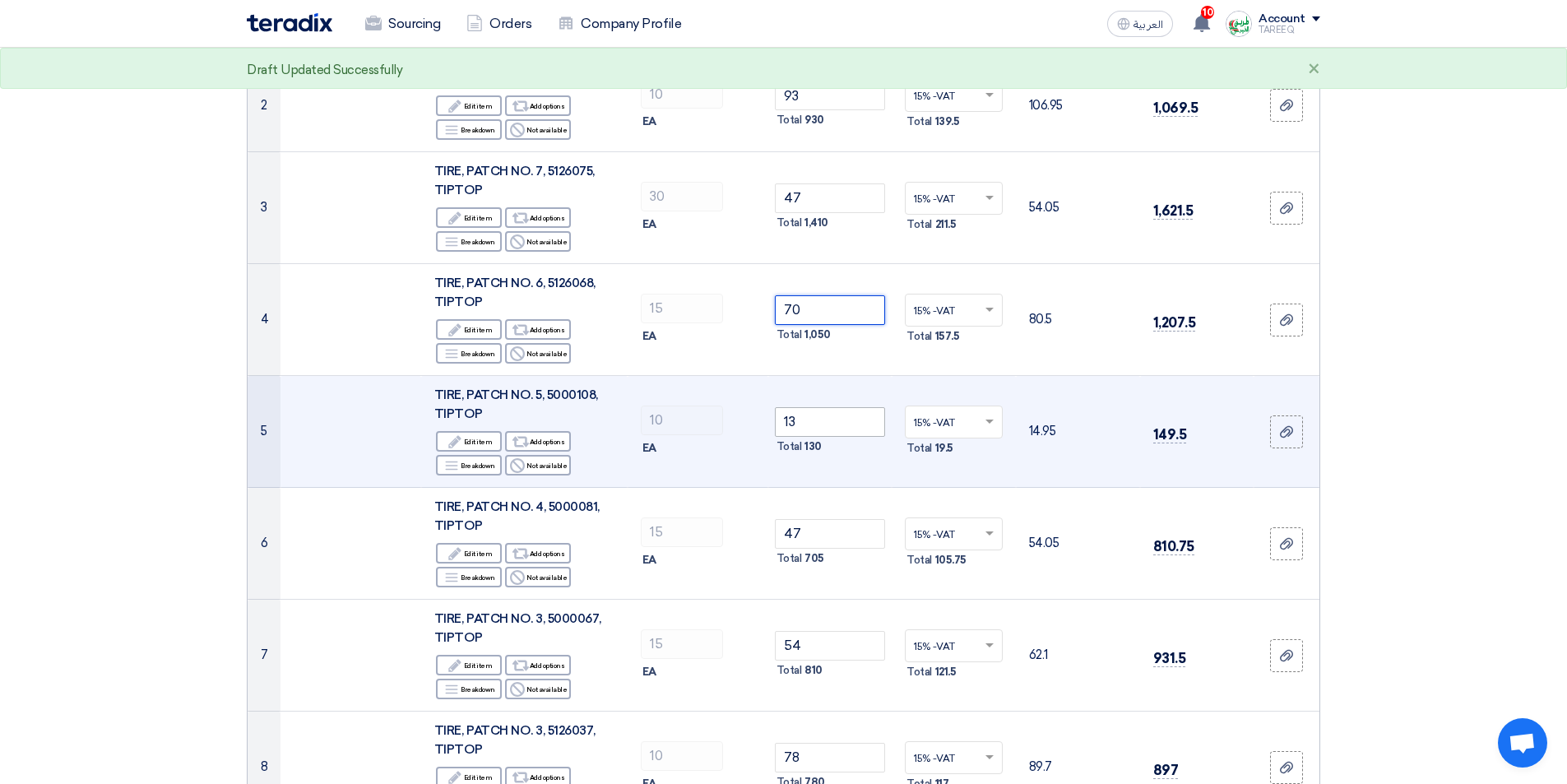
type input "70"
drag, startPoint x: 803, startPoint y: 428, endPoint x: 592, endPoint y: 426, distance: 211.0
click at [592, 426] on tr "5 TIRE, PATCH NO. 5, 5000108, TIPTOP Edit Edit item Alternative Add options Bre…" at bounding box center [784, 431] width 1072 height 111
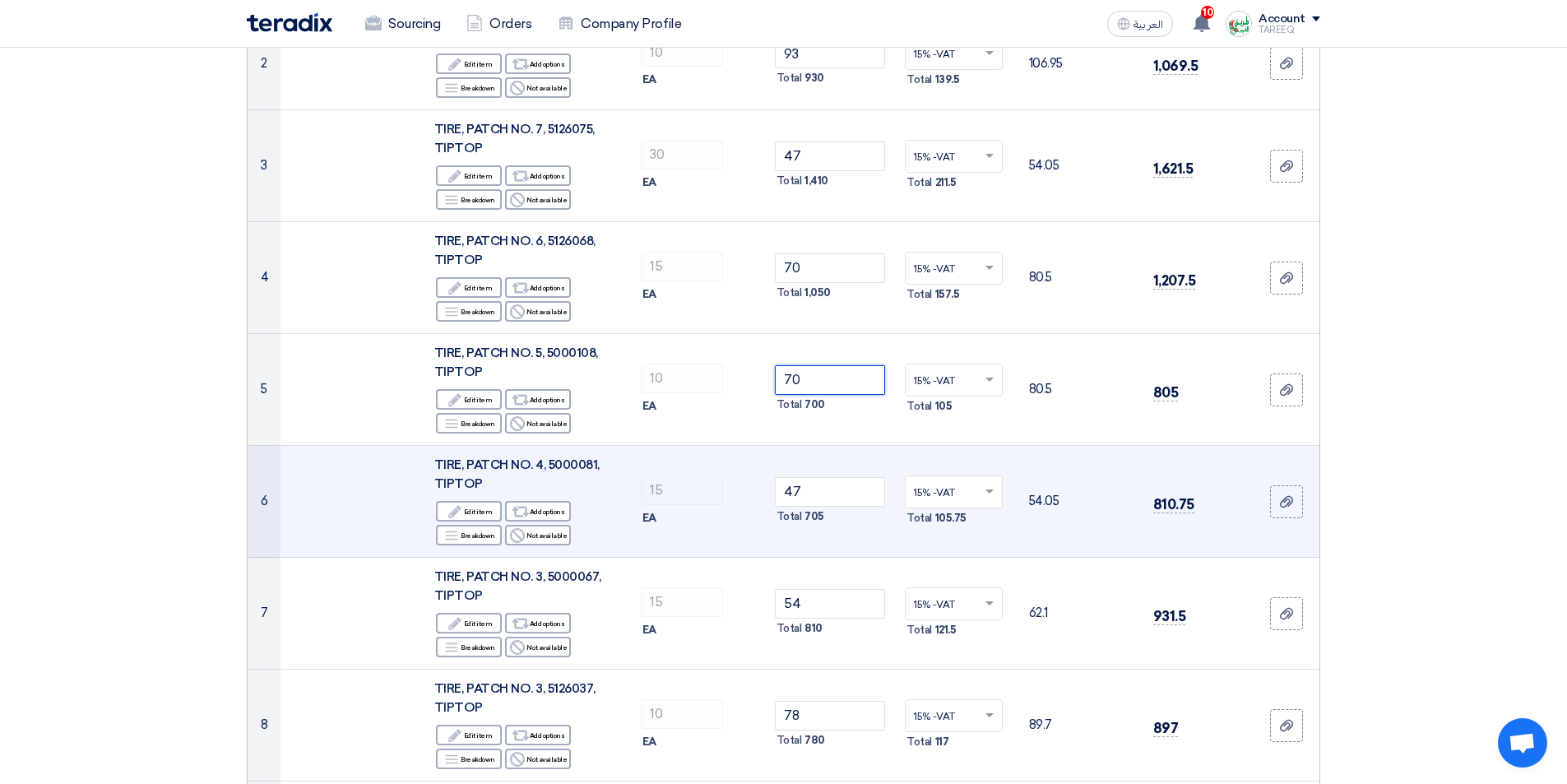
scroll to position [493, 0]
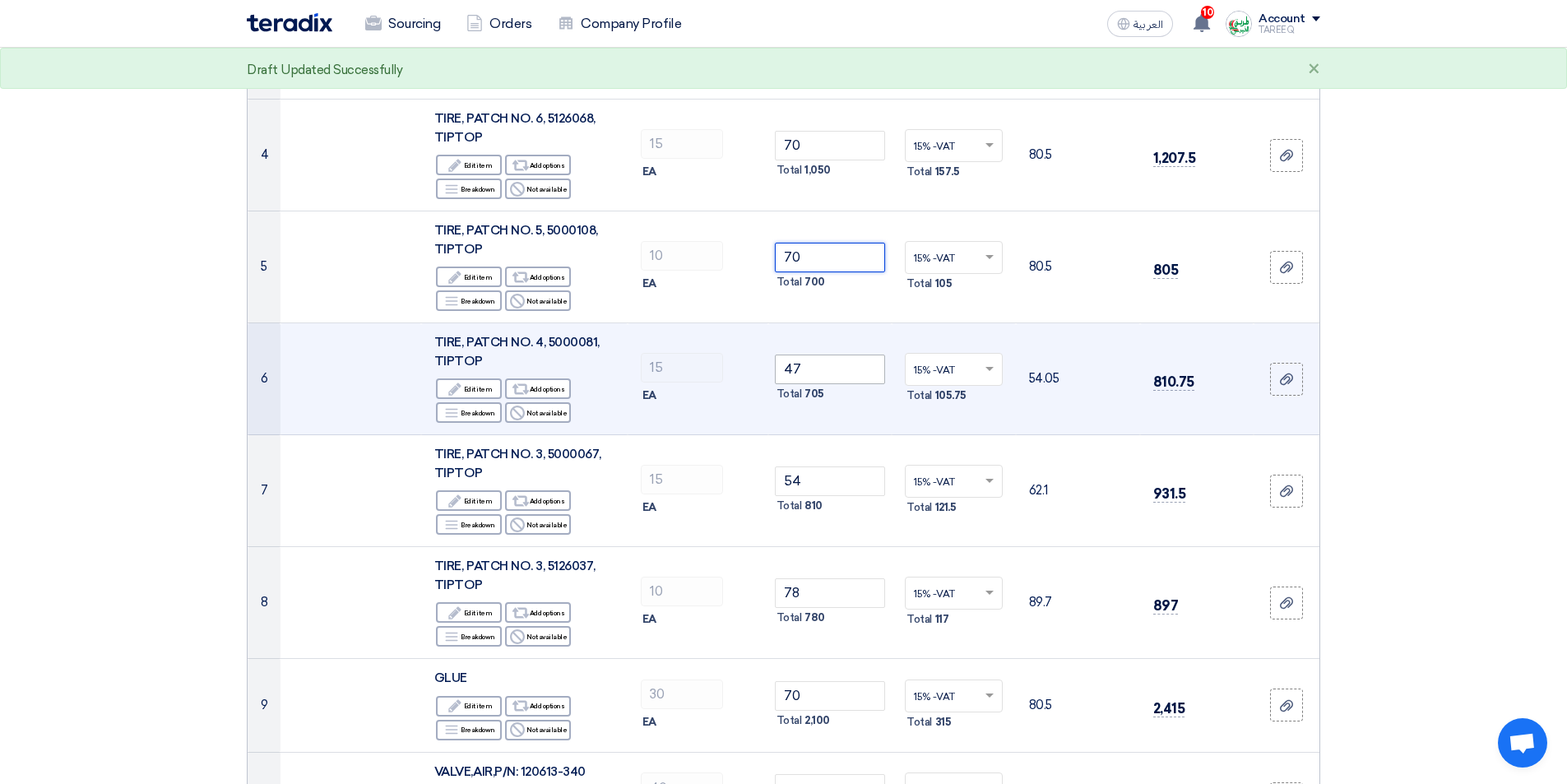
type input "70"
drag, startPoint x: 825, startPoint y: 369, endPoint x: 648, endPoint y: 401, distance: 179.9
click at [648, 401] on tr "6 TIRE, PATCH NO. 4, 5000081, TIPTOP Edit Edit item Alternative Add options Bre…" at bounding box center [784, 379] width 1072 height 111
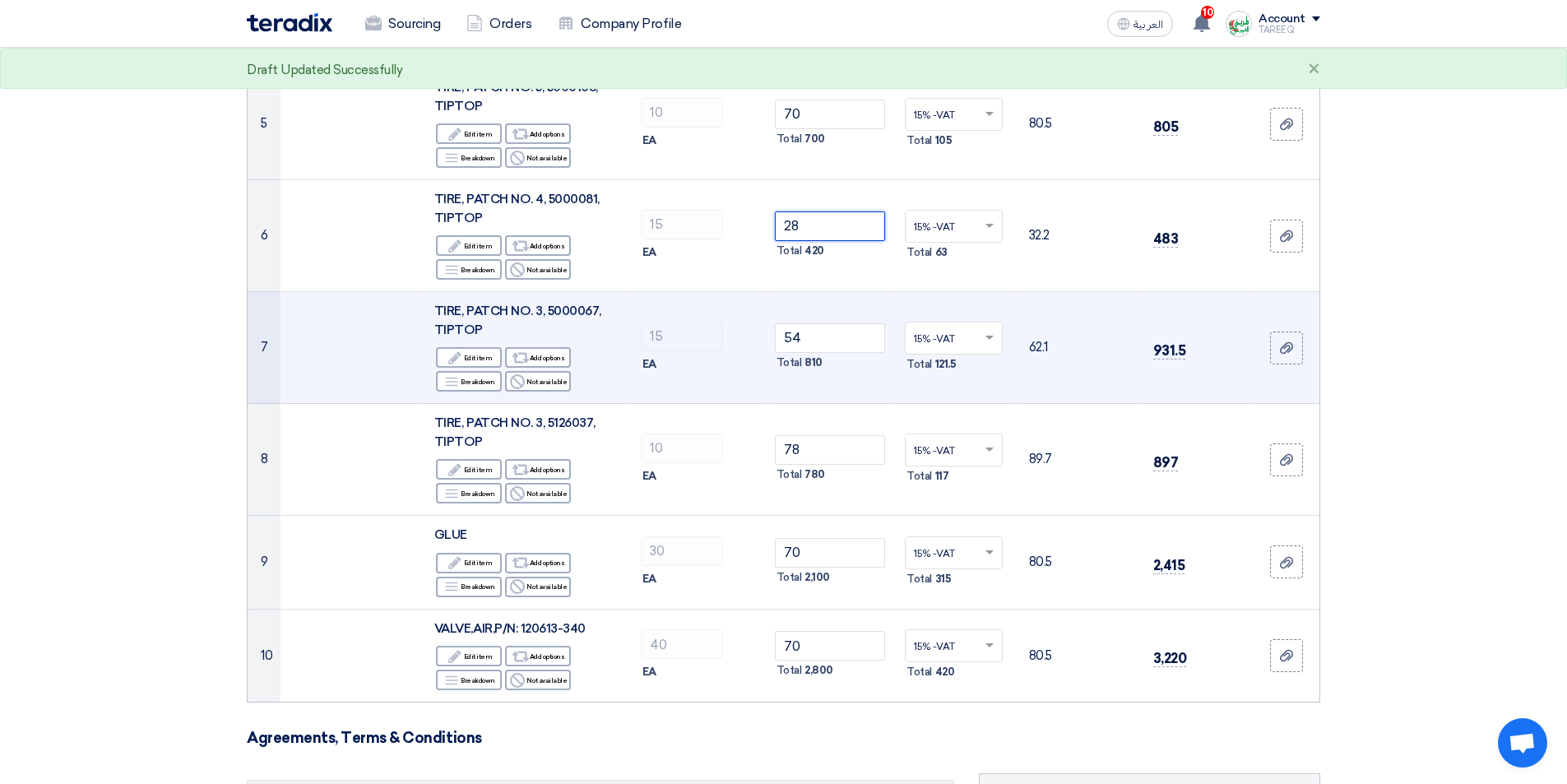
scroll to position [658, 0]
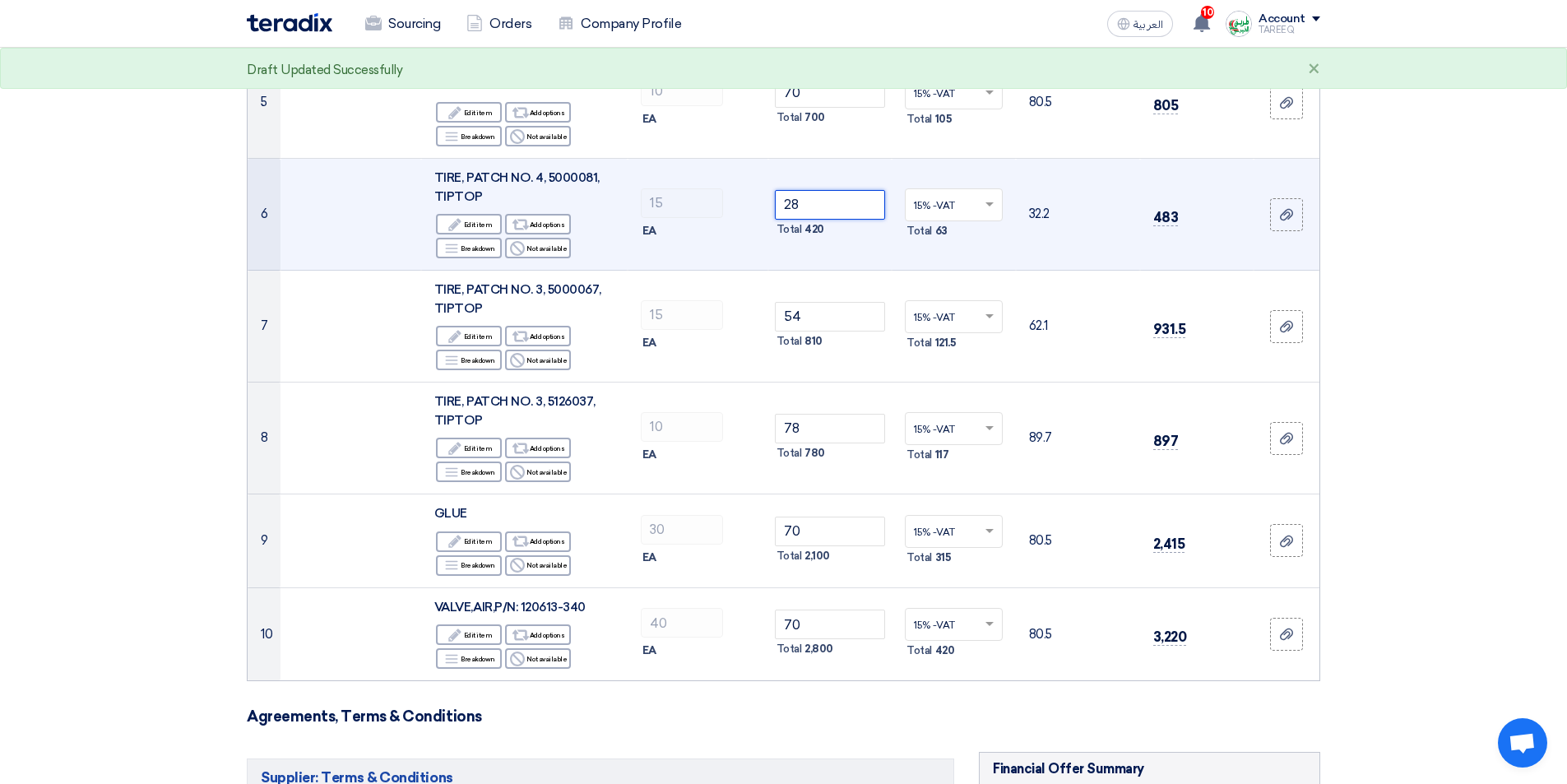
type input "2"
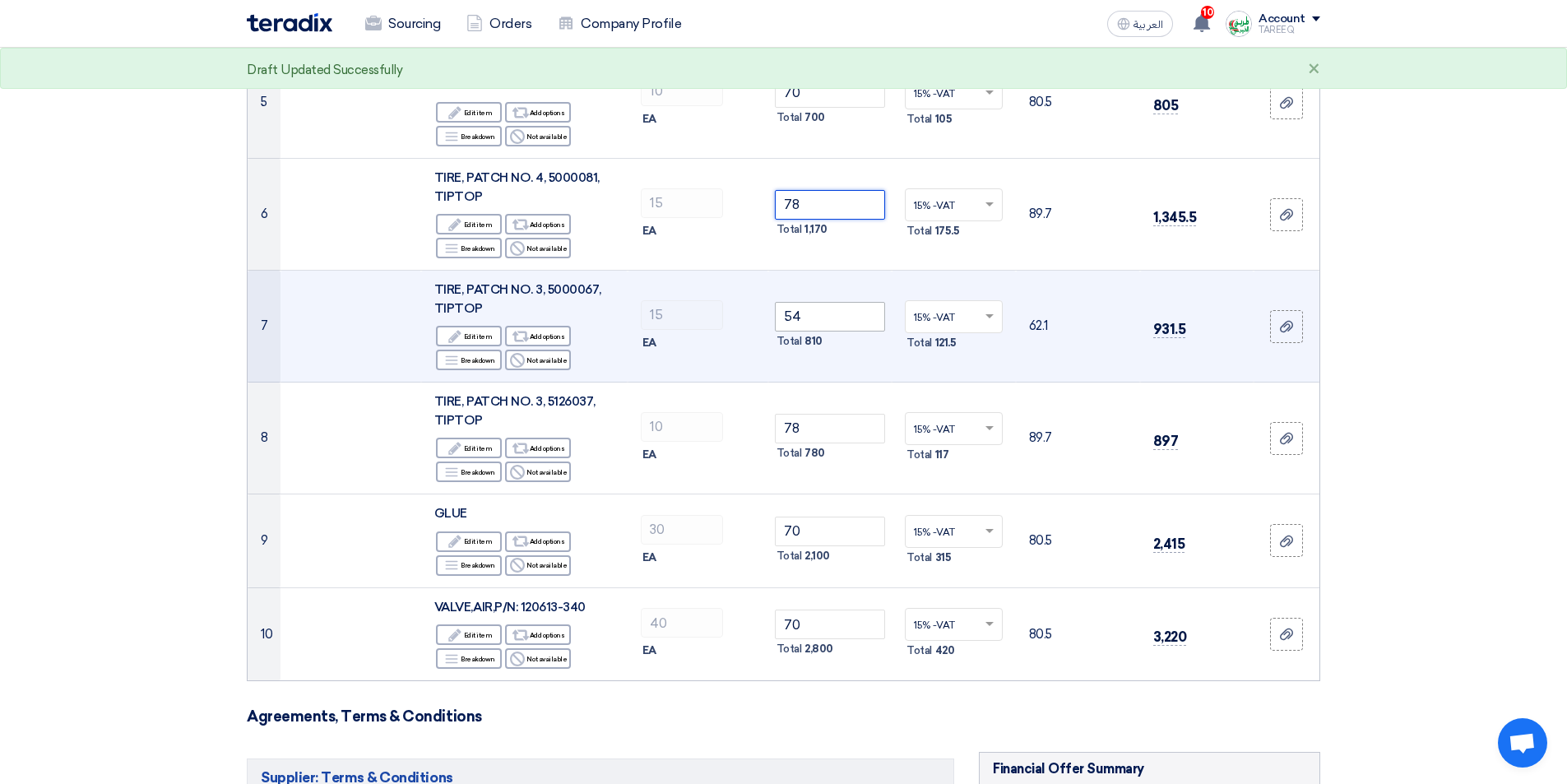
type input "78"
drag, startPoint x: 833, startPoint y: 312, endPoint x: 688, endPoint y: 338, distance: 147.3
click at [688, 338] on tr "7 TIRE, PATCH NO. 3, 5000067, TIPTOP Edit Edit item Alternative Add options Bre…" at bounding box center [784, 326] width 1072 height 111
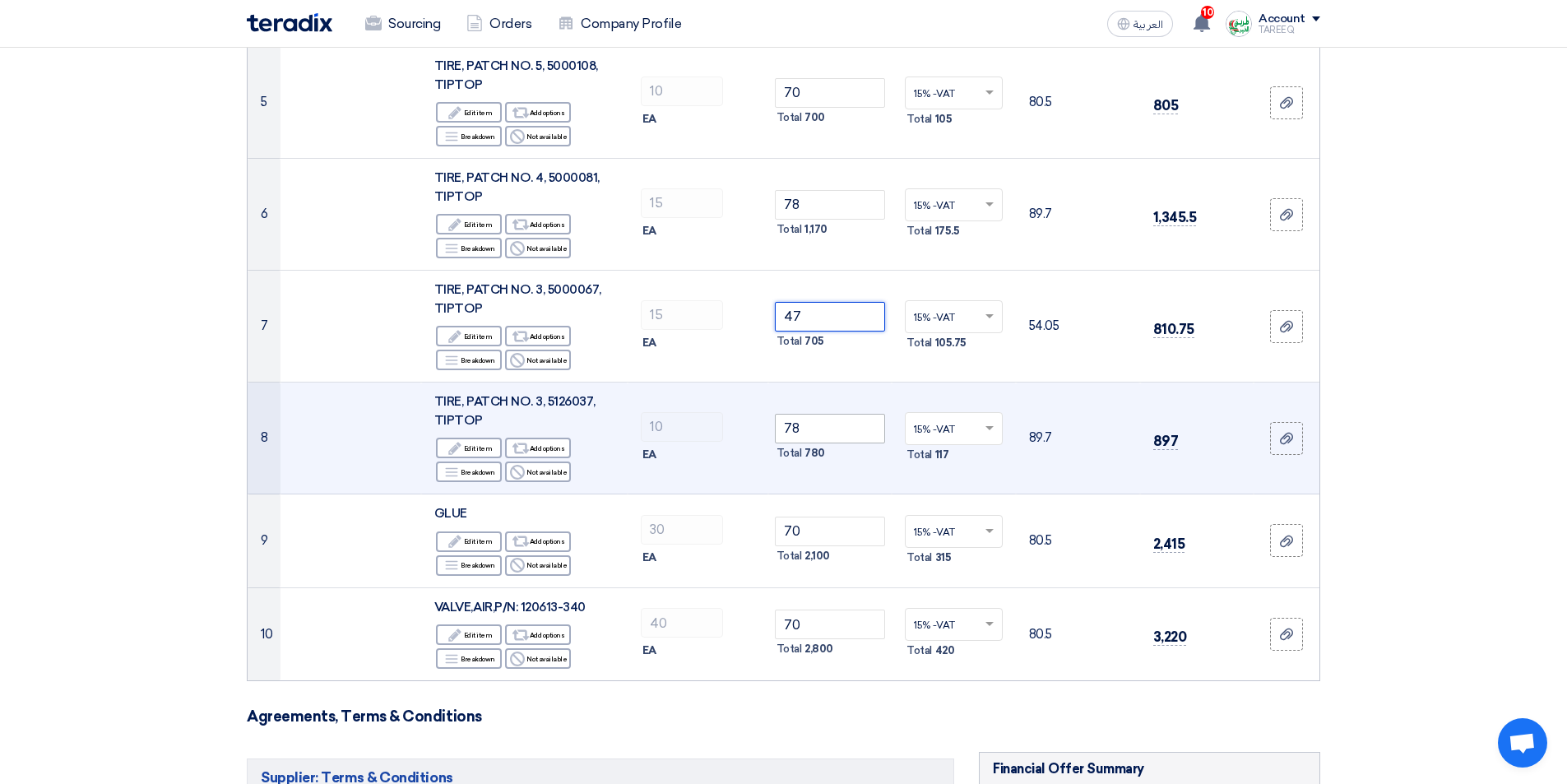
type input "47"
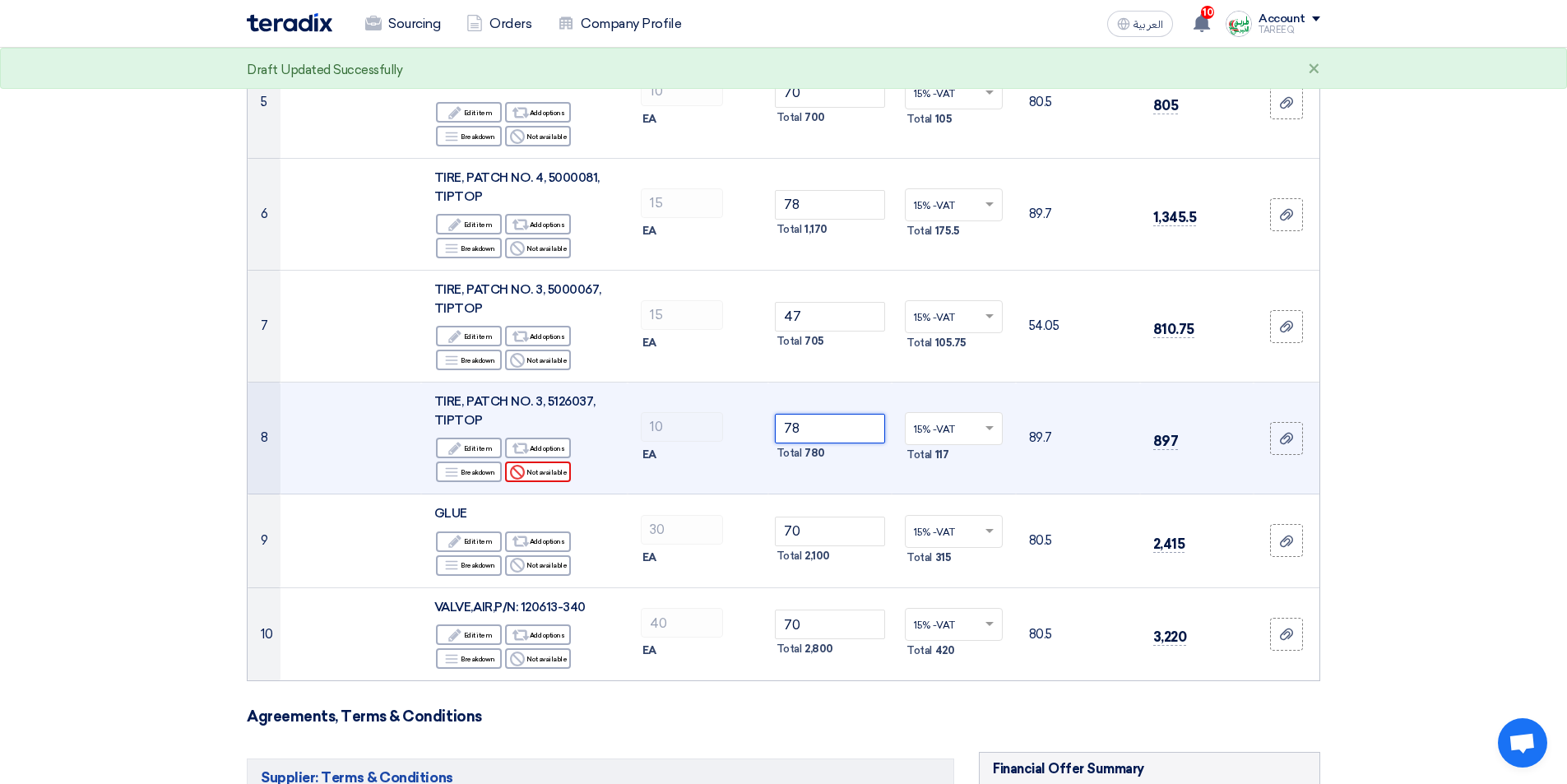
drag, startPoint x: 816, startPoint y: 431, endPoint x: 561, endPoint y: 464, distance: 257.1
click at [564, 462] on tr "8 TIRE, PATCH NO. 3, 5126037, TIPTOP Edit Edit item Alternative Add options Bre…" at bounding box center [784, 438] width 1072 height 111
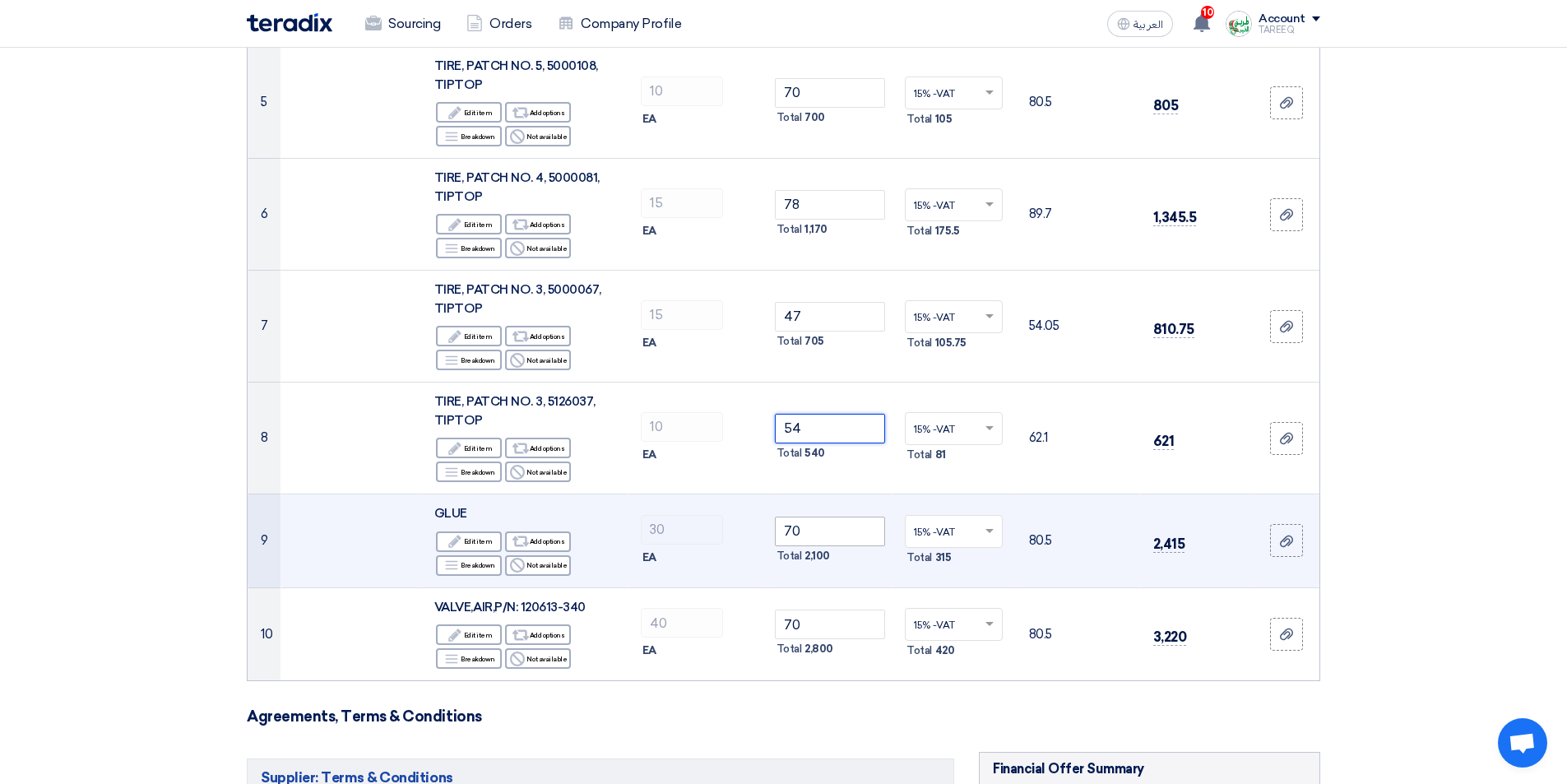
type input "54"
drag, startPoint x: 829, startPoint y: 528, endPoint x: 706, endPoint y: 554, distance: 125.7
click at [706, 554] on tr "9 GLUE Edit Edit item Alternative Add options Breakdown Reject 30 70 ×" at bounding box center [784, 540] width 1072 height 93
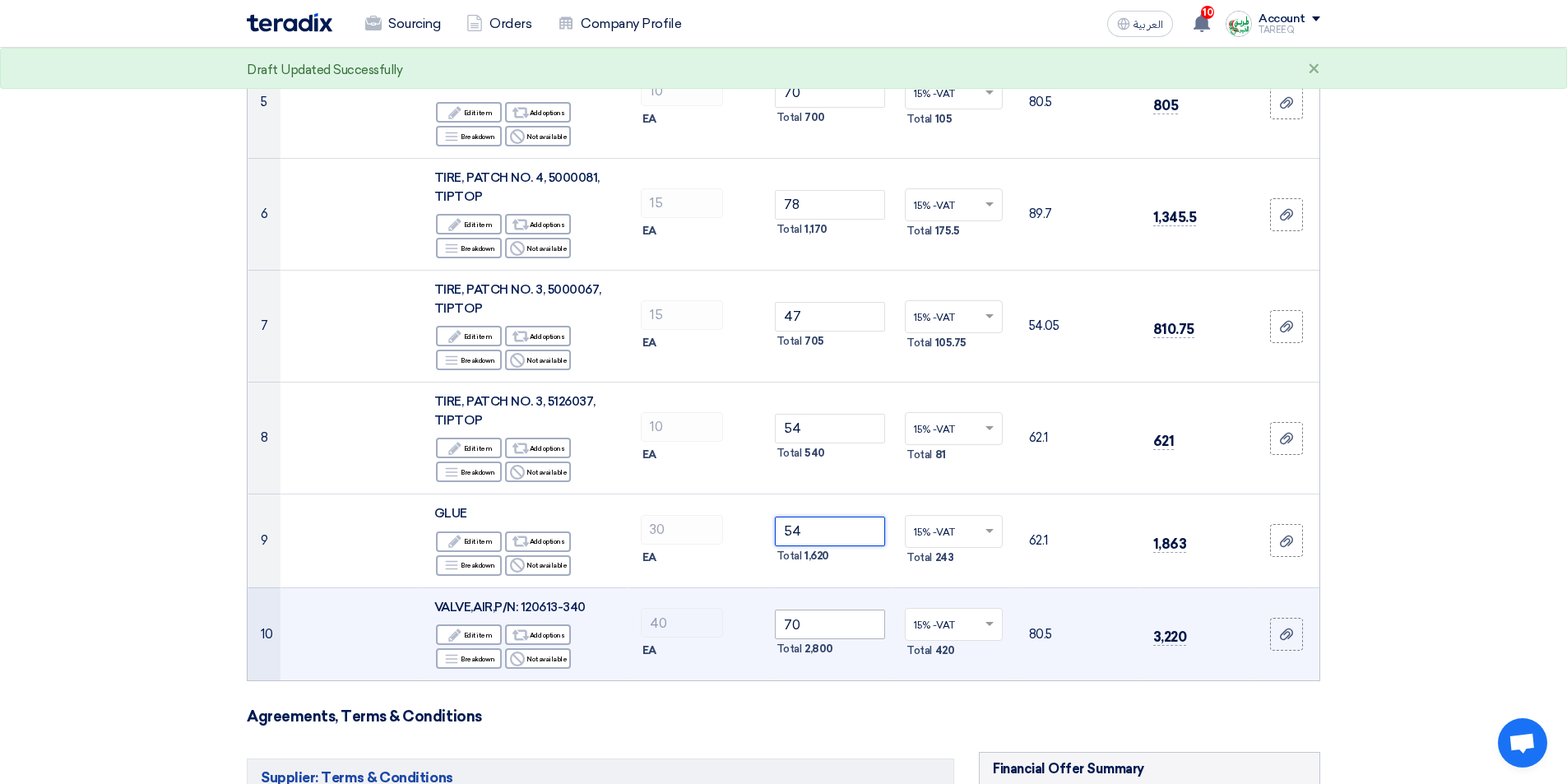
type input "54"
drag, startPoint x: 804, startPoint y: 629, endPoint x: 682, endPoint y: 654, distance: 124.5
click at [689, 654] on tr "10 VALVE,AIR,P/N: 120613-340 Edit Edit item Alternative Add options Breakdown R…" at bounding box center [784, 634] width 1072 height 93
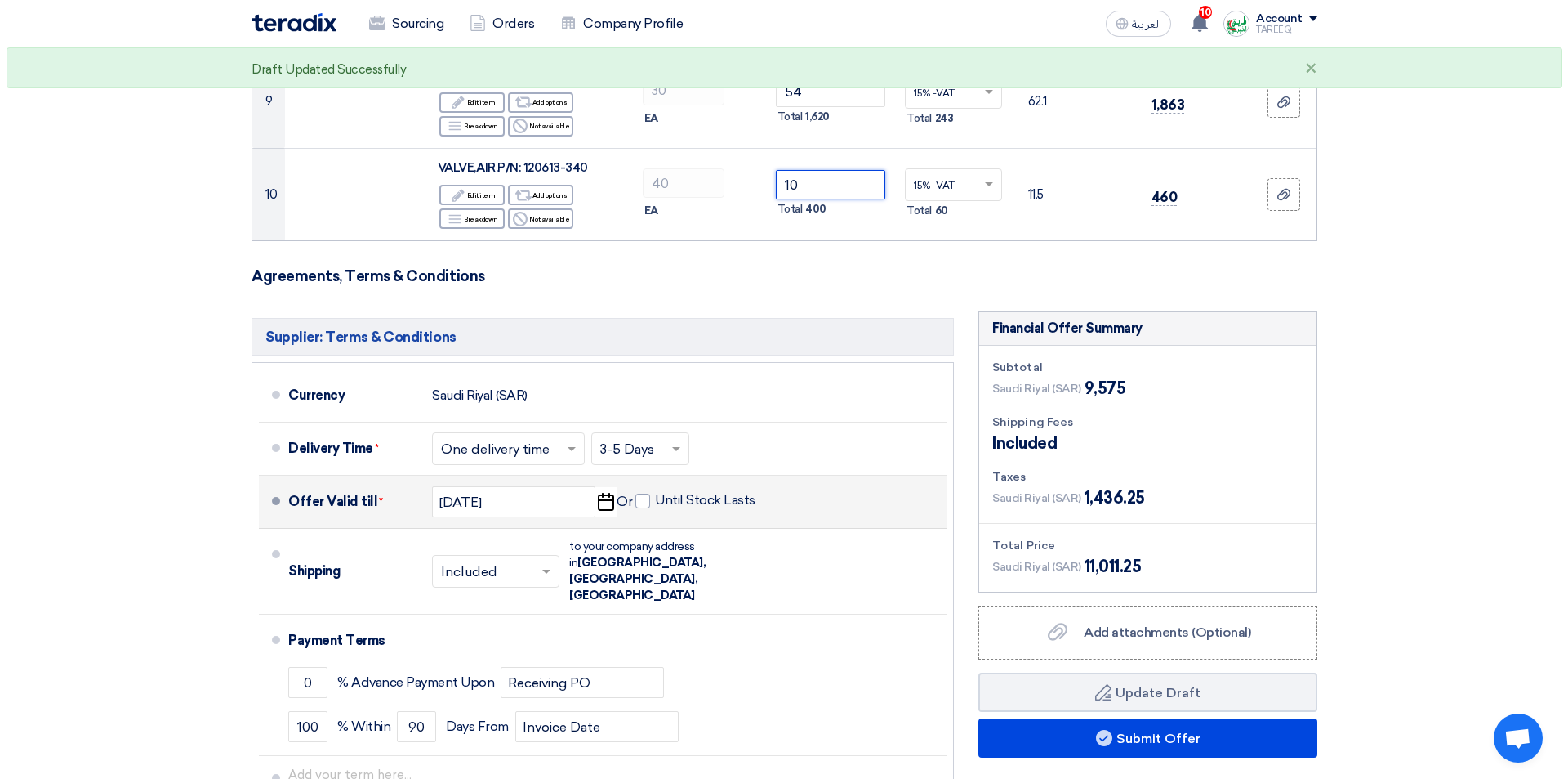
scroll to position [1144, 0]
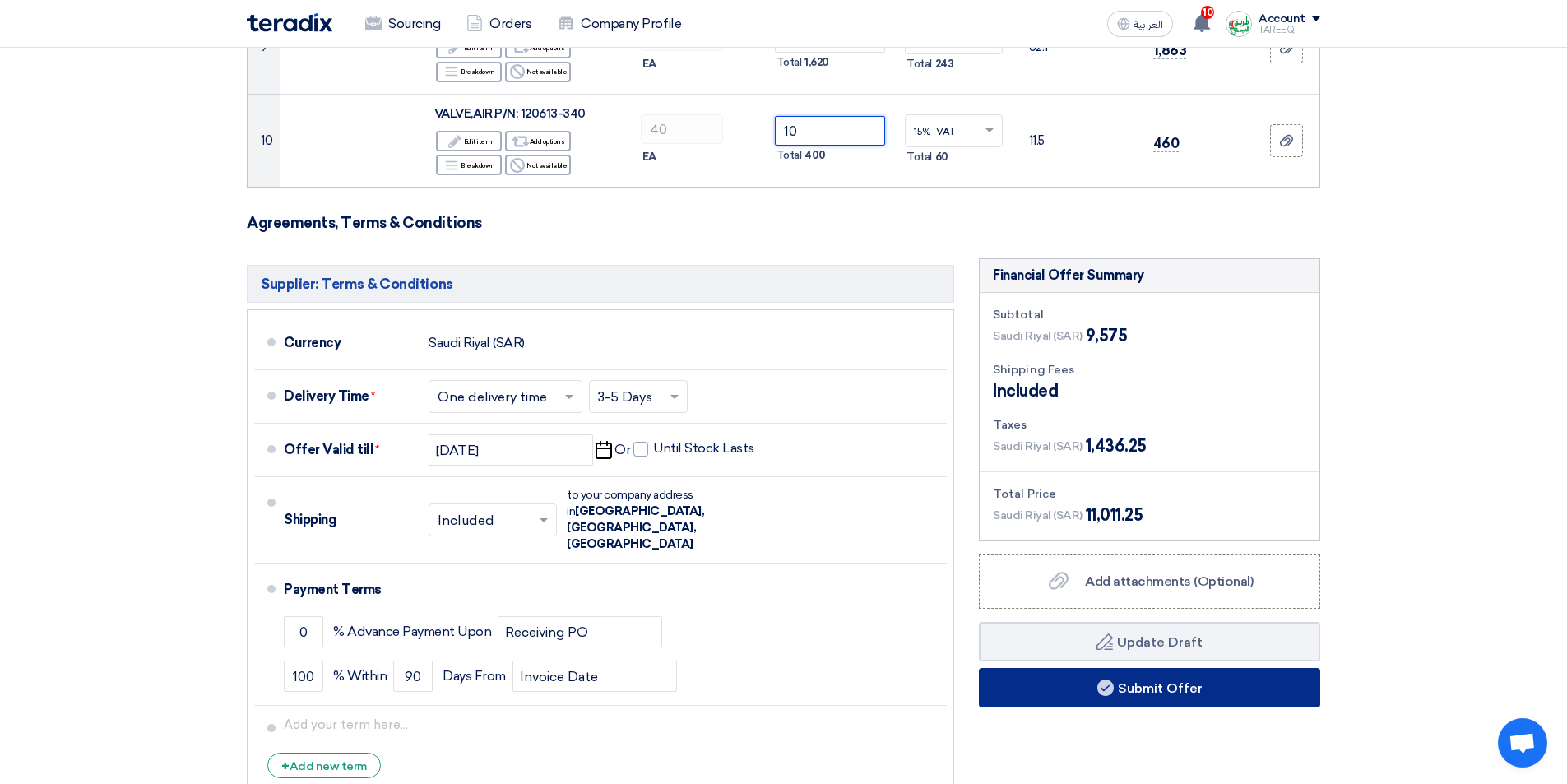
type input "10"
click at [1052, 692] on button "Submit Offer" at bounding box center [1150, 688] width 342 height 40
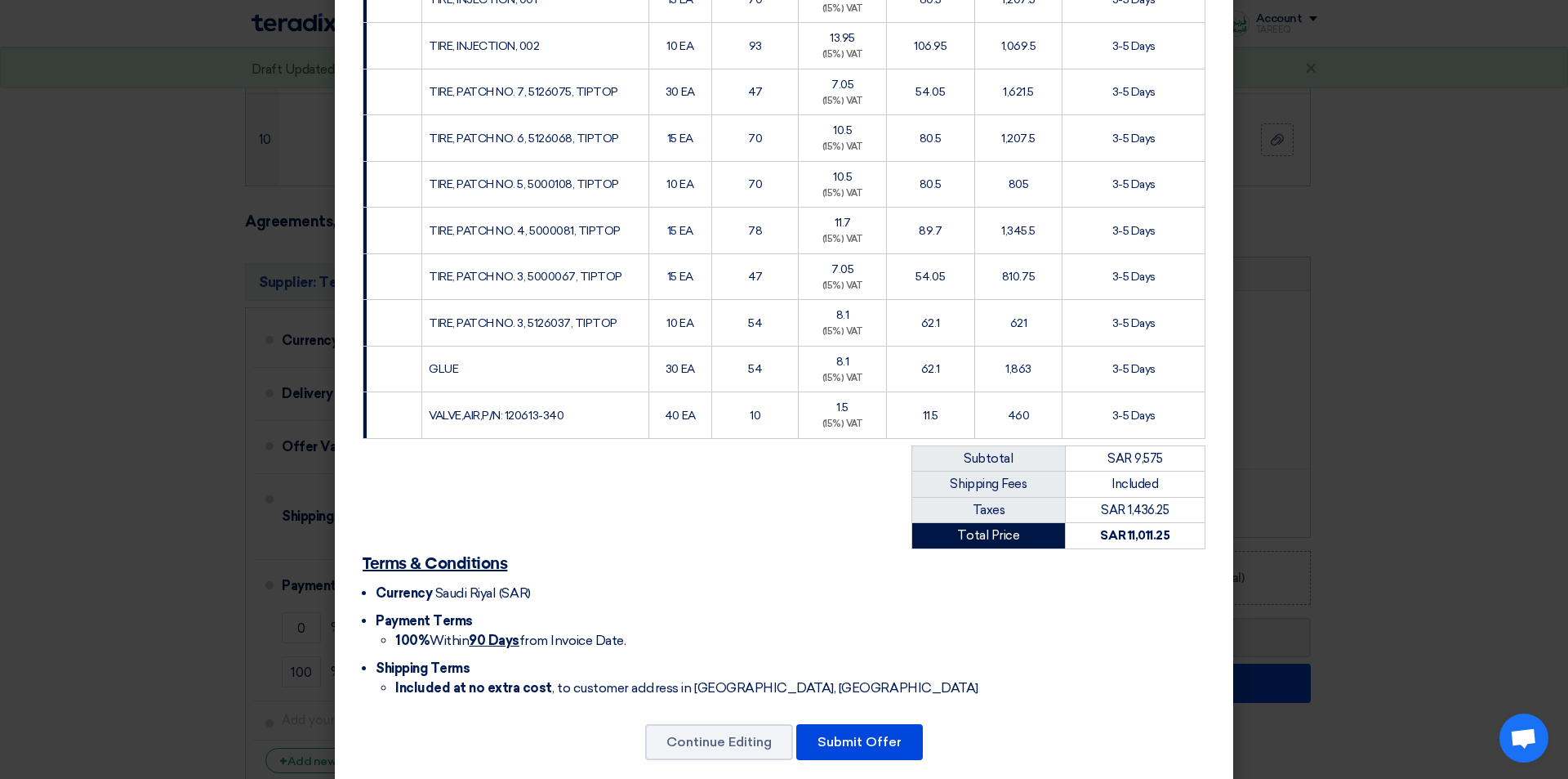
scroll to position [365, 0]
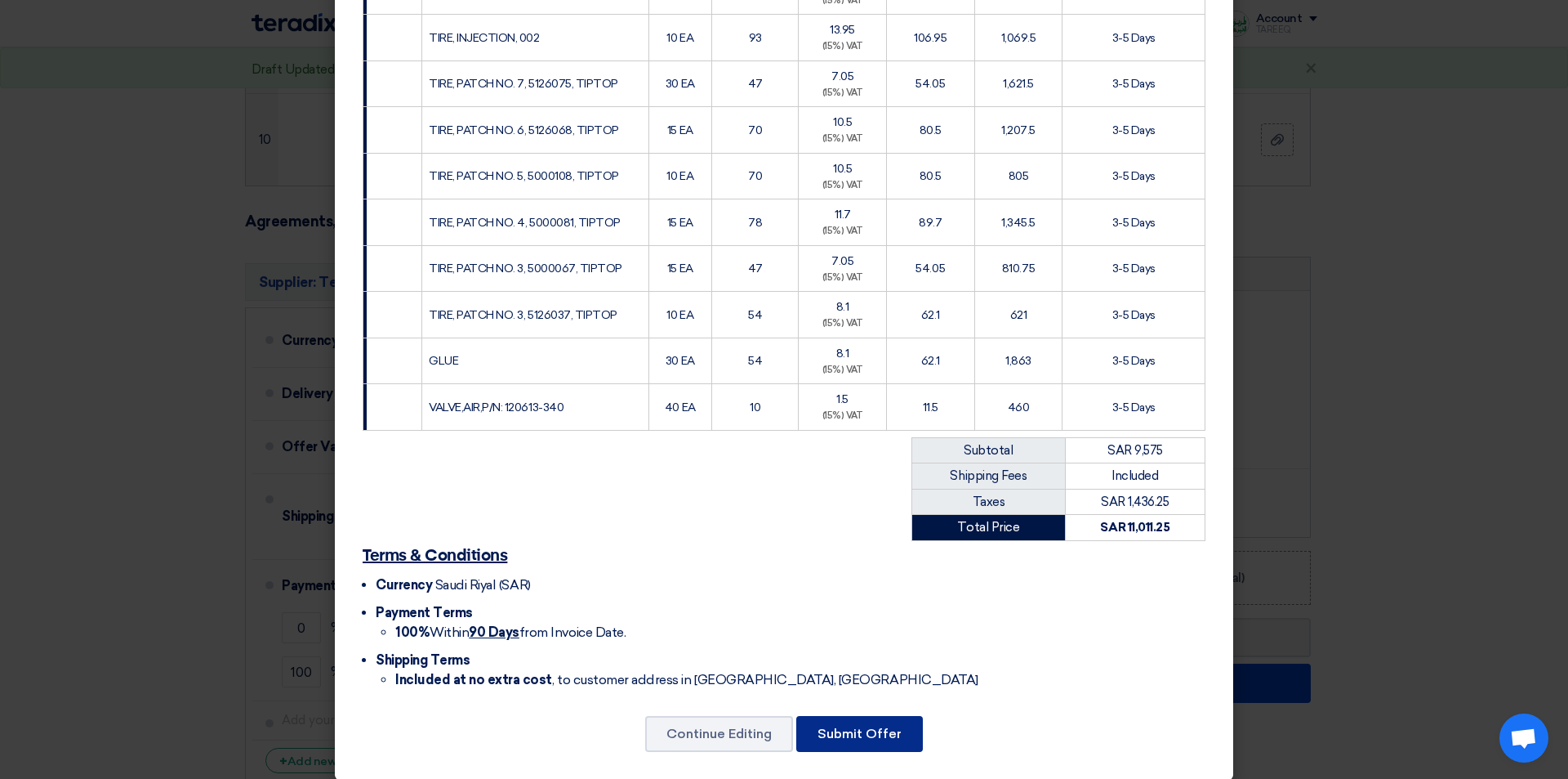
click at [861, 716] on button "Submit Offer" at bounding box center [860, 734] width 127 height 36
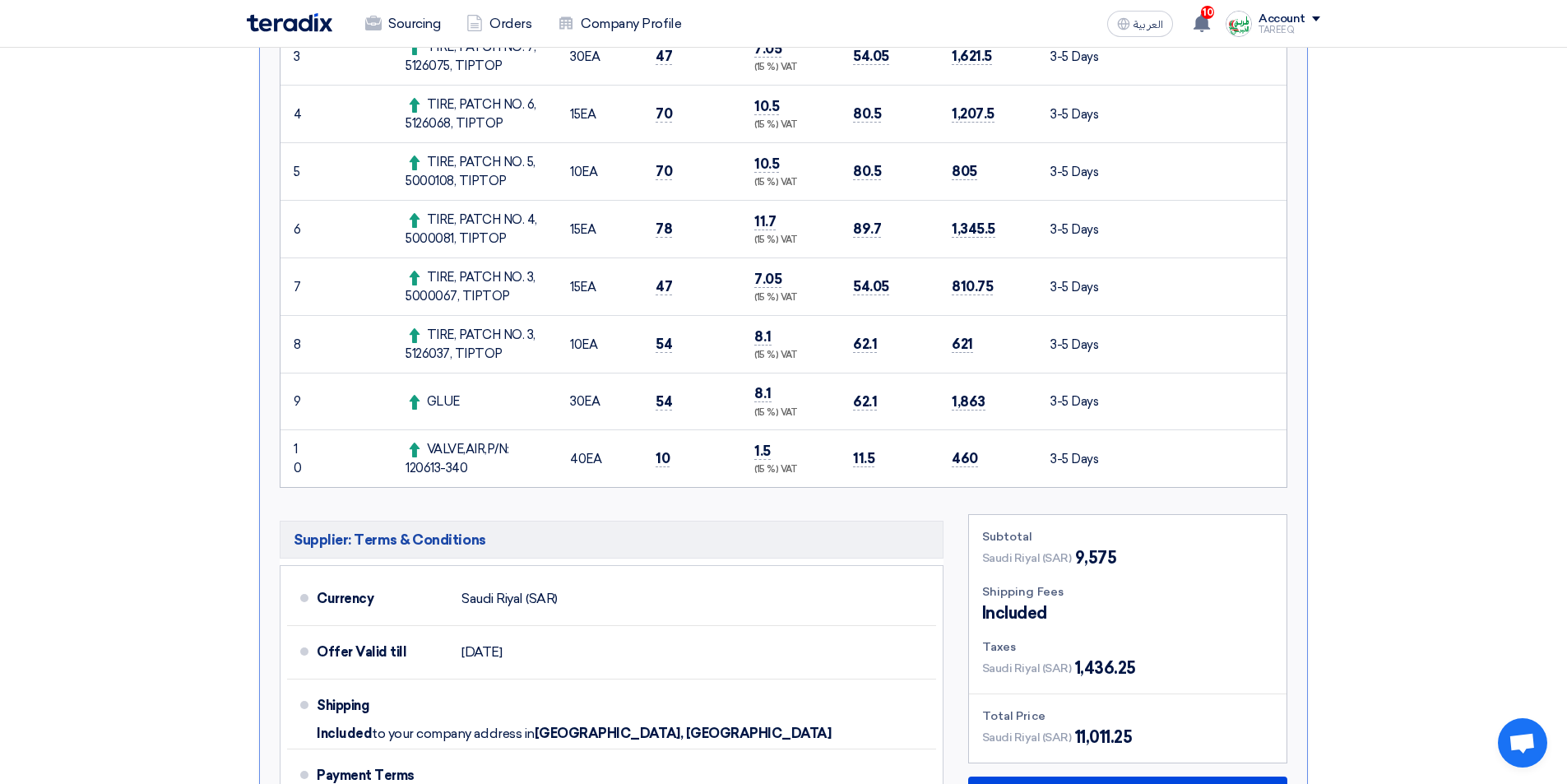
scroll to position [576, 0]
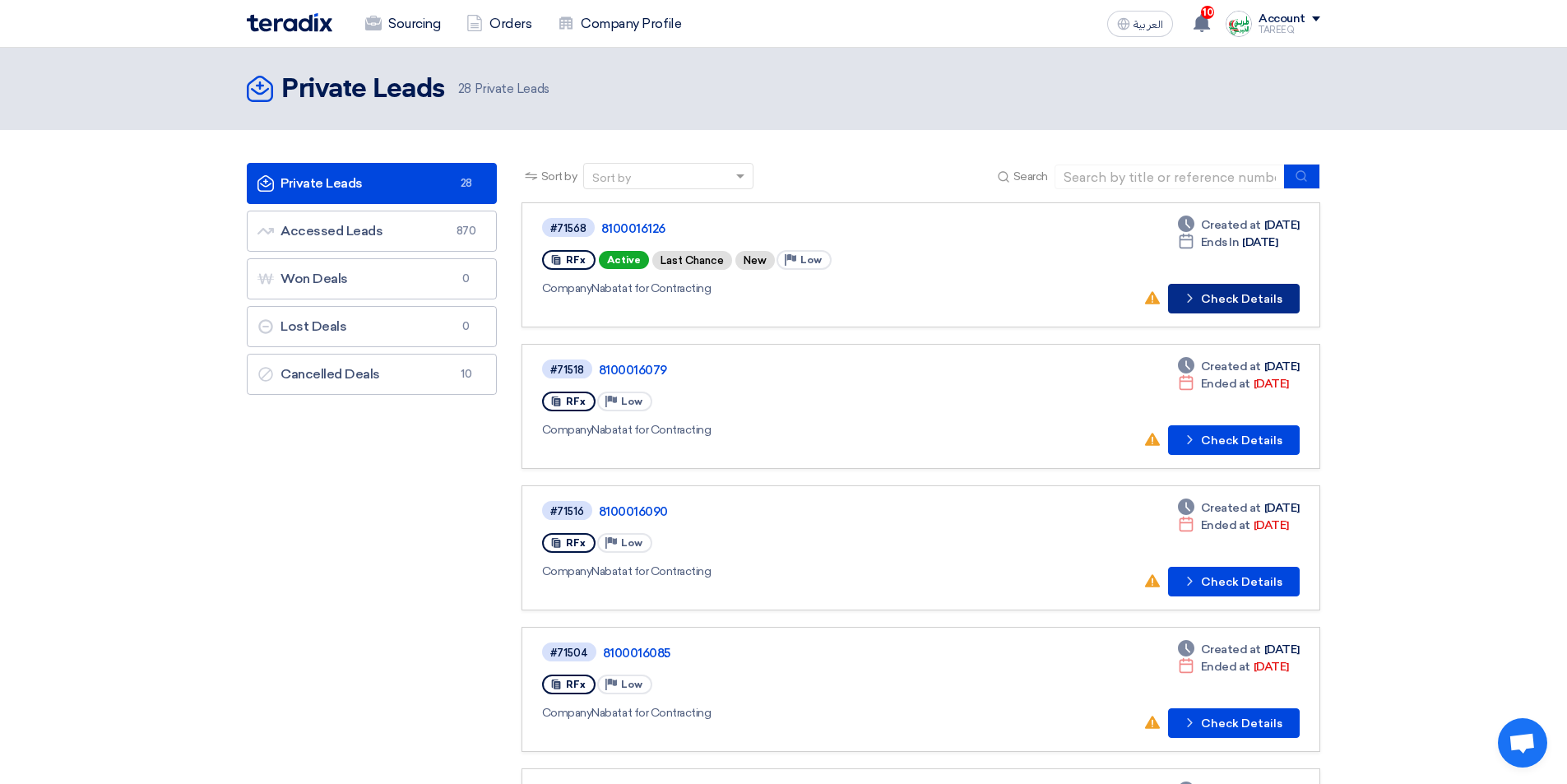
click at [1222, 307] on button "Check details Check Details" at bounding box center [1233, 298] width 131 height 30
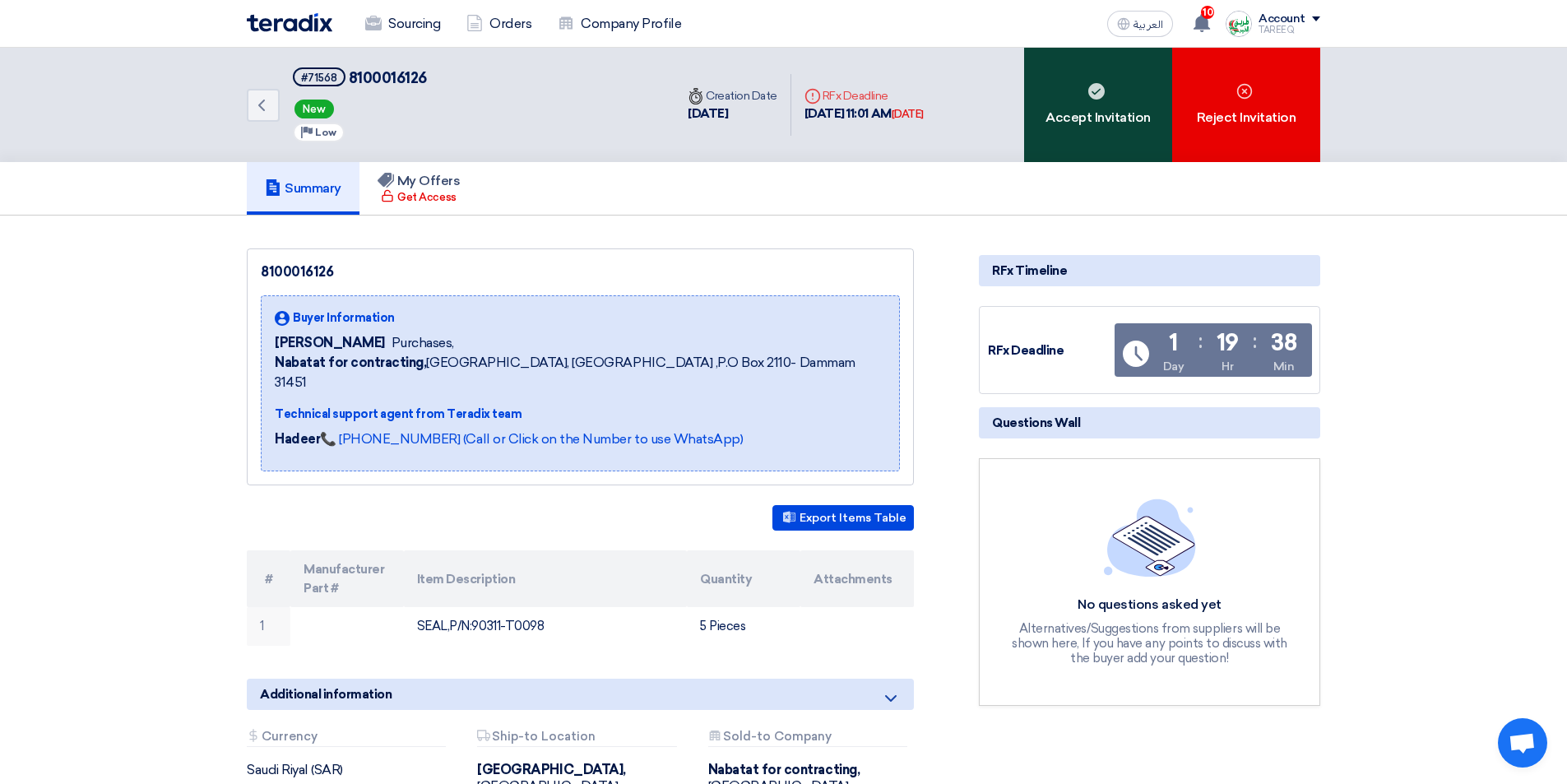
click at [1096, 105] on div "Accept Invitation" at bounding box center [1098, 105] width 148 height 114
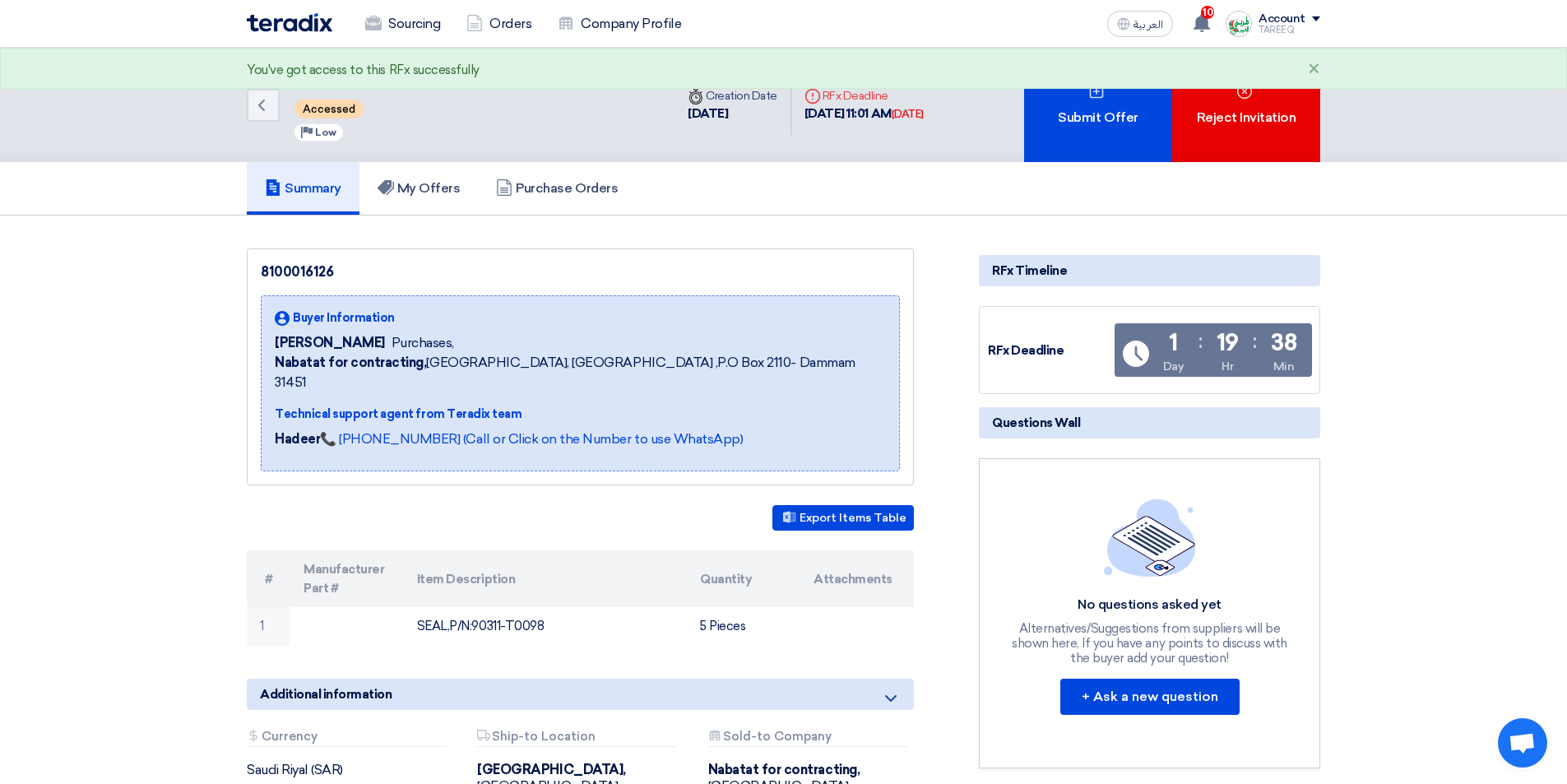
click at [1100, 119] on div "Submit Offer" at bounding box center [1098, 105] width 148 height 114
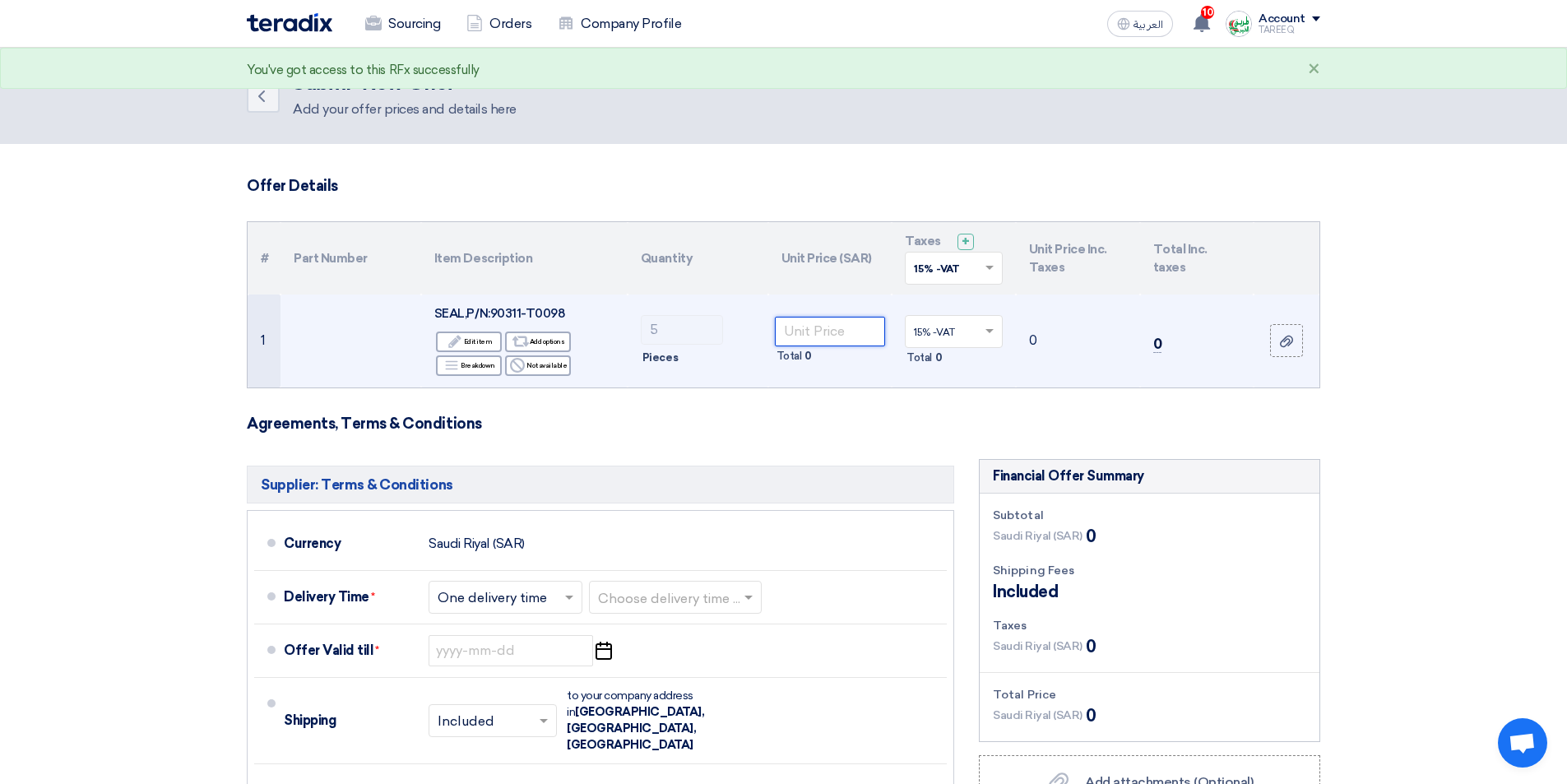
click at [828, 334] on input "number" at bounding box center [831, 331] width 111 height 30
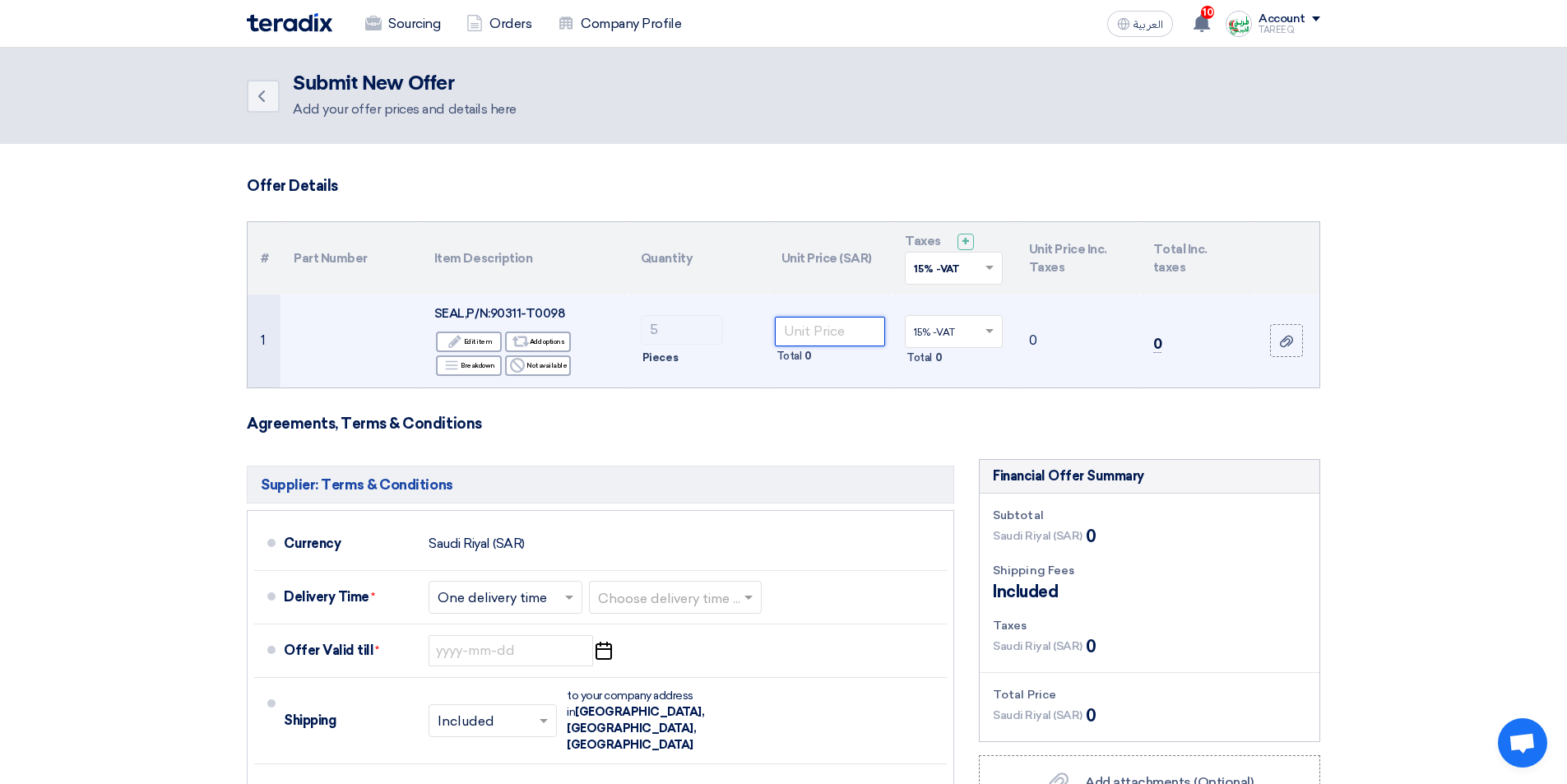
click at [859, 340] on input "number" at bounding box center [831, 331] width 111 height 30
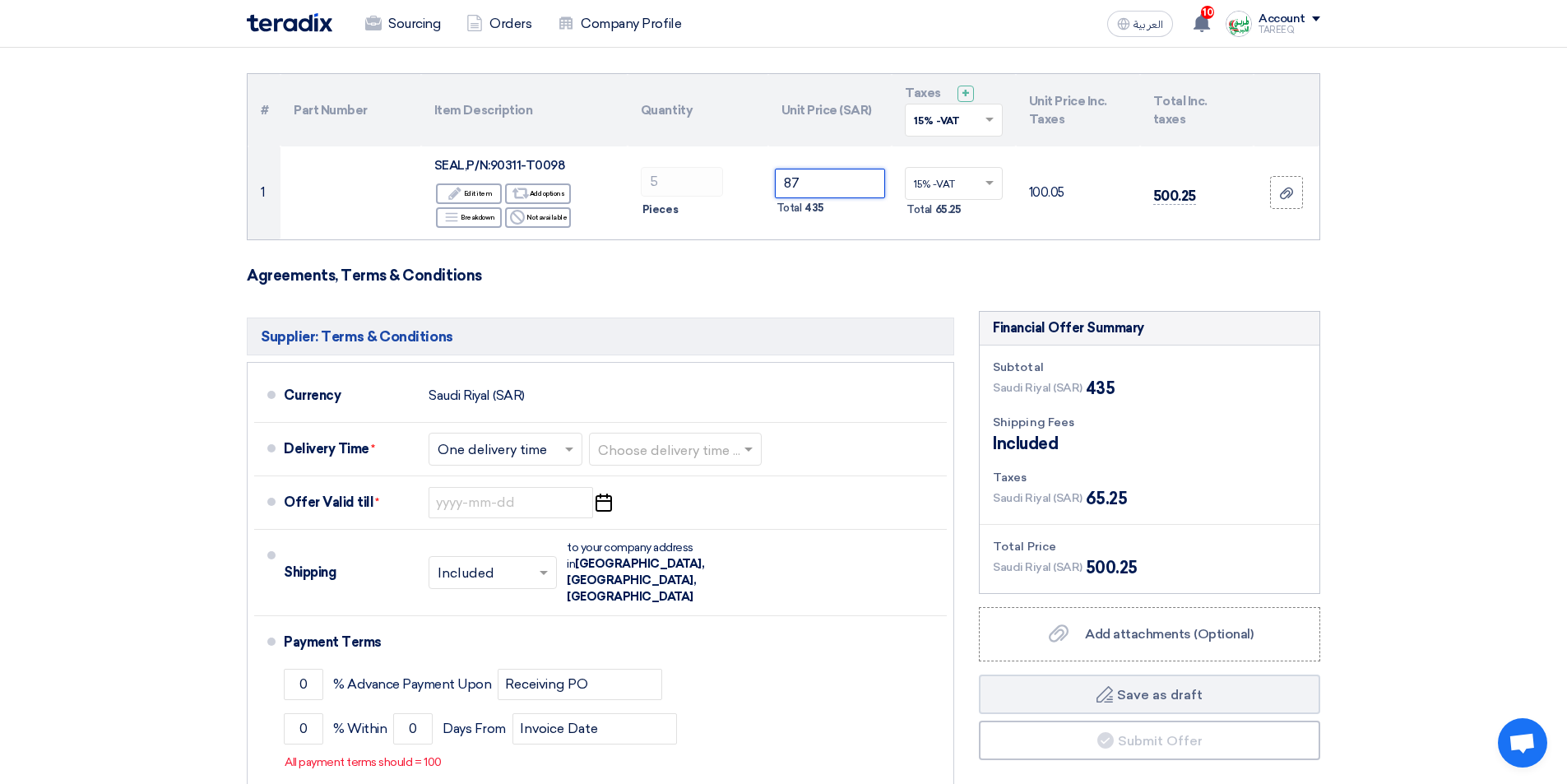
scroll to position [164, 0]
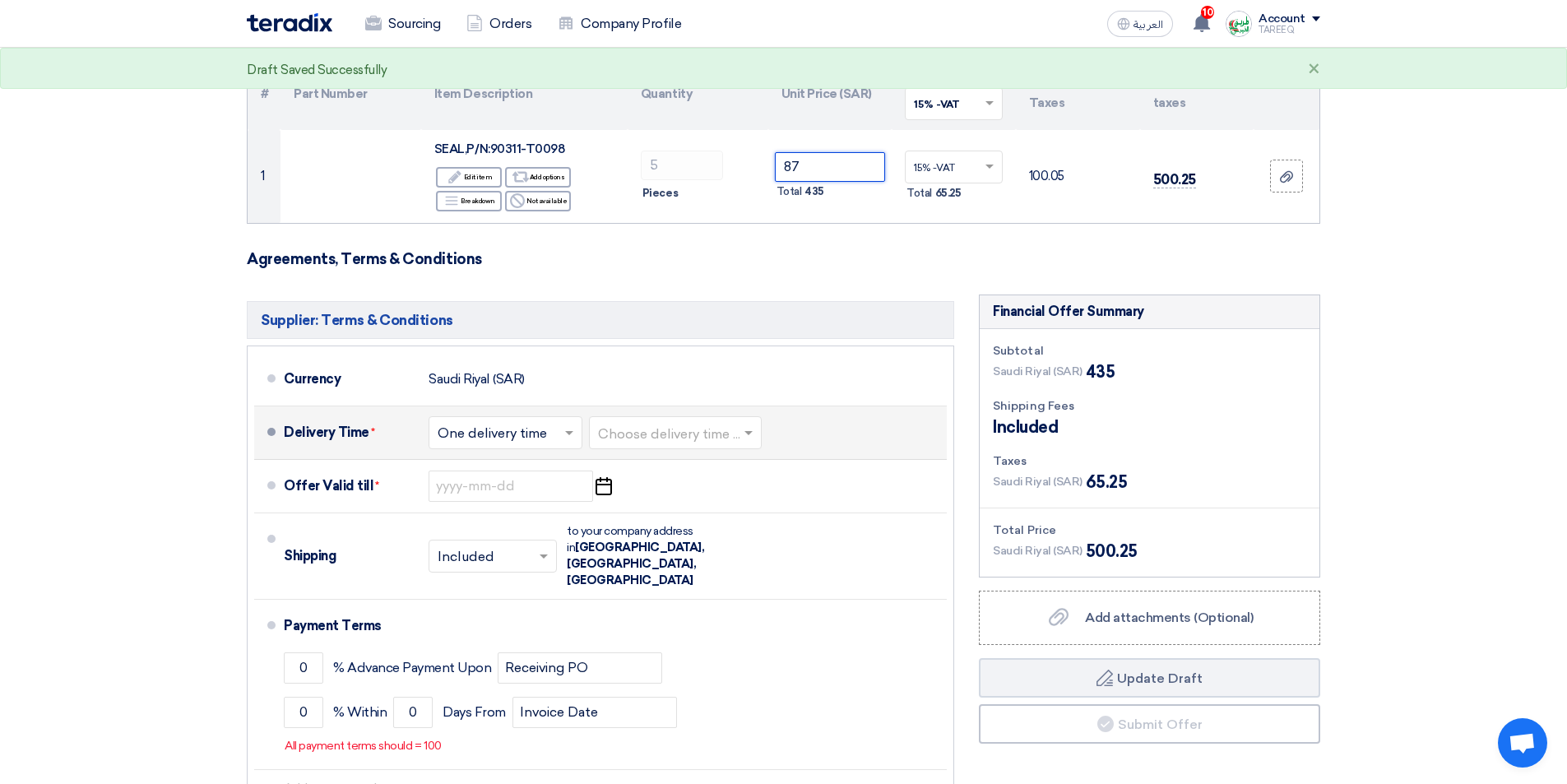
type input "87"
click at [684, 431] on input "text" at bounding box center [676, 433] width 156 height 24
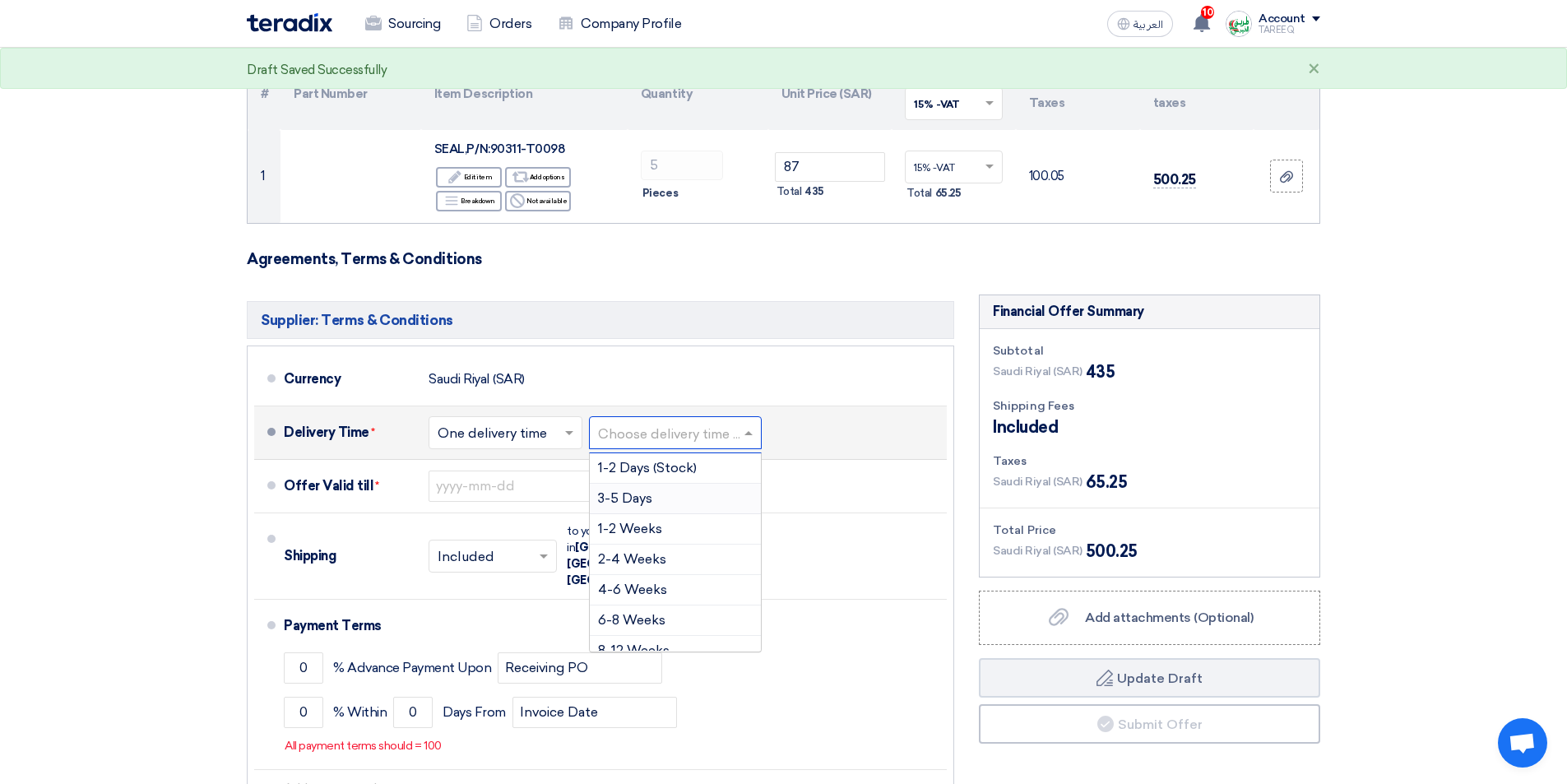
click at [656, 501] on div "3-5 Days" at bounding box center [676, 499] width 171 height 31
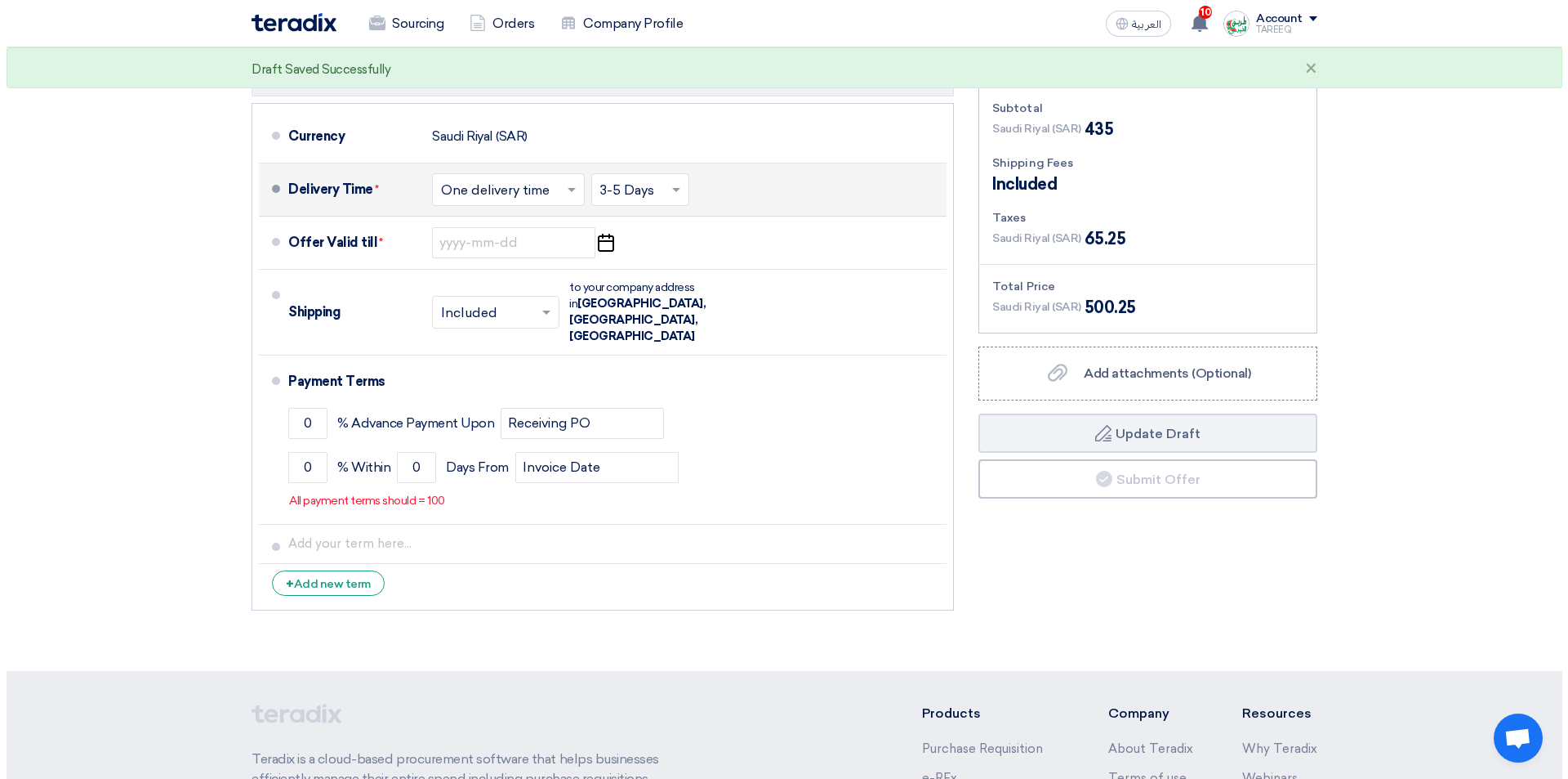
scroll to position [409, 0]
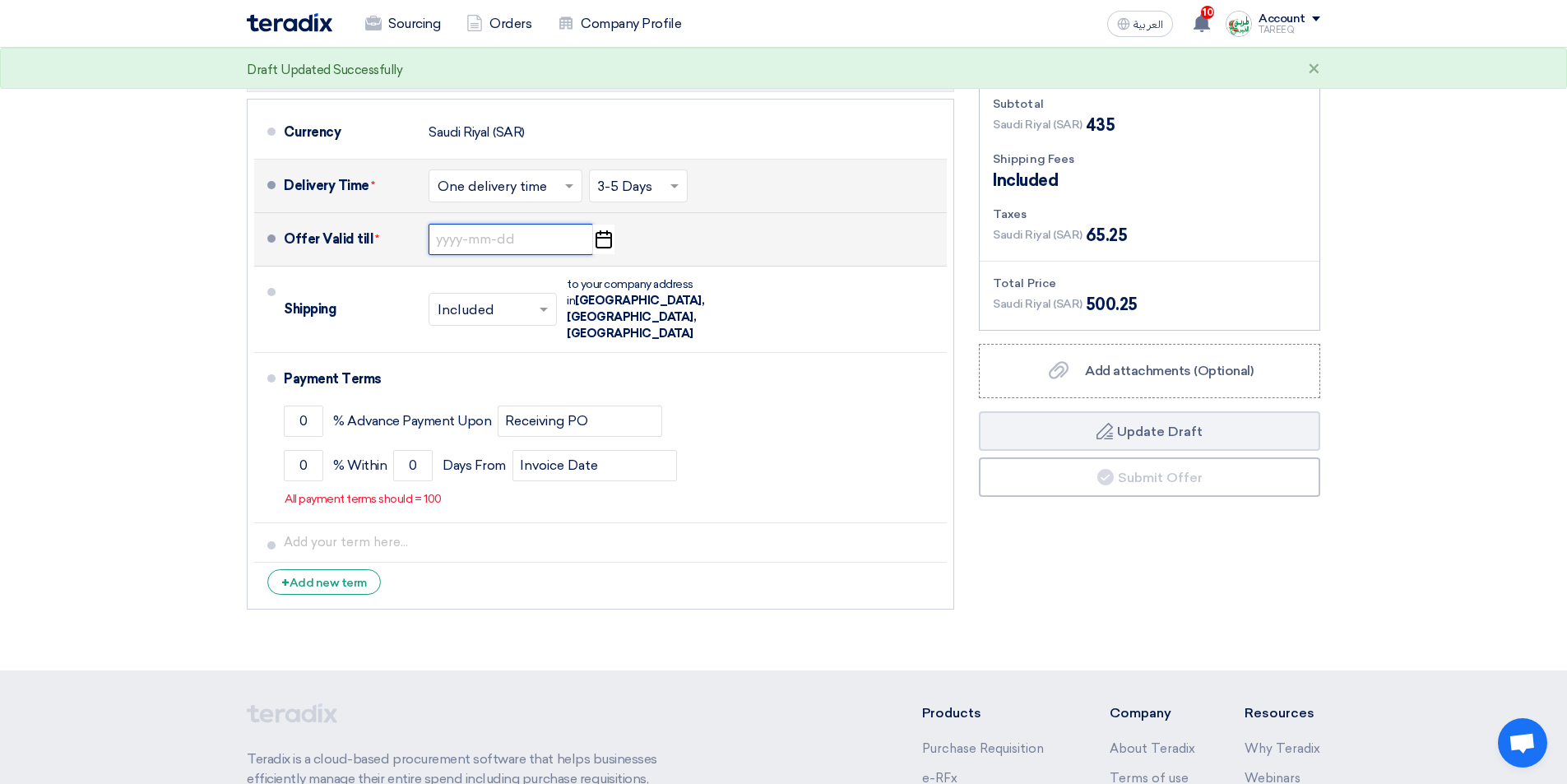
click at [495, 247] on input at bounding box center [511, 239] width 164 height 31
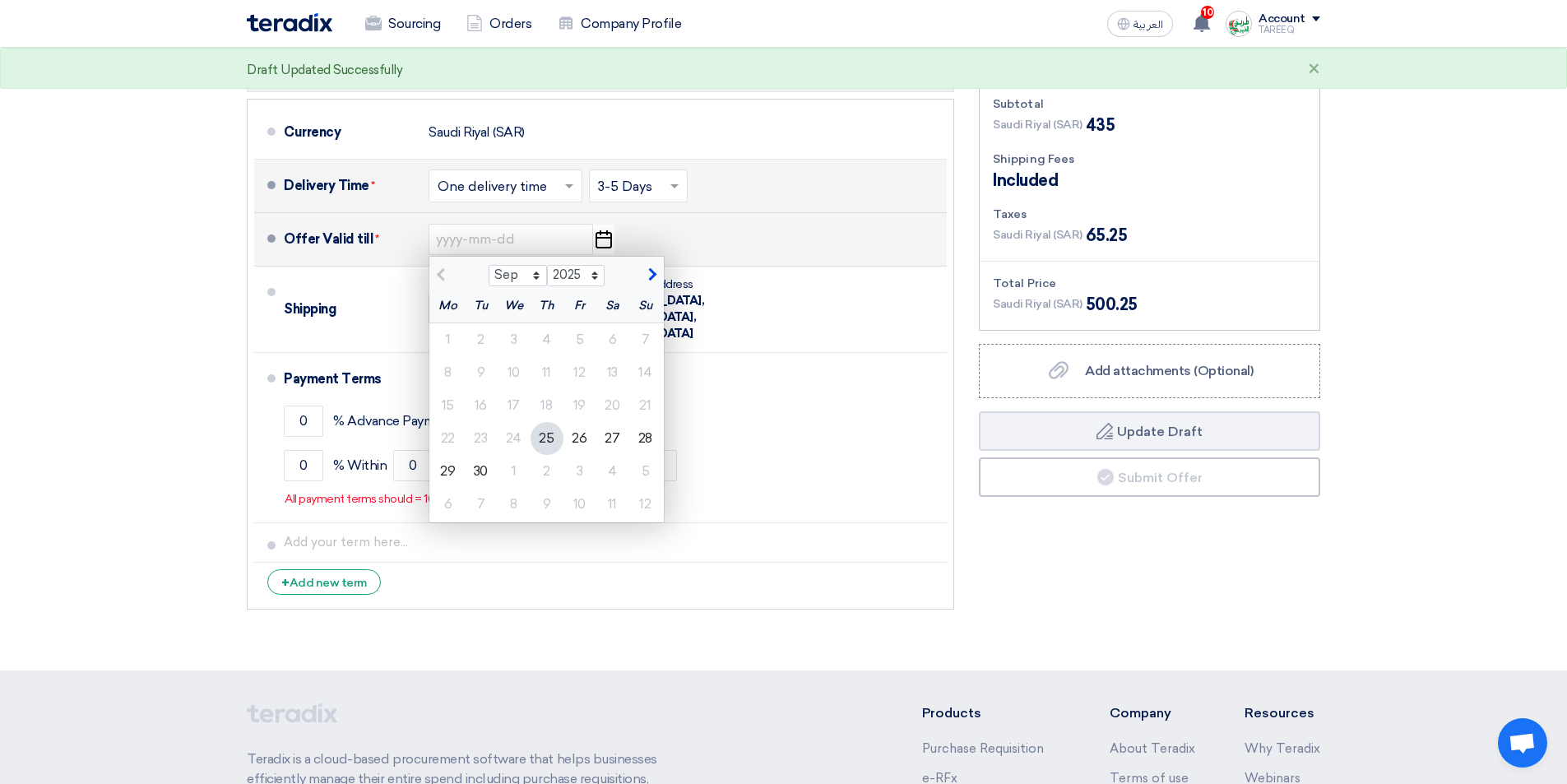
click at [647, 277] on span "button" at bounding box center [650, 275] width 9 height 15
select select "10"
click at [547, 340] on div "2" at bounding box center [547, 340] width 33 height 33
type input "10/2/2025"
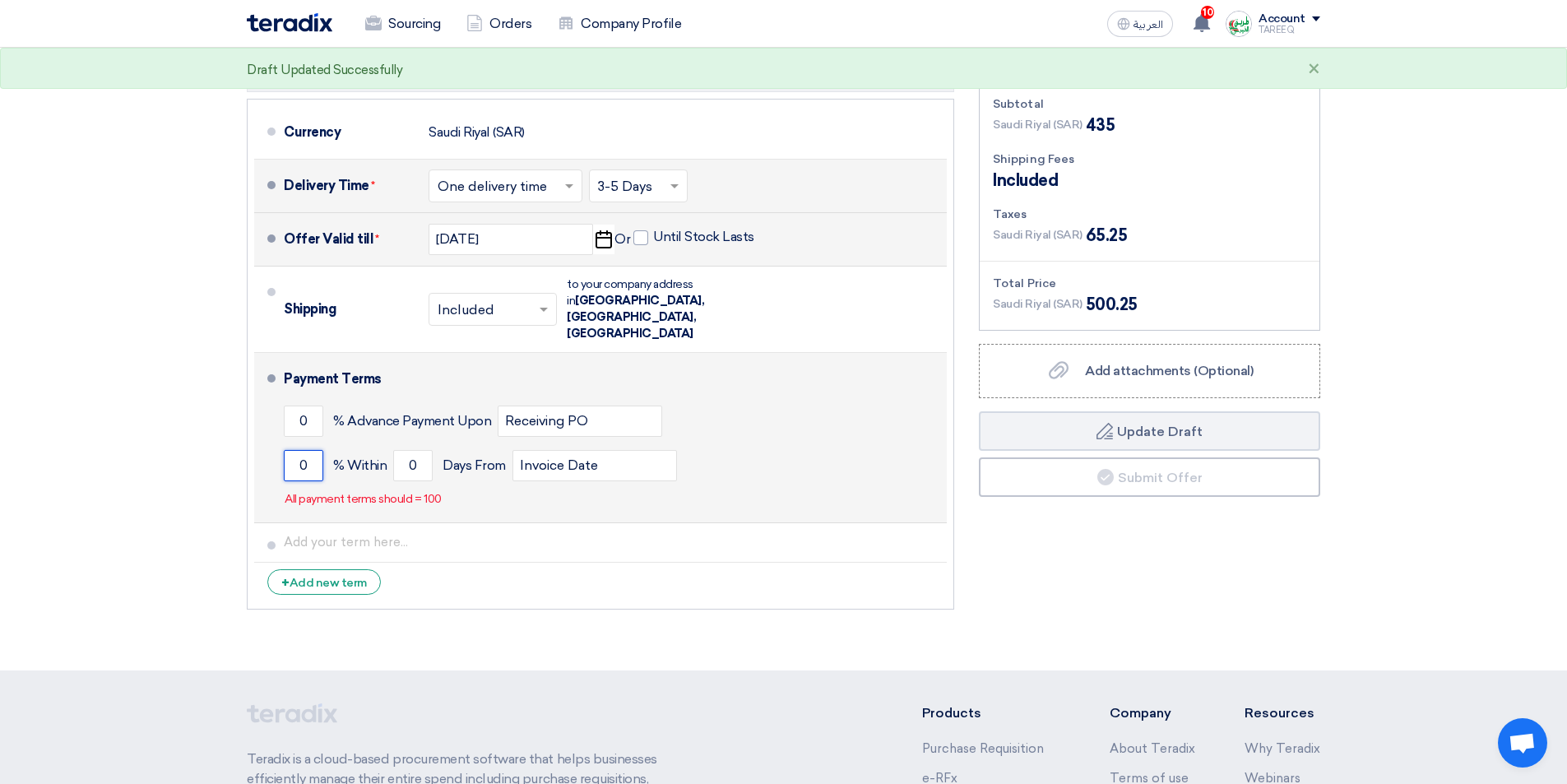
click at [292, 450] on input "0" at bounding box center [304, 465] width 40 height 31
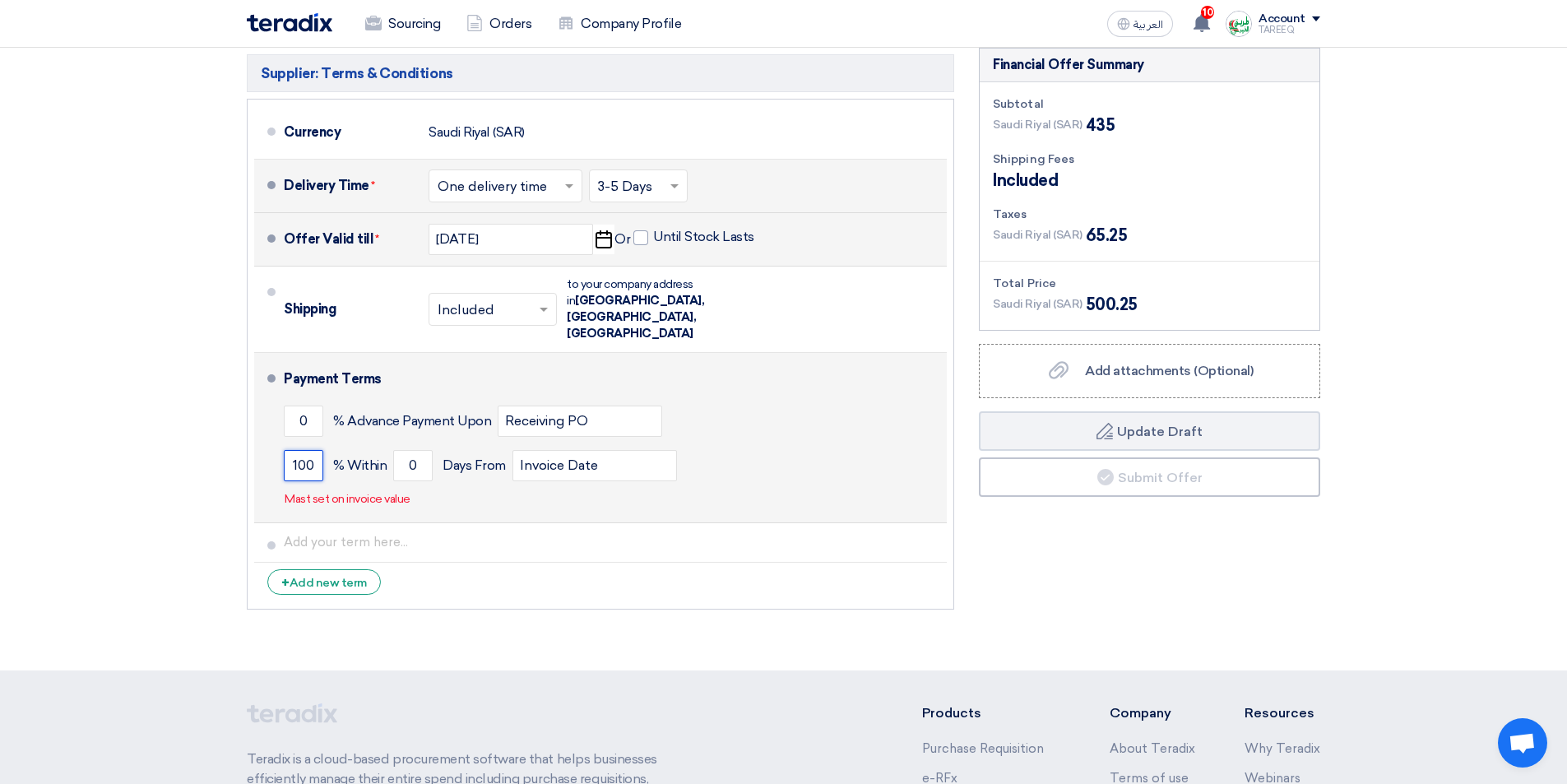
type input "100"
click at [391, 443] on div "100 % Within 0 Days From Invoice Date" at bounding box center [612, 465] width 657 height 44
click at [395, 450] on input "0" at bounding box center [414, 465] width 40 height 31
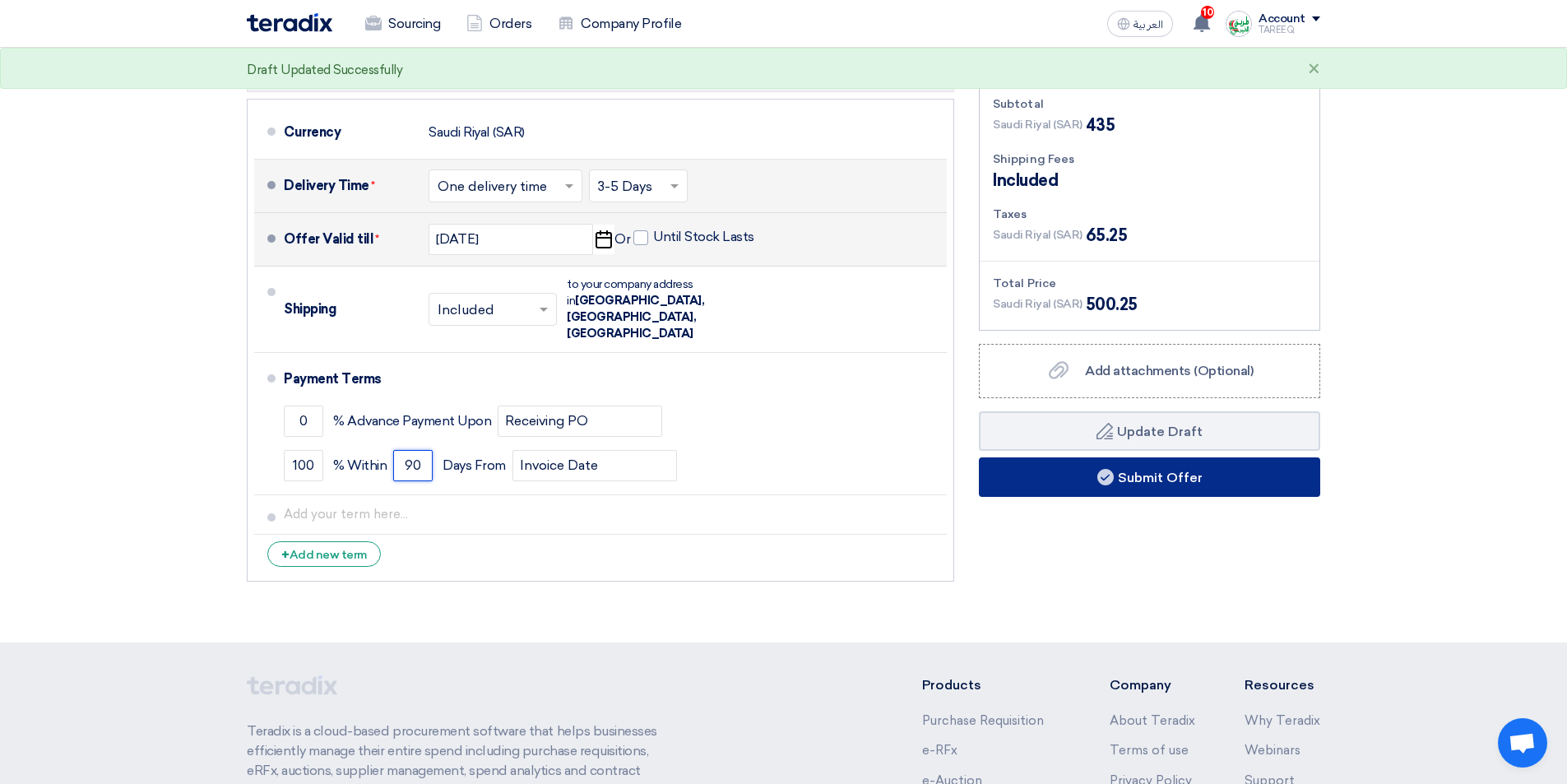
type input "90"
click at [1070, 475] on button "Submit Offer" at bounding box center [1150, 477] width 342 height 40
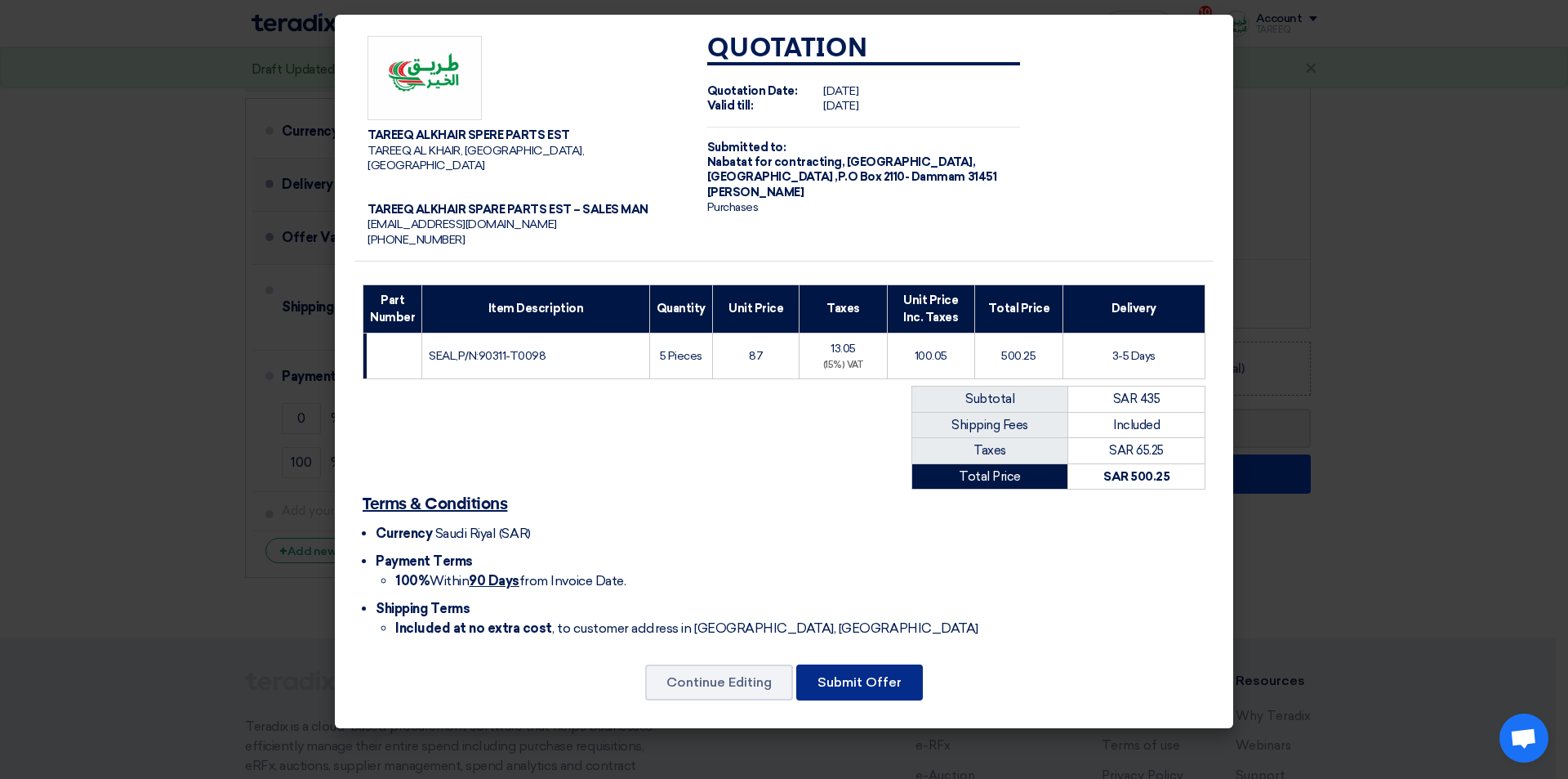
drag, startPoint x: 877, startPoint y: 661, endPoint x: 865, endPoint y: 569, distance: 92.8
click at [878, 665] on button "Submit Offer" at bounding box center [860, 683] width 127 height 36
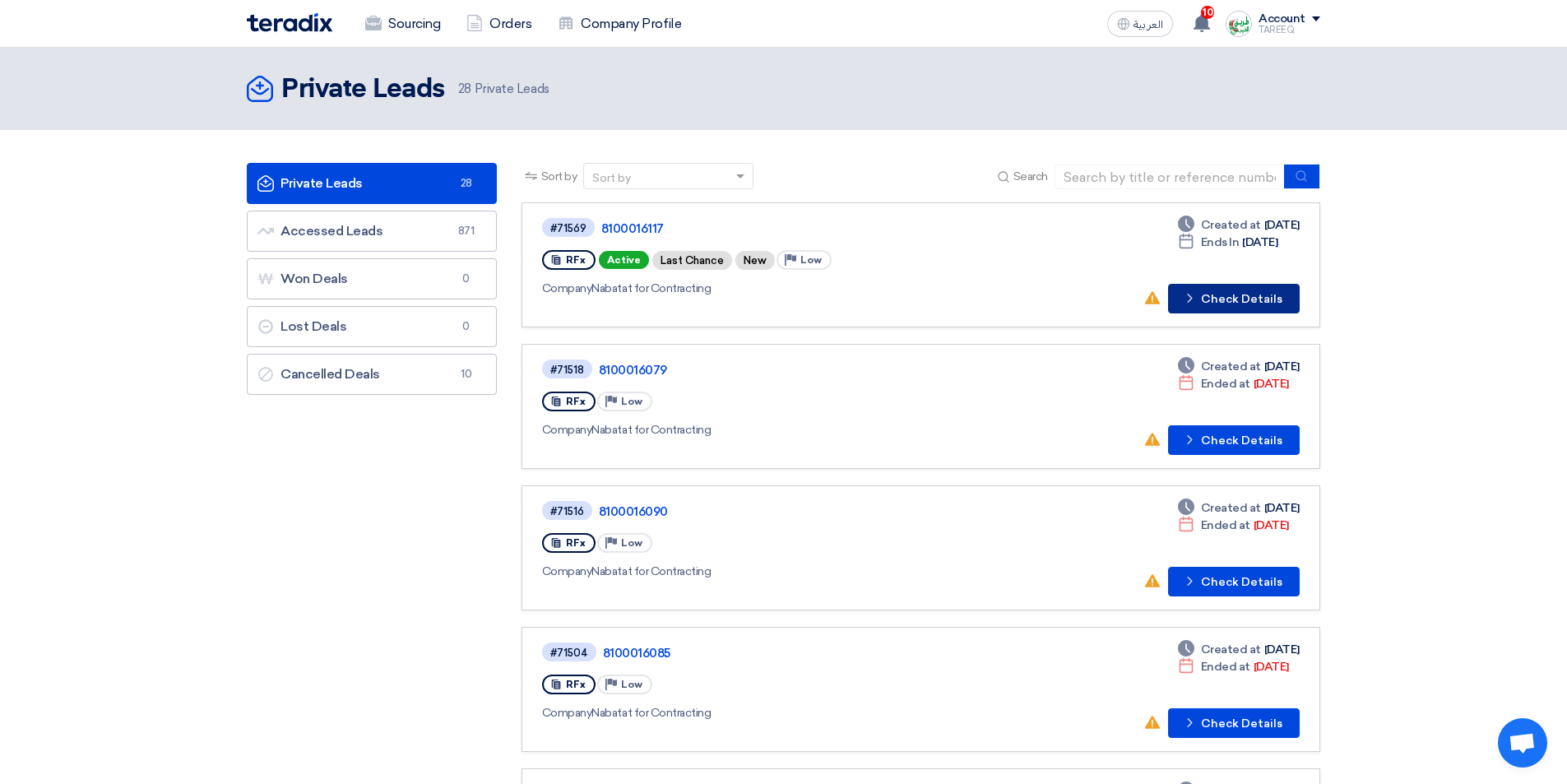
click at [1260, 297] on button "Check details Check Details" at bounding box center [1233, 298] width 131 height 30
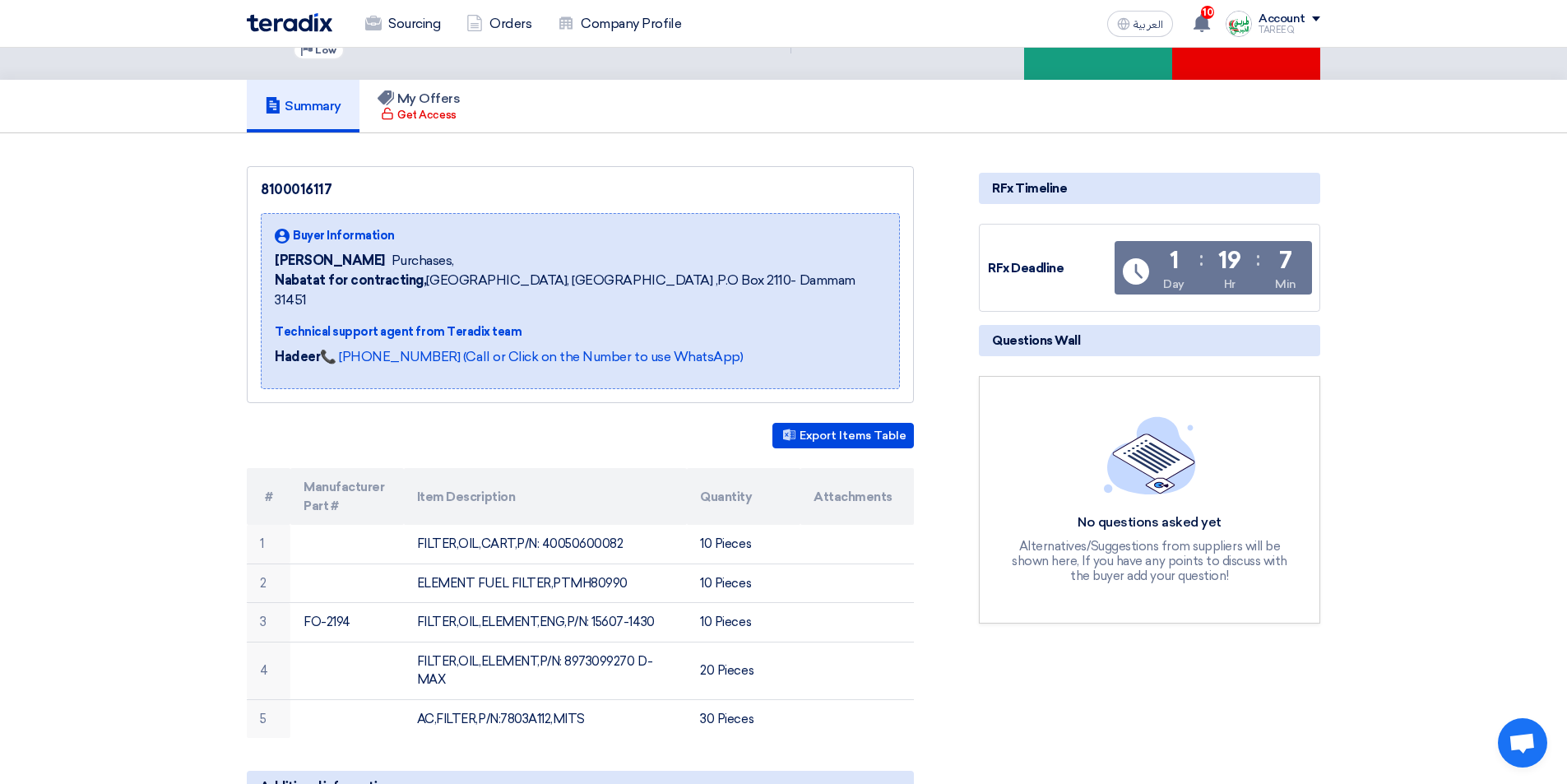
scroll to position [164, 0]
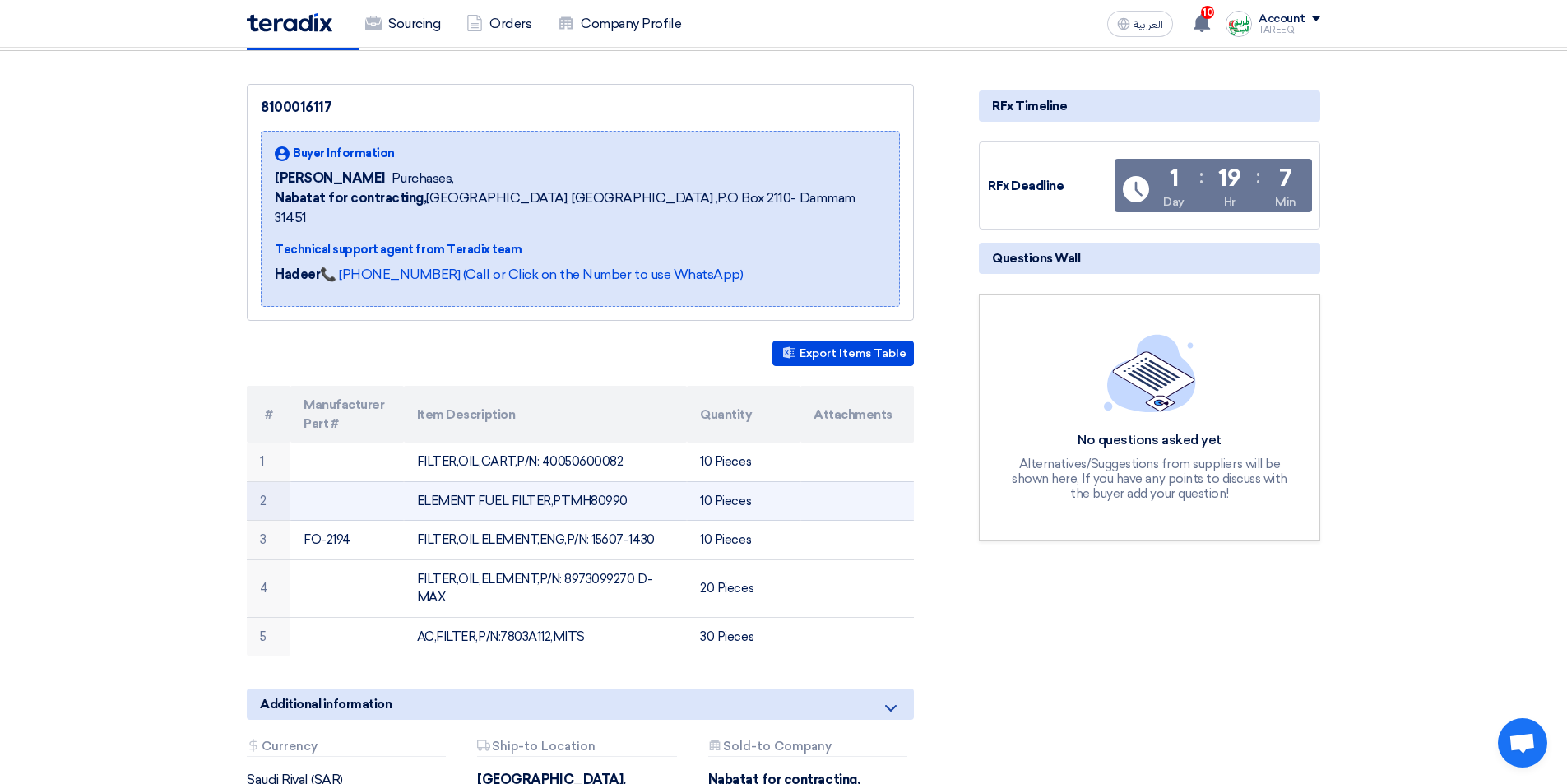
click at [597, 482] on td "ELEMENT FUEL FILTER,PTMH80990" at bounding box center [546, 501] width 284 height 40
click at [598, 482] on td "ELEMENT FUEL FILTER,PTMH80990" at bounding box center [546, 501] width 284 height 40
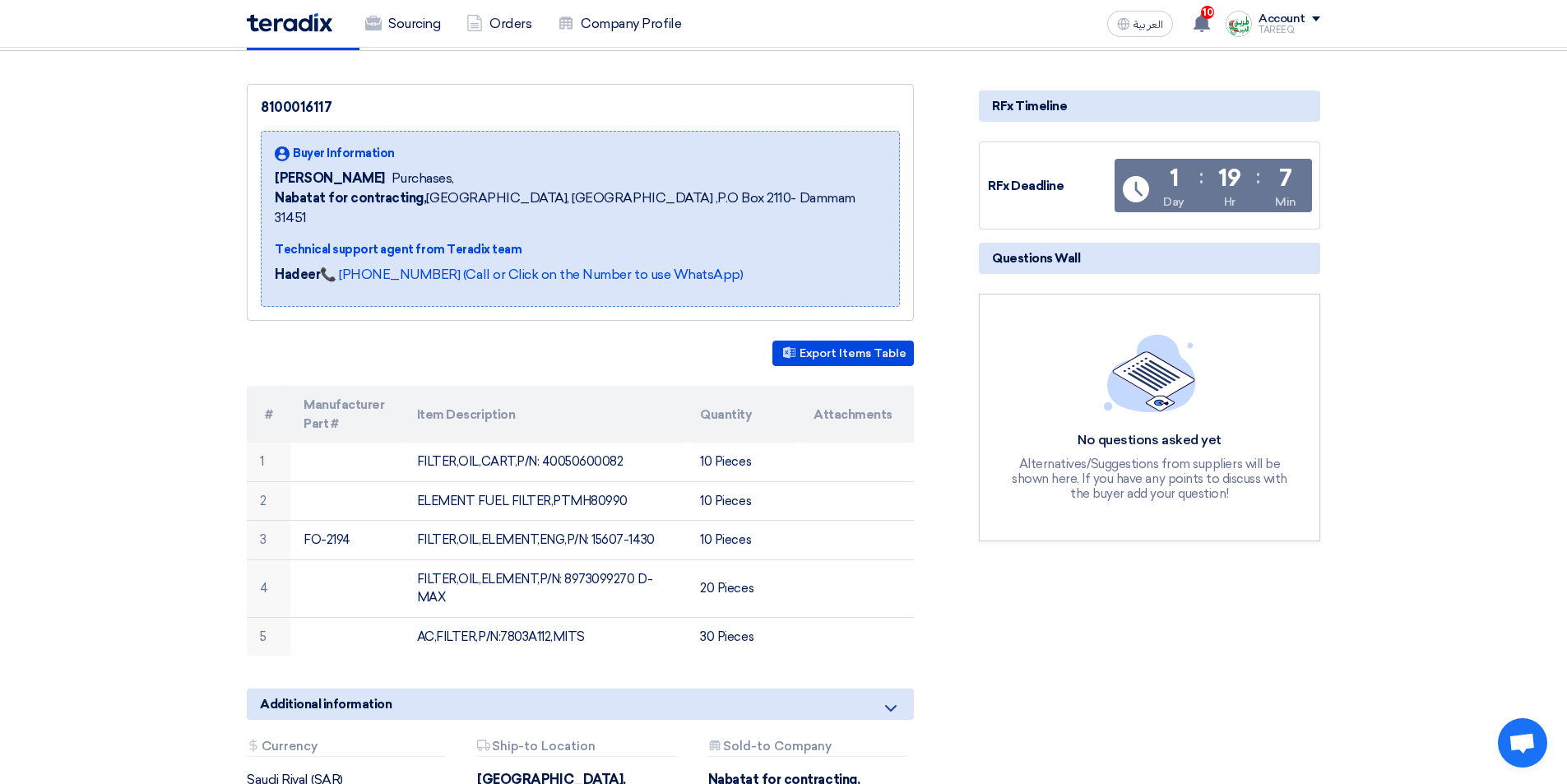
copy td "PTMH80990"
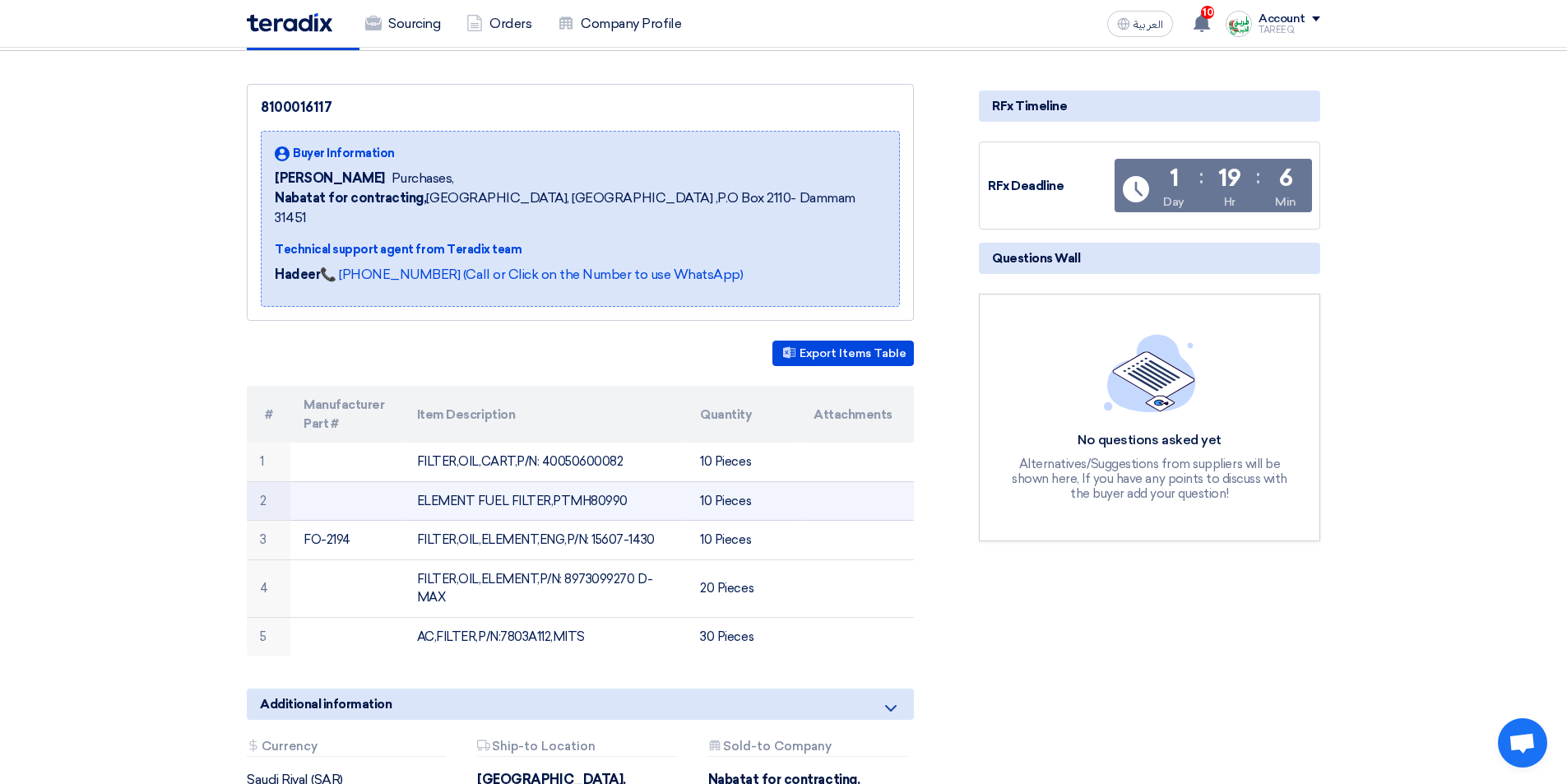
click at [595, 482] on td "ELEMENT FUEL FILTER,PTMH80990" at bounding box center [546, 501] width 284 height 40
click at [595, 481] on td "ELEMENT FUEL FILTER,PTMH80990" at bounding box center [546, 501] width 284 height 40
click at [580, 483] on td "ELEMENT FUEL FILTER,PTMH80990" at bounding box center [546, 501] width 284 height 40
click at [562, 481] on td "ELEMENT FUEL FILTER,PTMH80990" at bounding box center [546, 501] width 284 height 40
drag, startPoint x: 562, startPoint y: 479, endPoint x: 619, endPoint y: 479, distance: 57.0
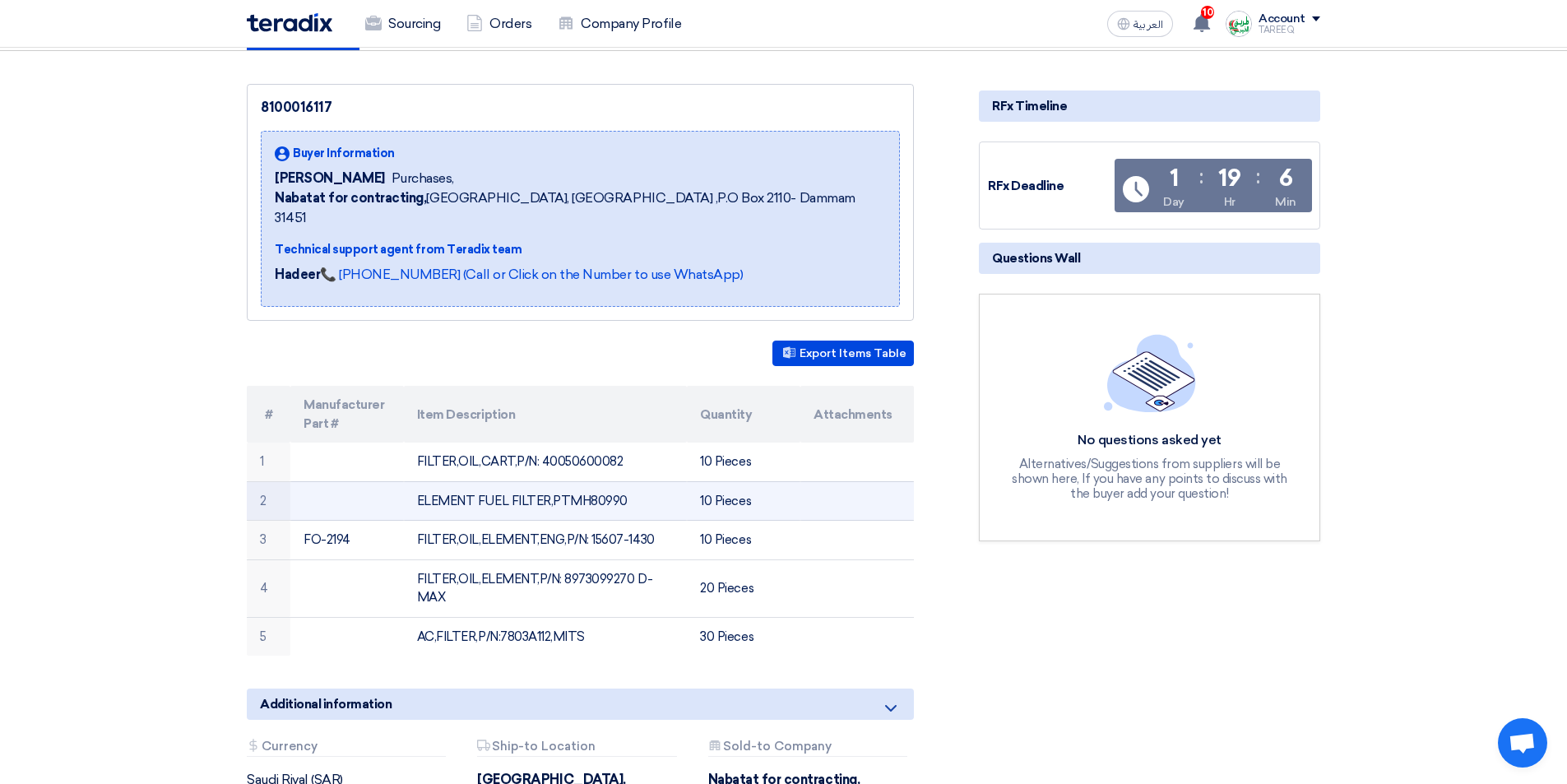
click at [638, 481] on td "ELEMENT FUEL FILTER,PTMH80990" at bounding box center [546, 501] width 284 height 40
click at [466, 489] on td "ELEMENT FUEL FILTER,PTMH80990" at bounding box center [546, 501] width 284 height 40
drag, startPoint x: 568, startPoint y: 480, endPoint x: 656, endPoint y: 492, distance: 88.8
click at [661, 490] on td "ELEMENT FUEL FILTER,PTMH80990" at bounding box center [546, 501] width 284 height 40
copy td "MH80990"
